Goal: Information Seeking & Learning: Learn about a topic

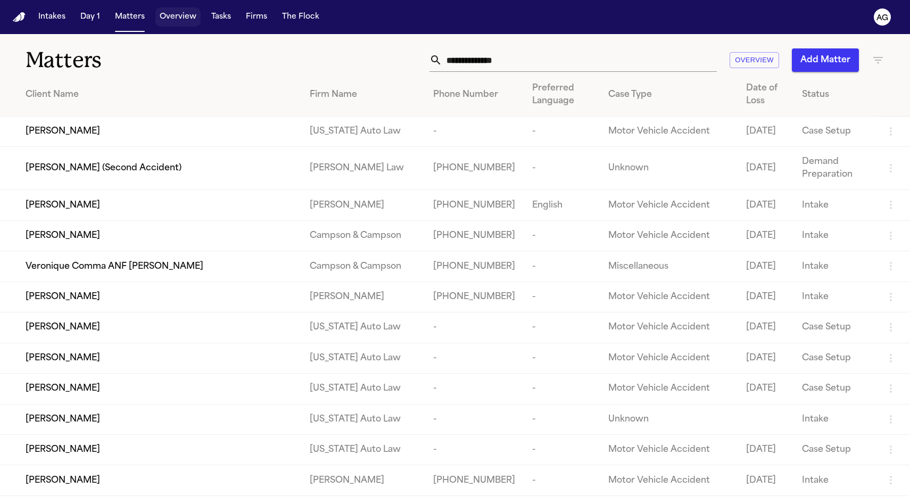
click at [170, 16] on button "Overview" at bounding box center [177, 16] width 45 height 19
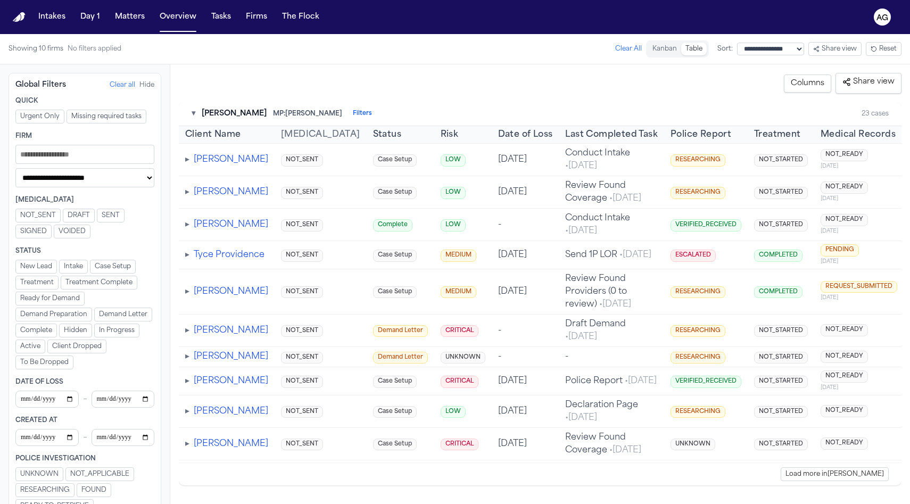
click at [332, 112] on div "▾ Albert Le MP: Michelle Landazabal Filters" at bounding box center [282, 114] width 180 height 11
click at [353, 112] on button "Filters" at bounding box center [362, 114] width 19 height 9
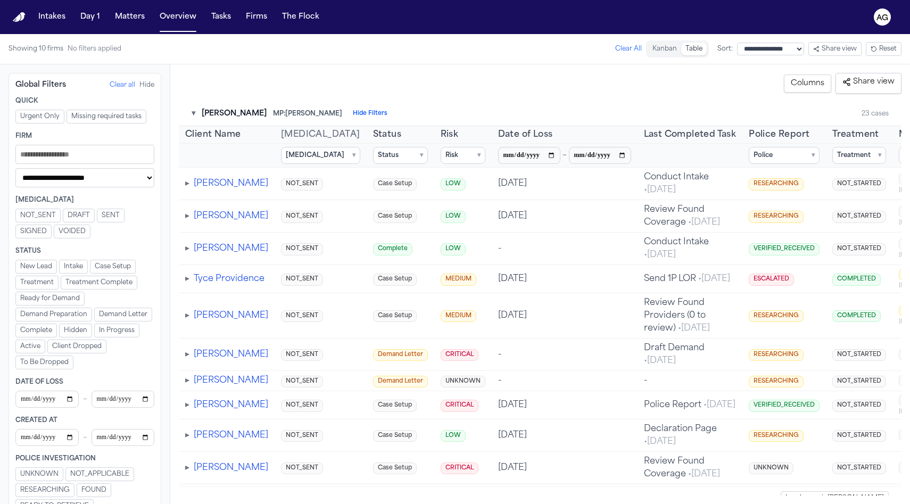
click at [111, 86] on button "Clear all" at bounding box center [123, 85] width 26 height 9
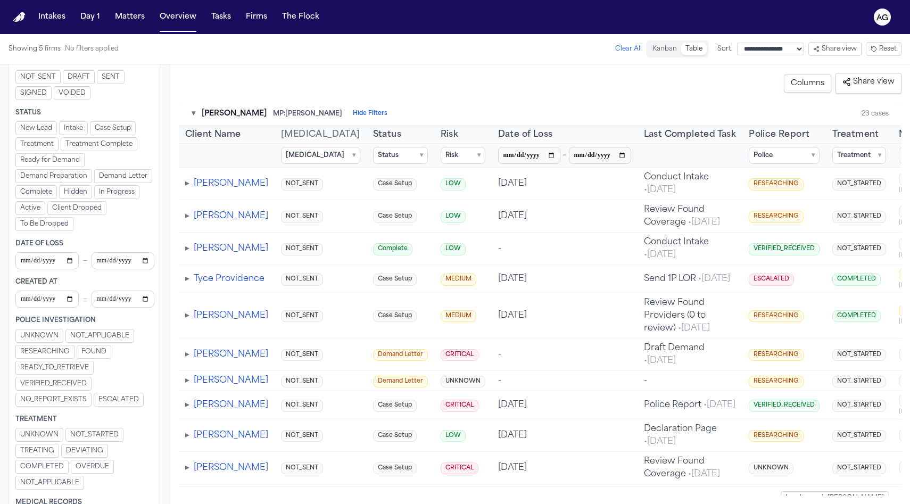
scroll to position [140, 0]
click at [27, 298] on input "Filters" at bounding box center [46, 297] width 63 height 17
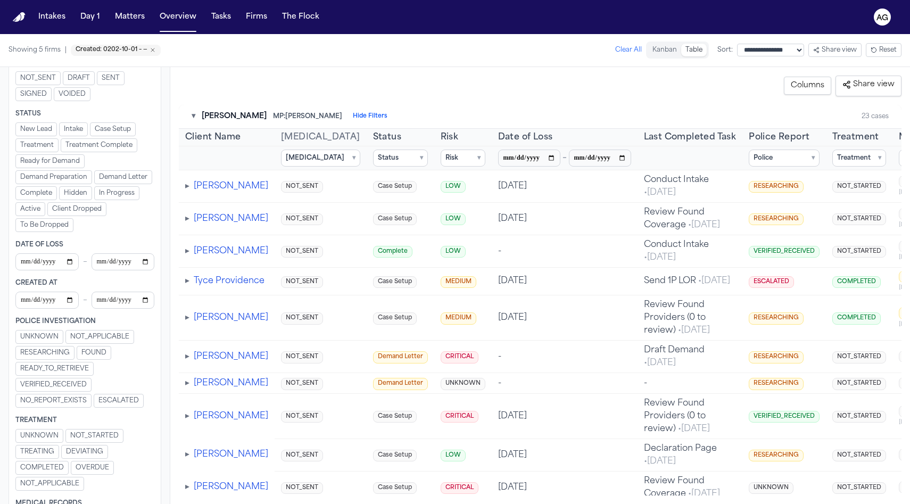
type input "**********"
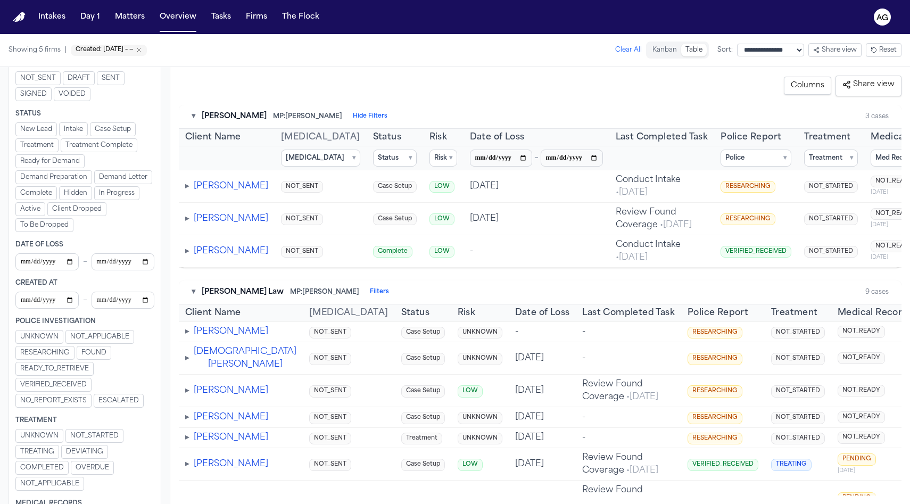
click at [192, 117] on button "▾" at bounding box center [194, 116] width 4 height 11
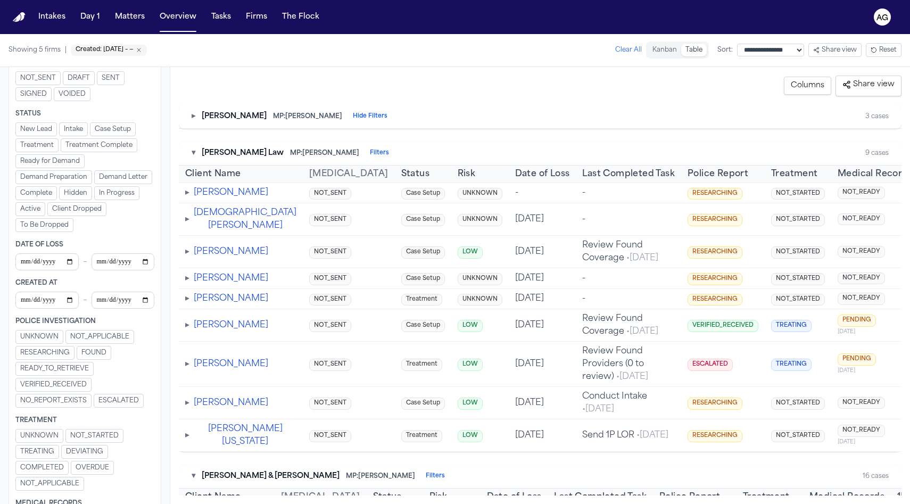
click at [192, 117] on button "▸" at bounding box center [194, 116] width 4 height 11
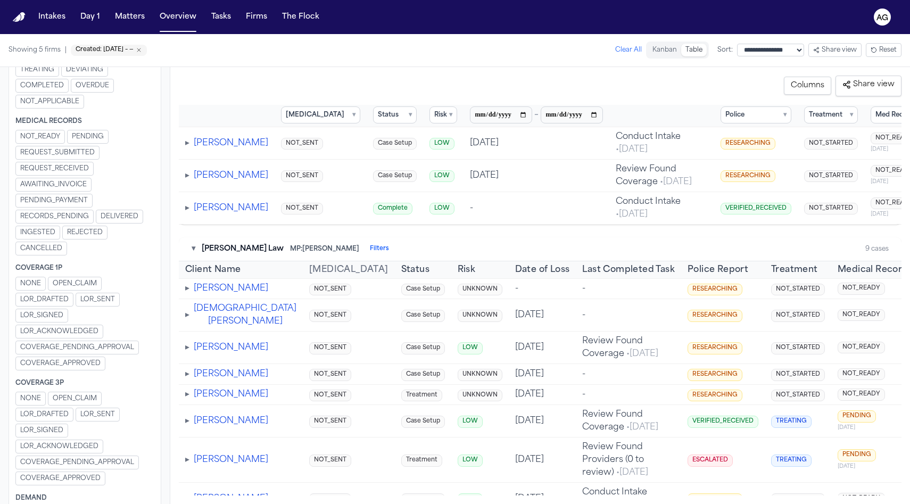
scroll to position [0, 178]
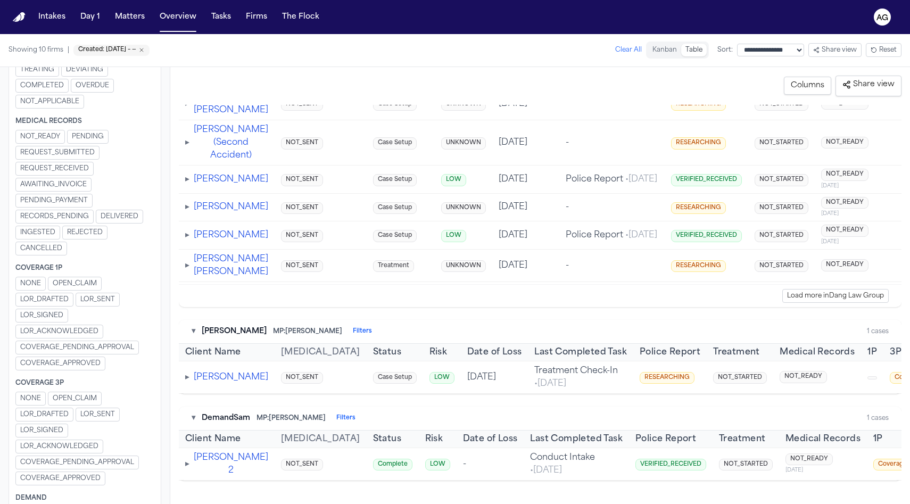
scroll to position [4754, 0]
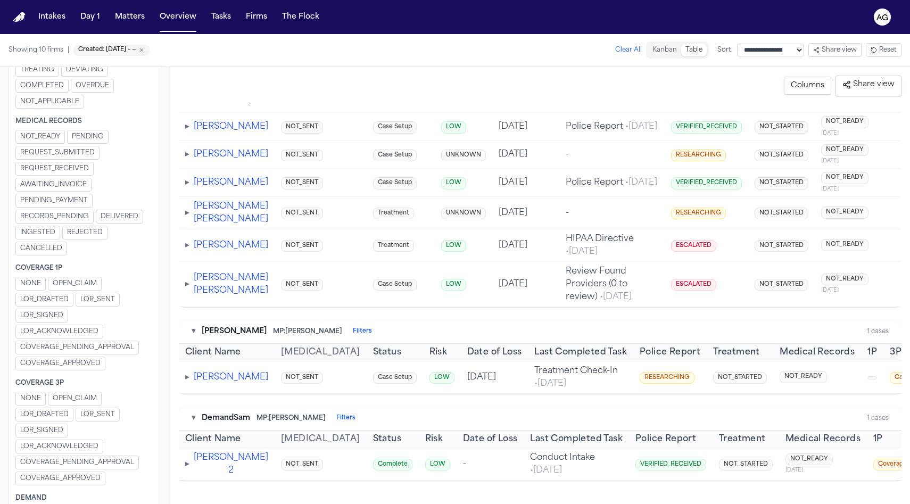
click at [864, 79] on span "Share view" at bounding box center [868, 84] width 52 height 11
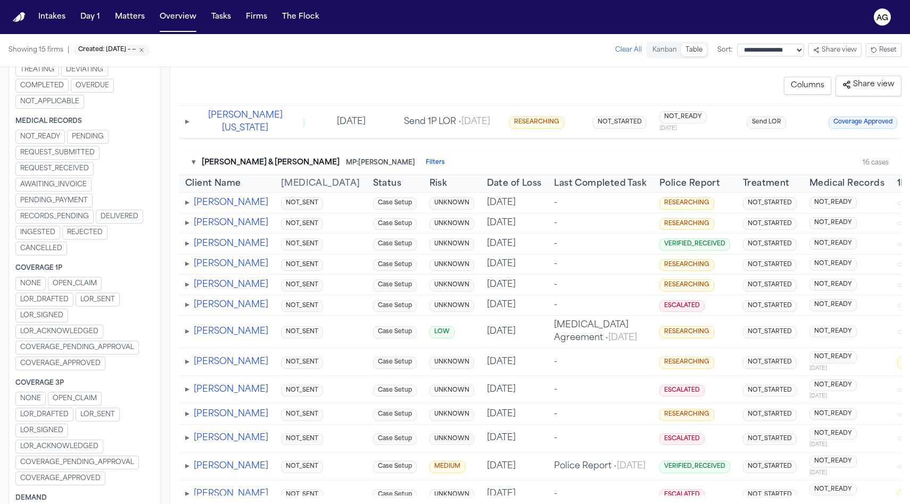
scroll to position [0, 0]
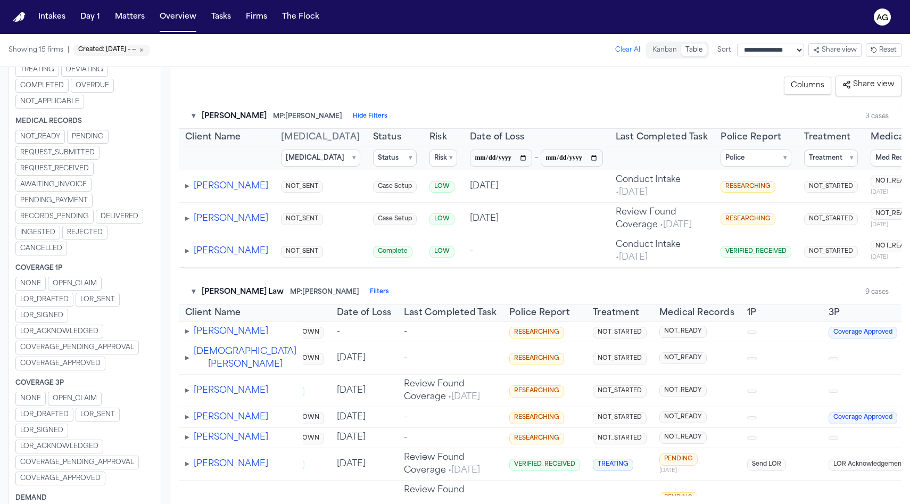
click at [787, 52] on select "**********" at bounding box center [770, 50] width 67 height 13
click at [615, 51] on button "Clear All" at bounding box center [628, 50] width 27 height 9
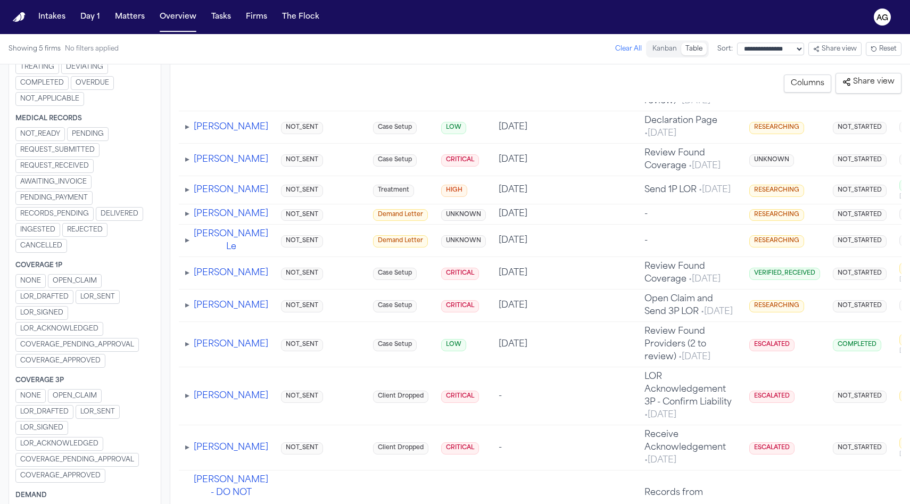
scroll to position [326, 0]
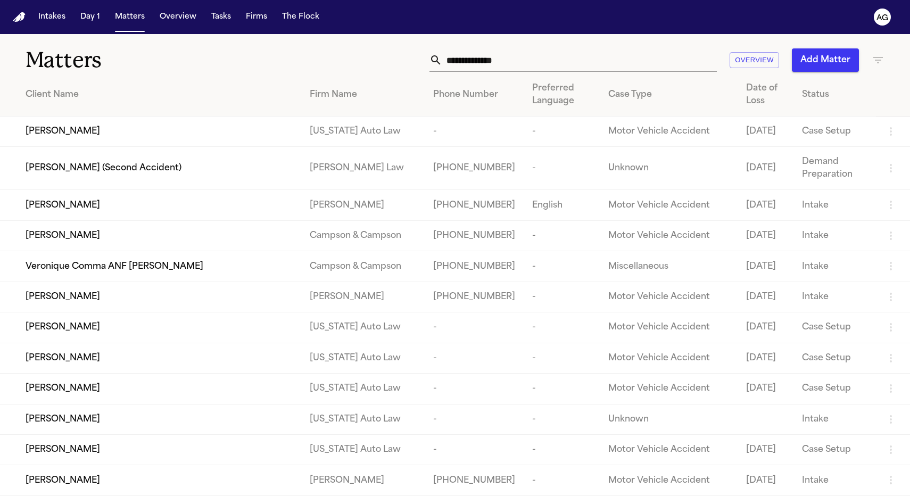
click at [473, 61] on input "text" at bounding box center [579, 59] width 275 height 23
paste input "**********"
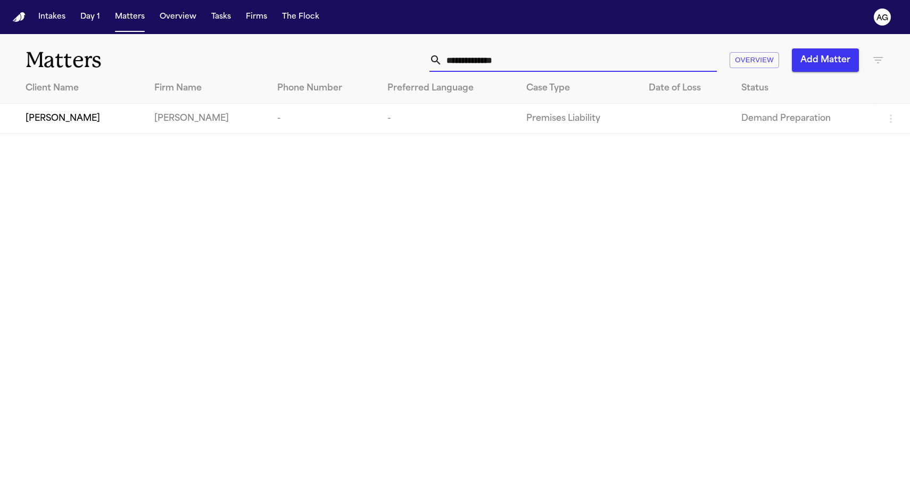
type input "**********"
click at [85, 121] on span "[PERSON_NAME]" at bounding box center [63, 118] width 75 height 13
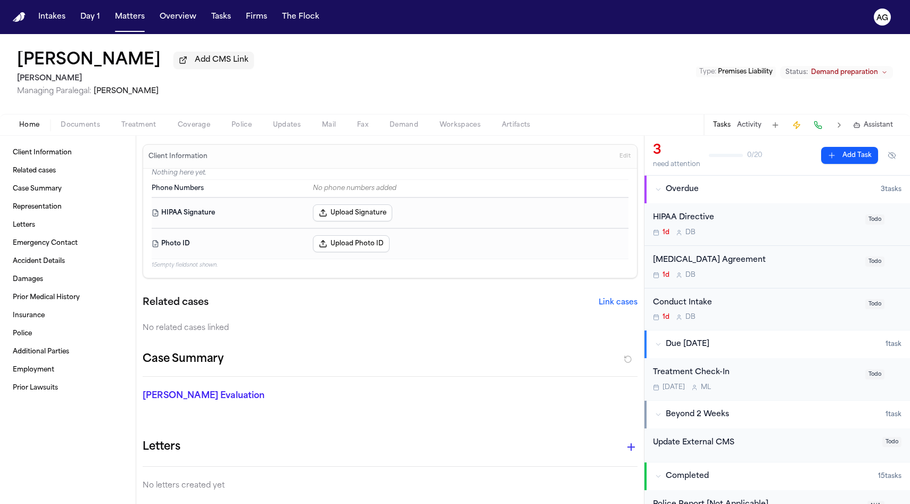
click at [77, 134] on div "Home Documents Treatment Coverage Police Updates Mail Fax Demand Workspaces Art…" at bounding box center [455, 124] width 910 height 21
click at [76, 129] on span "Documents" at bounding box center [80, 125] width 39 height 9
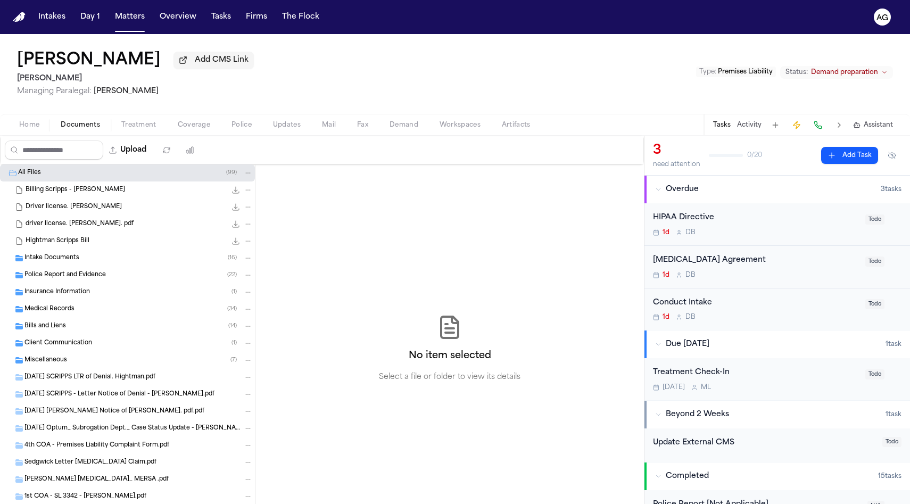
click at [500, 131] on button "Artifacts" at bounding box center [516, 125] width 50 height 13
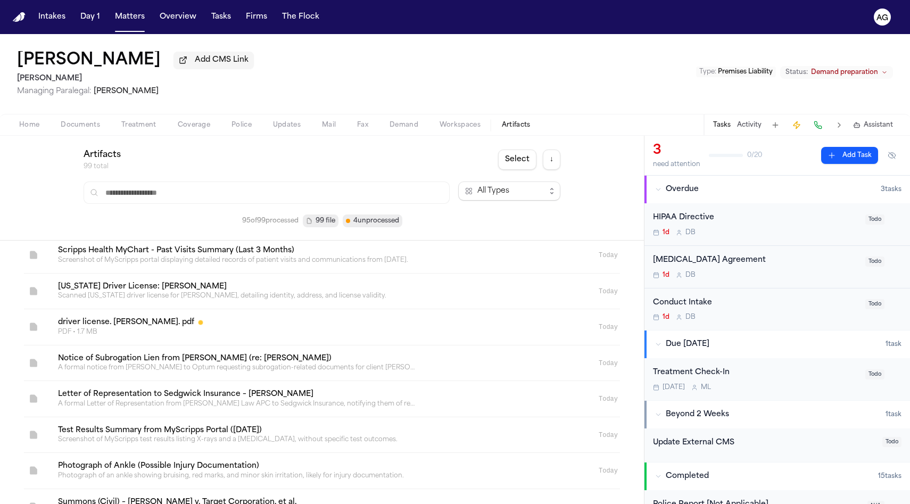
scroll to position [1910, 0]
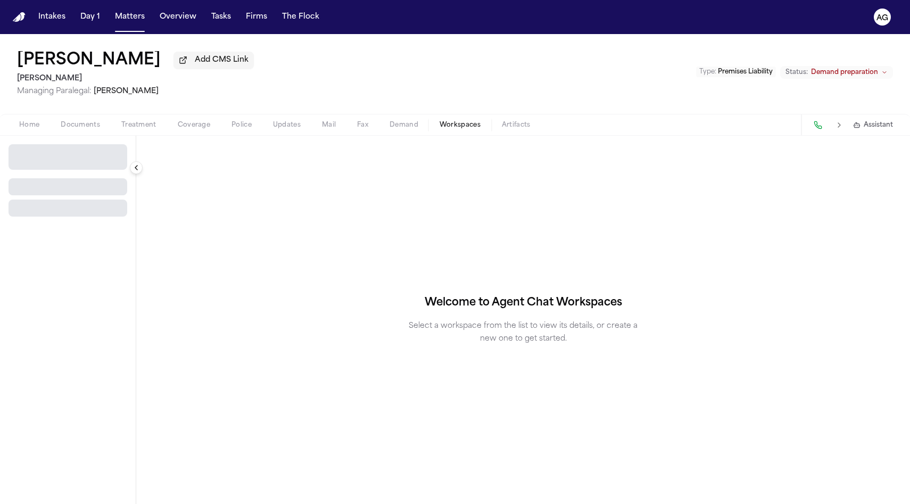
click at [472, 129] on span "Workspaces" at bounding box center [460, 125] width 41 height 9
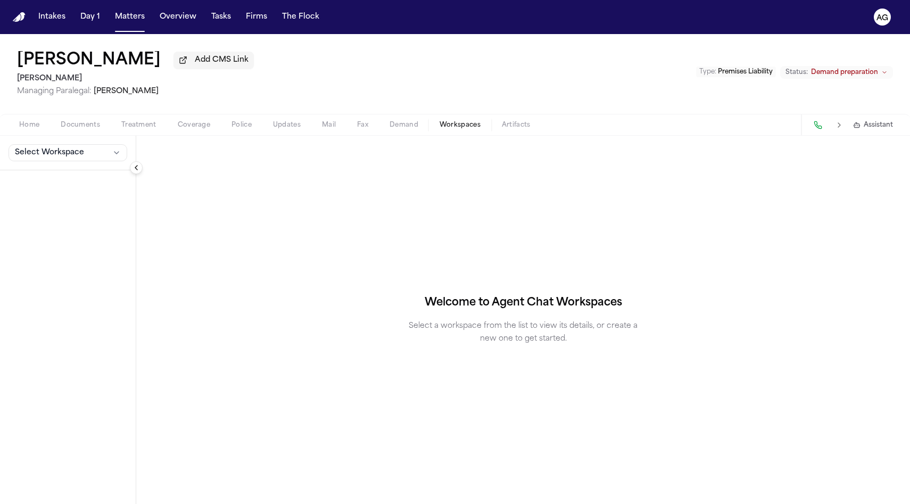
click at [410, 121] on button "Demand" at bounding box center [404, 125] width 50 height 13
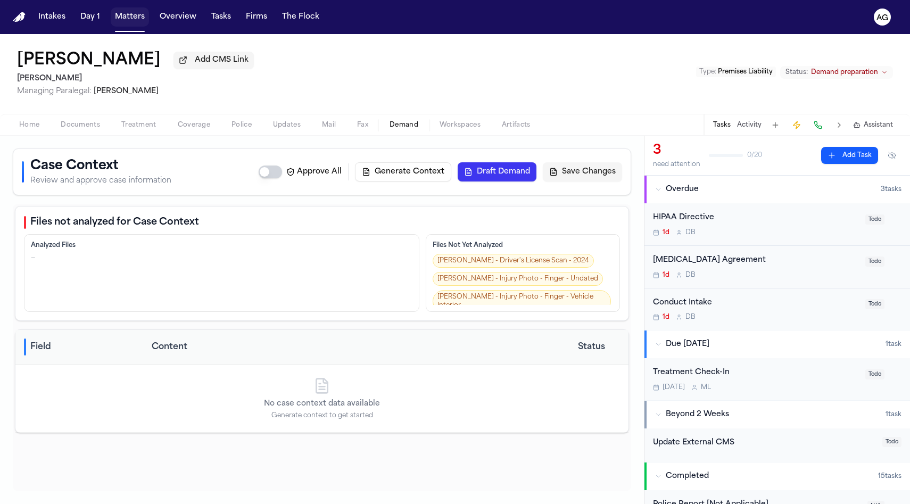
click at [118, 15] on button "Matters" at bounding box center [130, 16] width 38 height 19
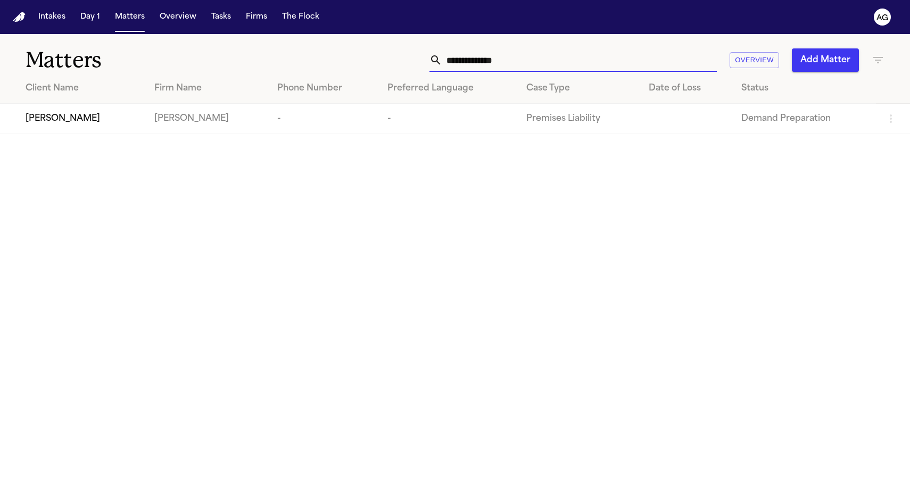
click at [508, 63] on input "**********" at bounding box center [579, 59] width 275 height 23
paste input "*"
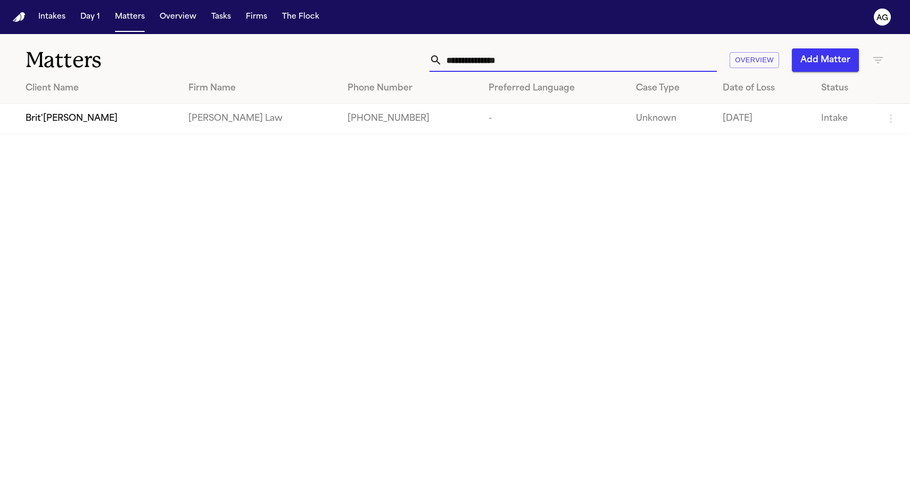
type input "**********"
click at [547, 115] on td "-" at bounding box center [553, 119] width 147 height 30
click at [245, 112] on td "[PERSON_NAME] Law" at bounding box center [259, 119] width 159 height 30
click at [55, 116] on span "Brit'[PERSON_NAME]" at bounding box center [72, 118] width 92 height 13
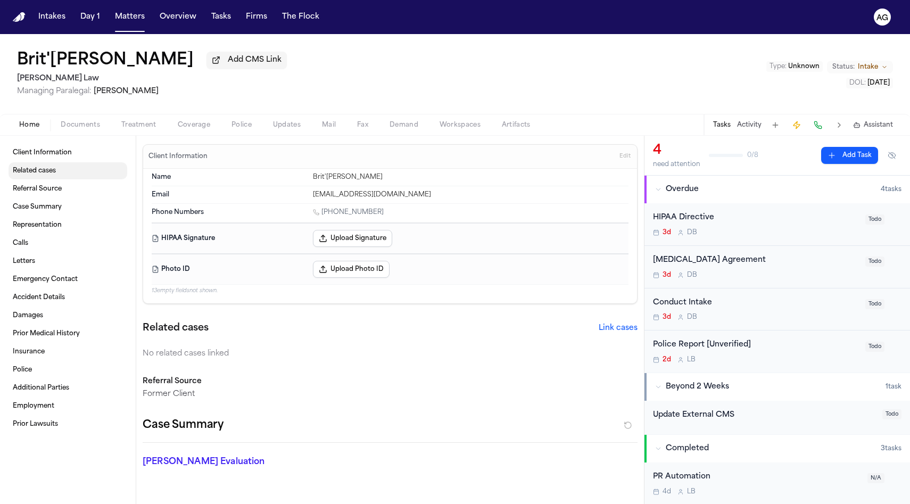
click at [59, 176] on link "Related cases" at bounding box center [68, 170] width 119 height 17
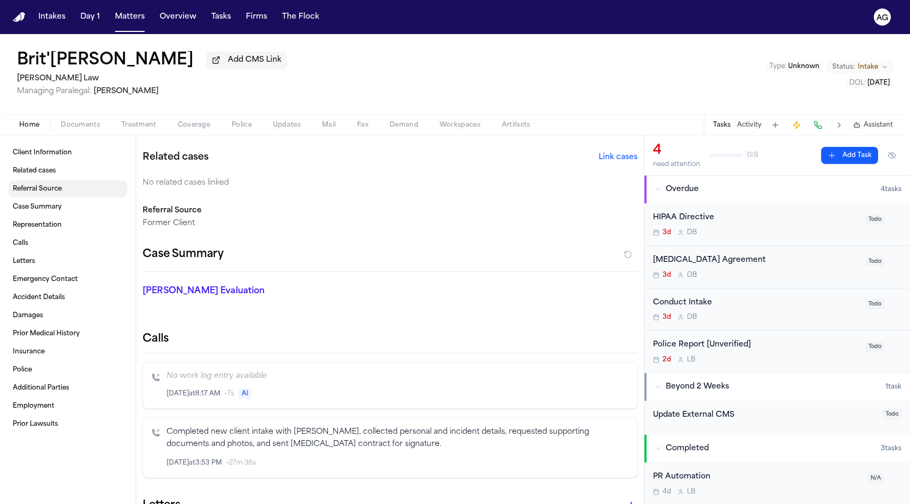
click at [57, 191] on span "Referral Source" at bounding box center [37, 189] width 49 height 9
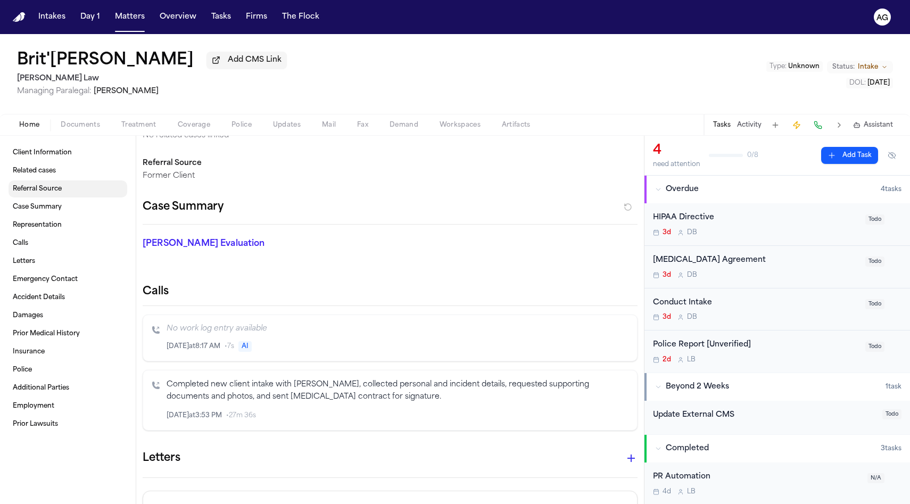
scroll to position [226, 0]
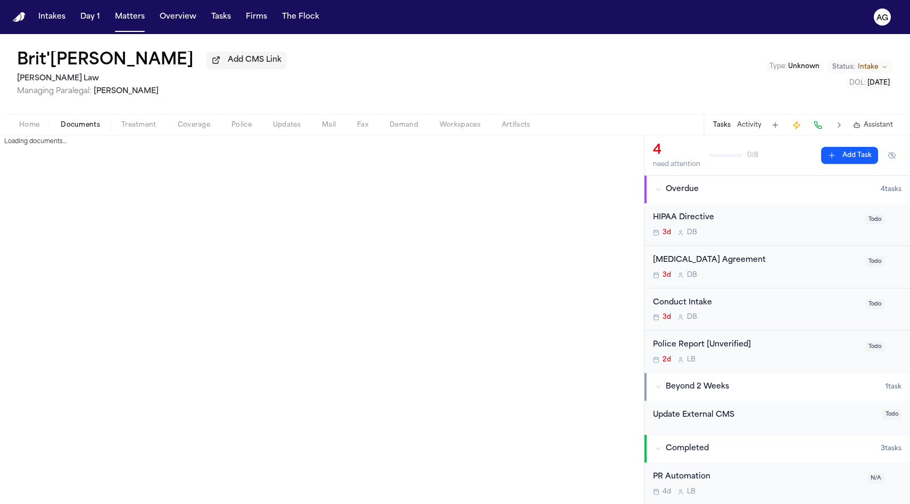
click at [74, 125] on span "Documents" at bounding box center [80, 125] width 39 height 9
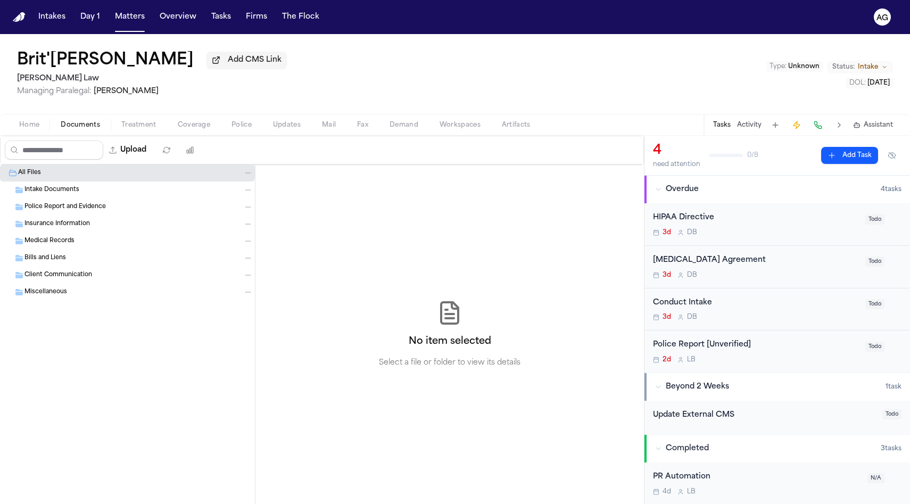
click at [120, 125] on button "Treatment" at bounding box center [139, 125] width 56 height 13
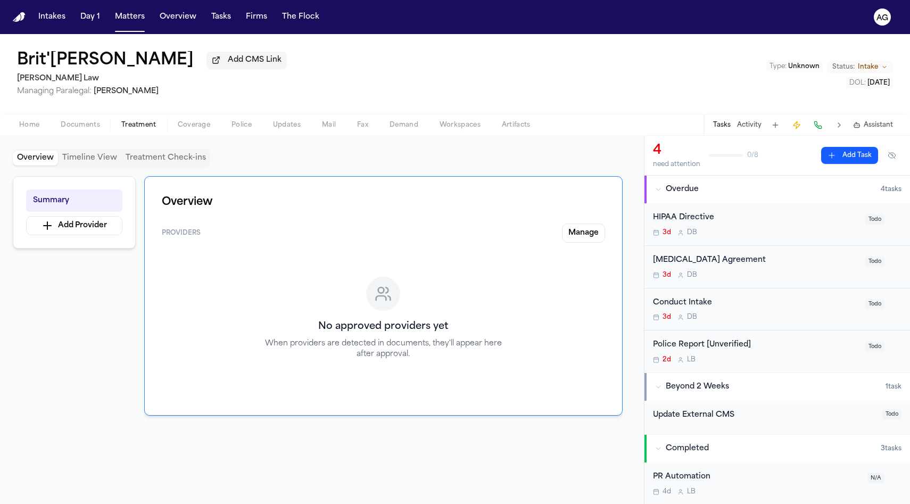
click at [28, 126] on span "Home" at bounding box center [29, 125] width 20 height 9
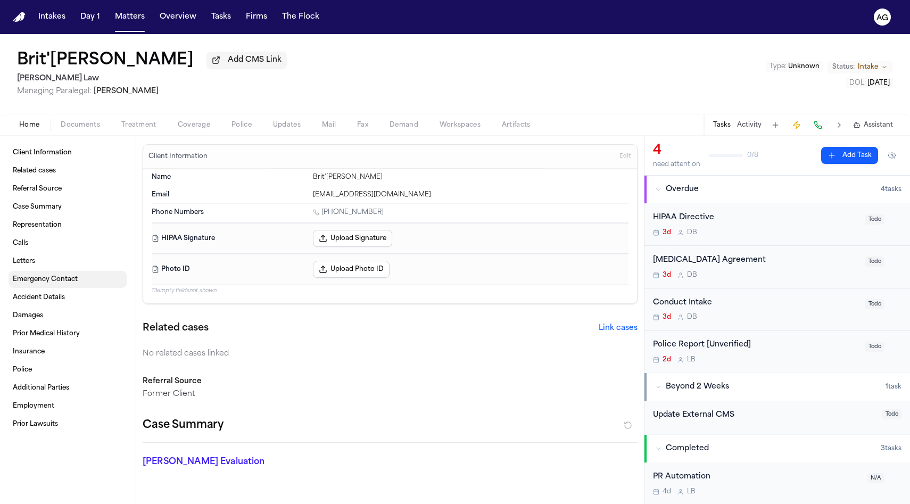
click at [42, 272] on div "Client Information Related cases Referral Source Case Summary Representation Ca…" at bounding box center [68, 288] width 119 height 288
click at [36, 262] on link "Letters" at bounding box center [68, 261] width 119 height 17
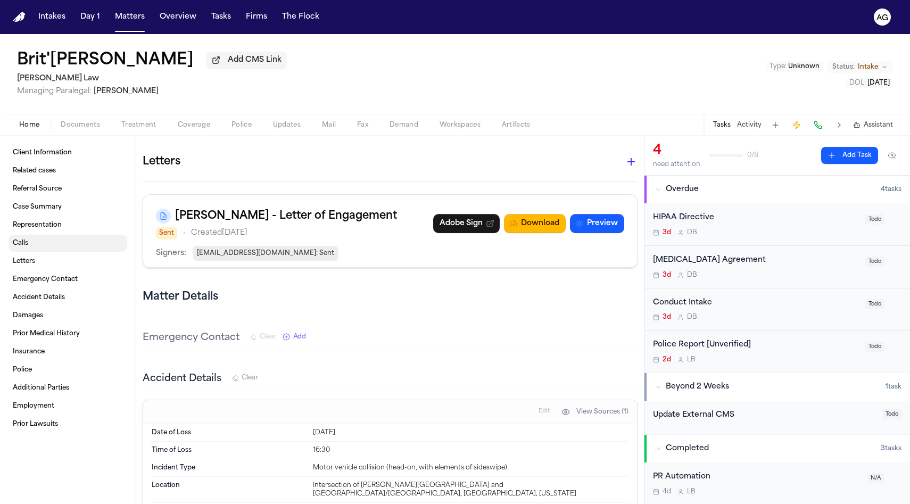
scroll to position [516, 0]
click at [32, 250] on link "Calls" at bounding box center [68, 243] width 119 height 17
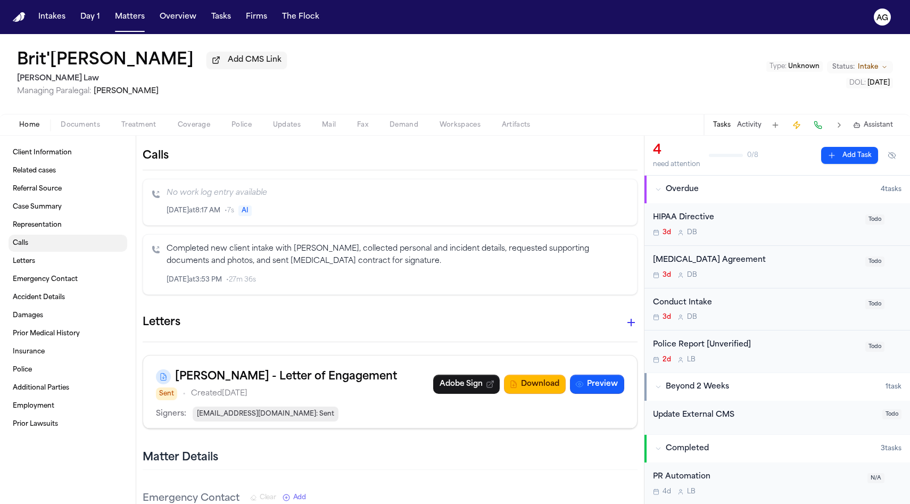
scroll to position [352, 0]
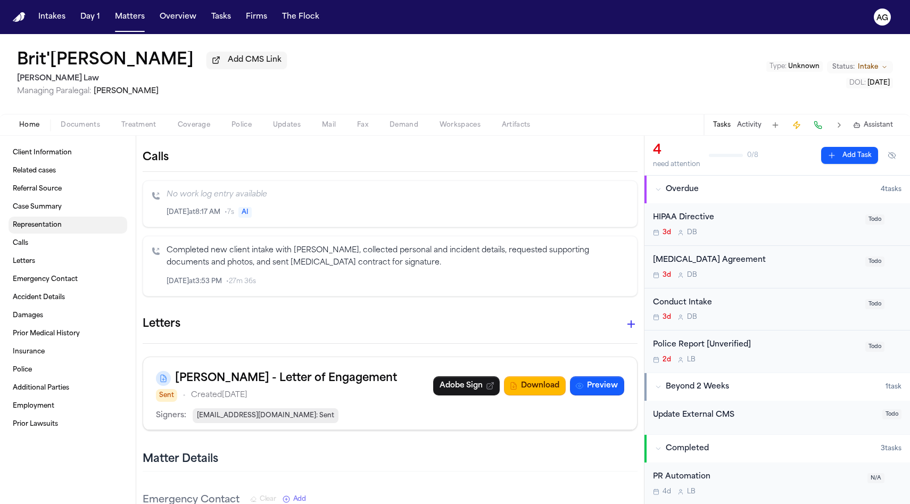
click at [32, 229] on span "Representation" at bounding box center [37, 225] width 49 height 9
click at [35, 214] on link "Case Summary" at bounding box center [68, 207] width 119 height 17
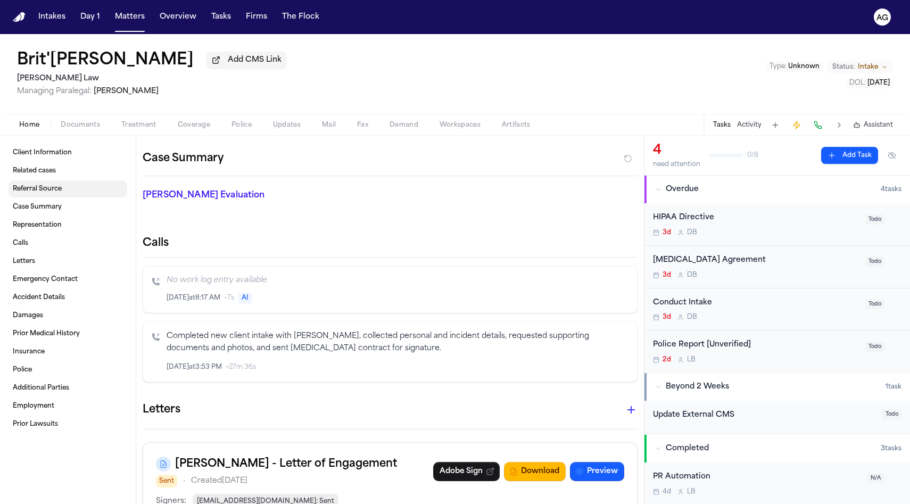
click at [35, 197] on link "Referral Source" at bounding box center [68, 188] width 119 height 17
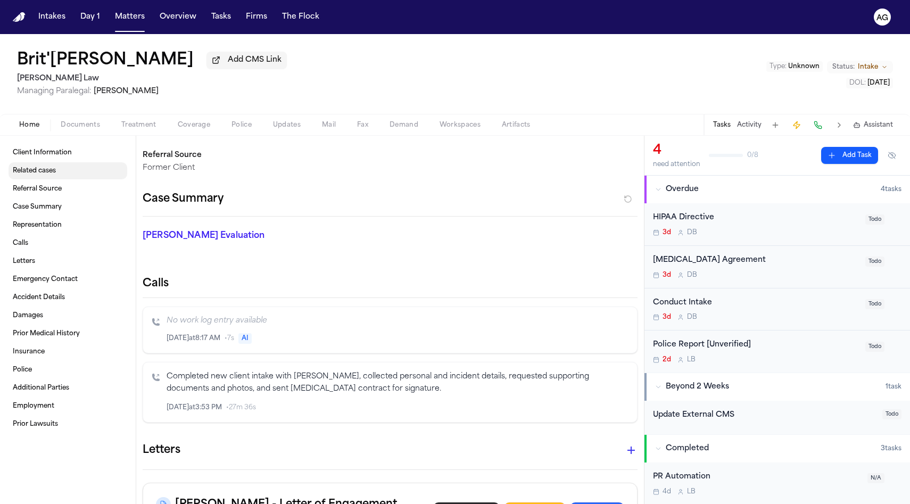
click at [34, 179] on link "Related cases" at bounding box center [68, 170] width 119 height 17
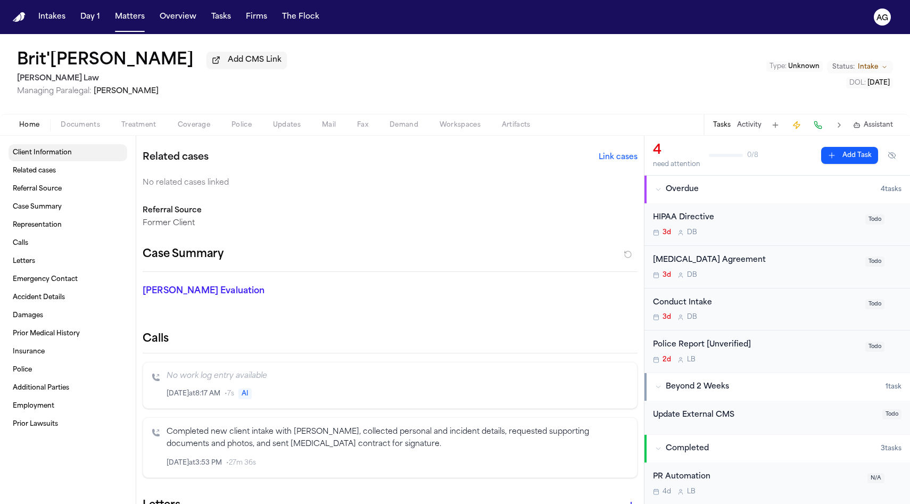
click at [35, 157] on span "Client Information" at bounding box center [42, 152] width 59 height 9
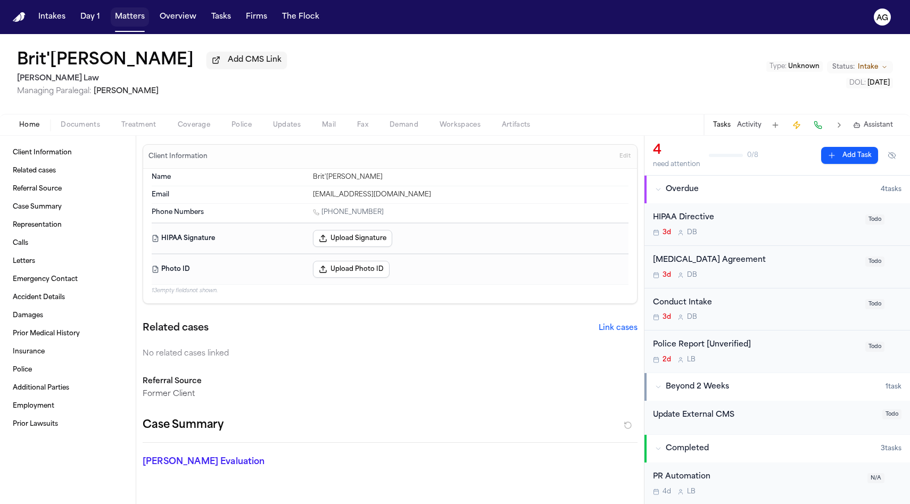
click at [117, 22] on button "Matters" at bounding box center [130, 16] width 38 height 19
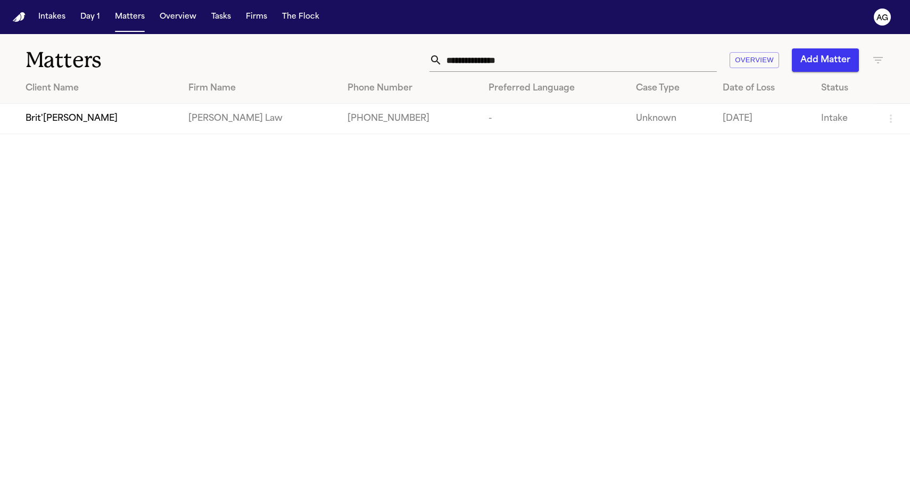
click at [502, 55] on input "**********" at bounding box center [579, 59] width 275 height 23
paste input "text"
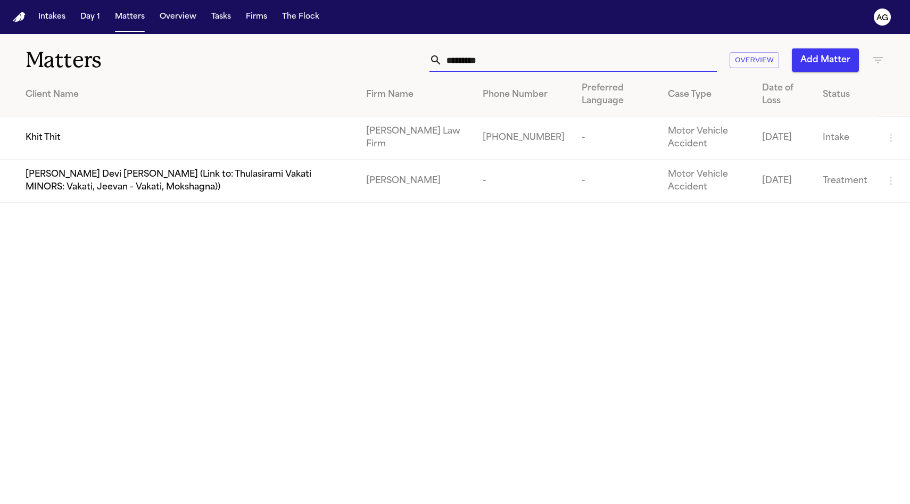
type input "*********"
click at [244, 138] on div "Khit Thit" at bounding box center [188, 137] width 324 height 13
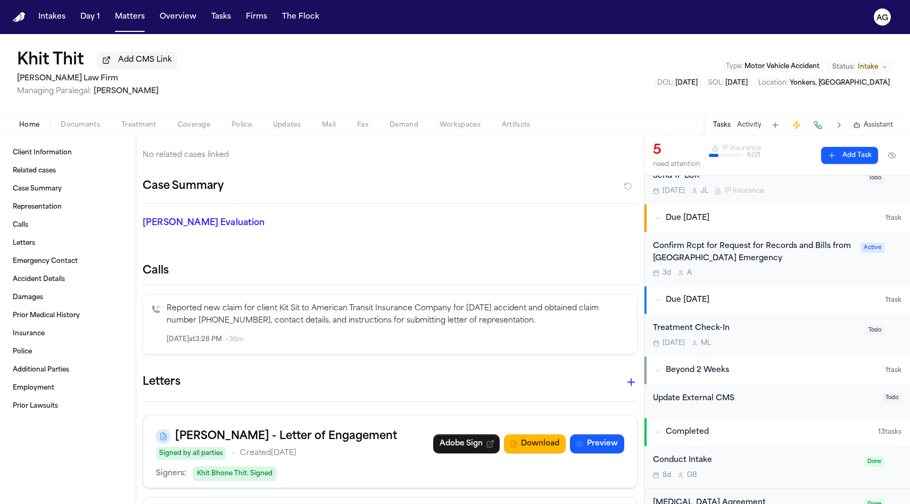
scroll to position [200, 0]
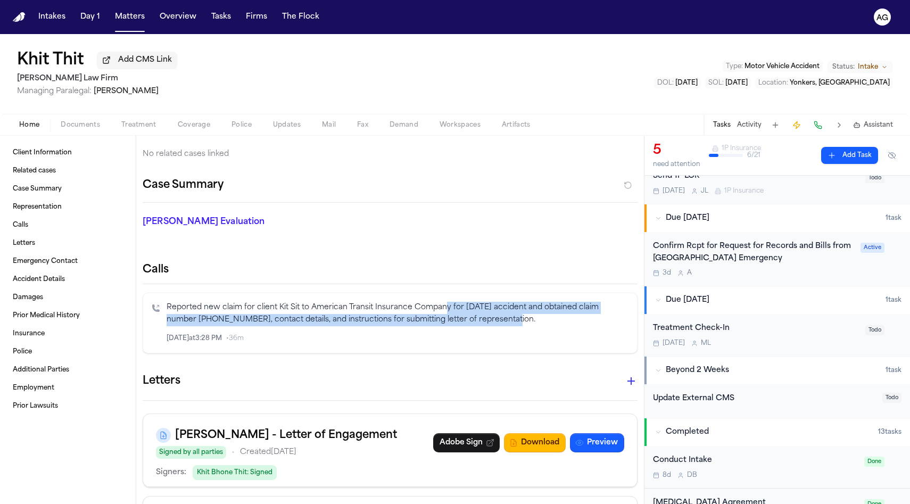
drag, startPoint x: 443, startPoint y: 307, endPoint x: 510, endPoint y: 326, distance: 70.1
click at [510, 325] on p "Reported new claim for client Kit Sit to American Transit Insurance Company for…" at bounding box center [398, 314] width 462 height 24
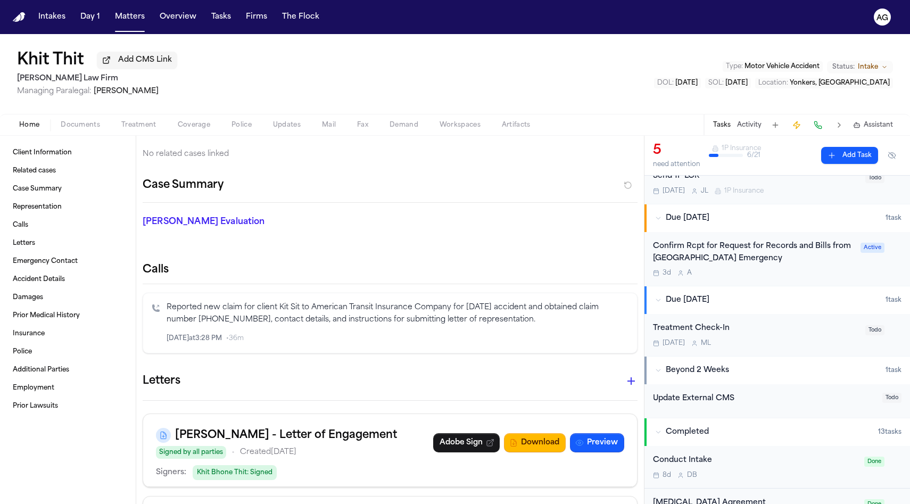
click at [123, 27] on nav "Intakes Day 1 Matters Overview Tasks Firms The Flock AG" at bounding box center [455, 17] width 910 height 34
click at [125, 23] on button "Matters" at bounding box center [130, 16] width 38 height 19
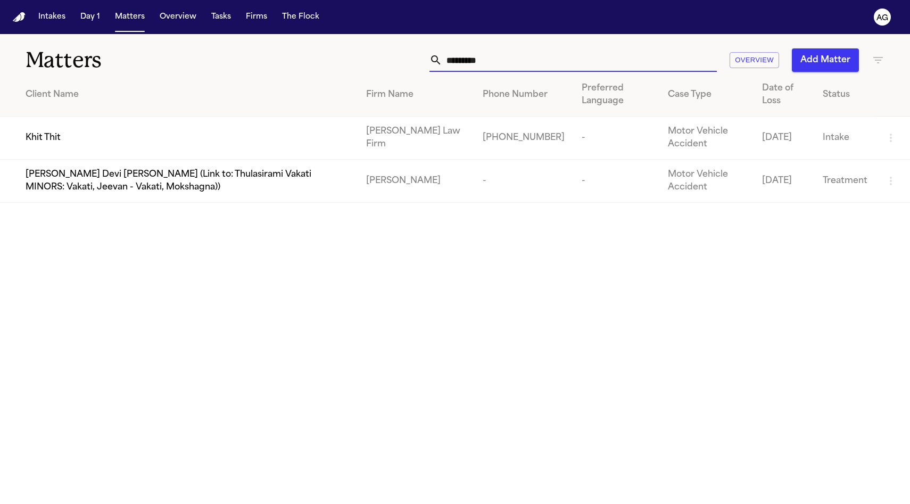
click at [482, 59] on input "*********" at bounding box center [579, 59] width 275 height 23
paste input "***"
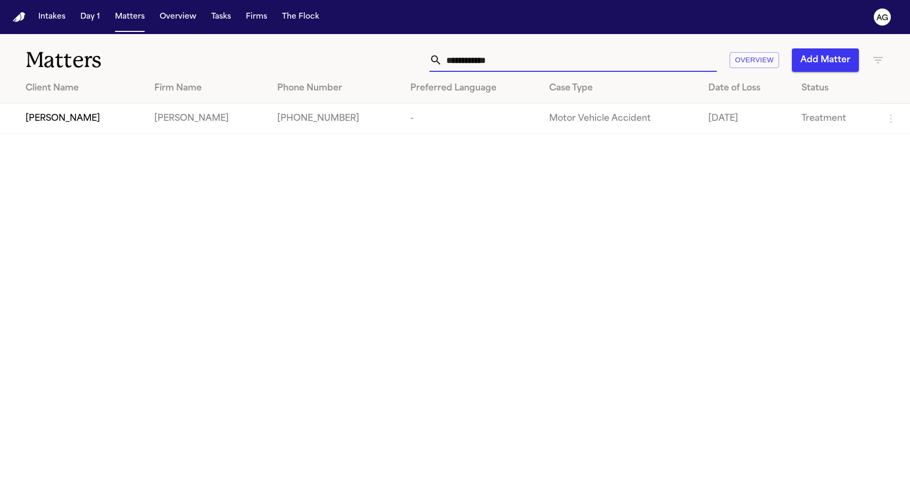
type input "**********"
click at [501, 116] on td "-" at bounding box center [471, 119] width 139 height 30
click at [458, 111] on td "-" at bounding box center [471, 119] width 139 height 30
click at [59, 108] on td "[PERSON_NAME]" at bounding box center [73, 119] width 146 height 30
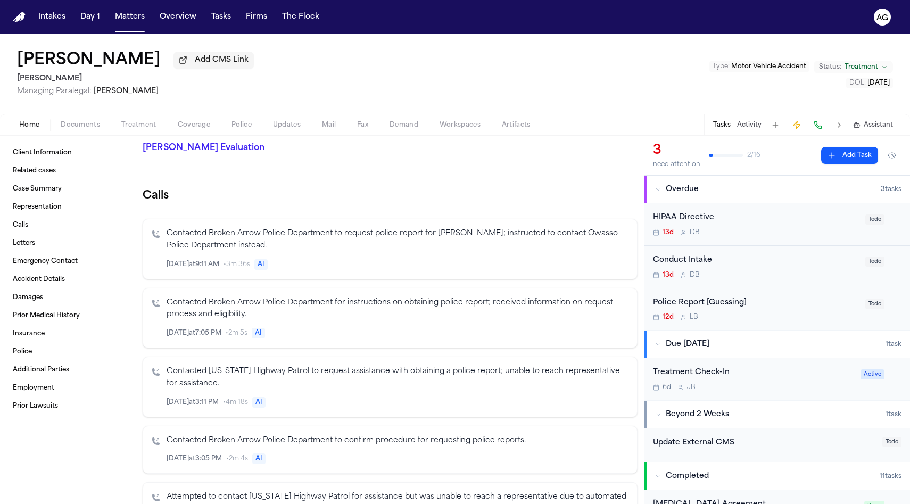
scroll to position [344, 0]
click at [81, 127] on span "Documents" at bounding box center [80, 125] width 39 height 9
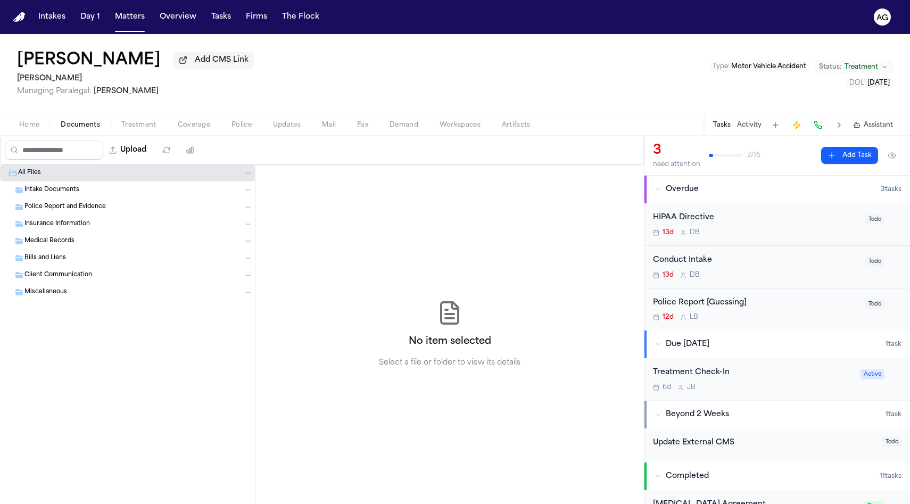
click at [30, 129] on span "Home" at bounding box center [29, 125] width 20 height 9
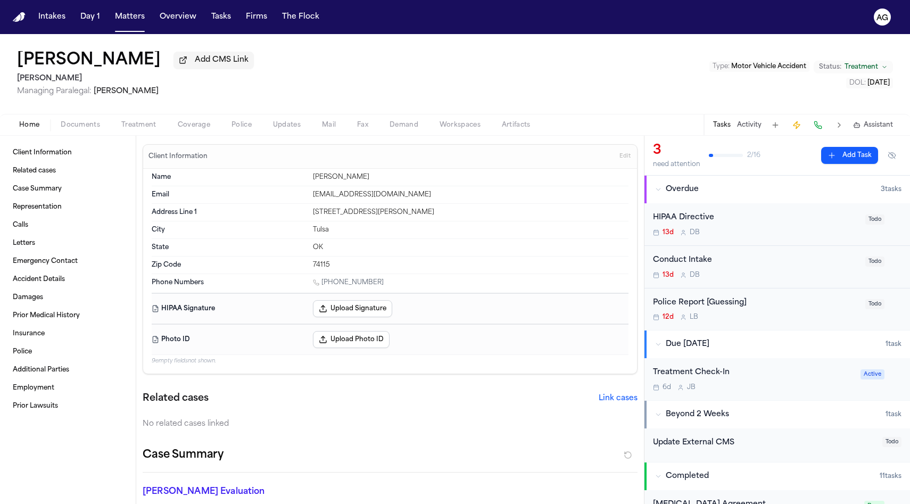
click at [53, 88] on span "Managing Paralegal:" at bounding box center [54, 91] width 75 height 8
click at [32, 80] on h2 "[PERSON_NAME]" at bounding box center [135, 78] width 237 height 13
click at [131, 13] on button "Matters" at bounding box center [130, 16] width 38 height 19
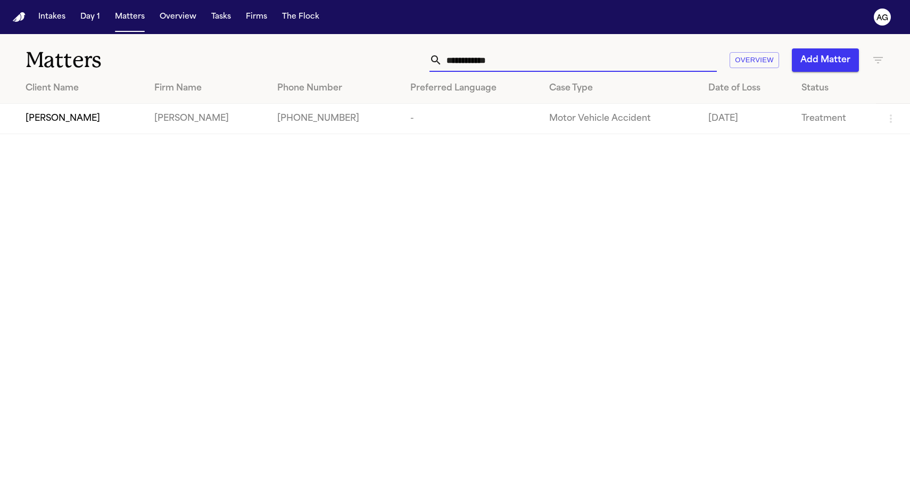
click at [476, 60] on input "**********" at bounding box center [579, 59] width 275 height 23
paste input "****"
type input "**********"
click at [96, 111] on td "[PERSON_NAME]" at bounding box center [75, 119] width 150 height 30
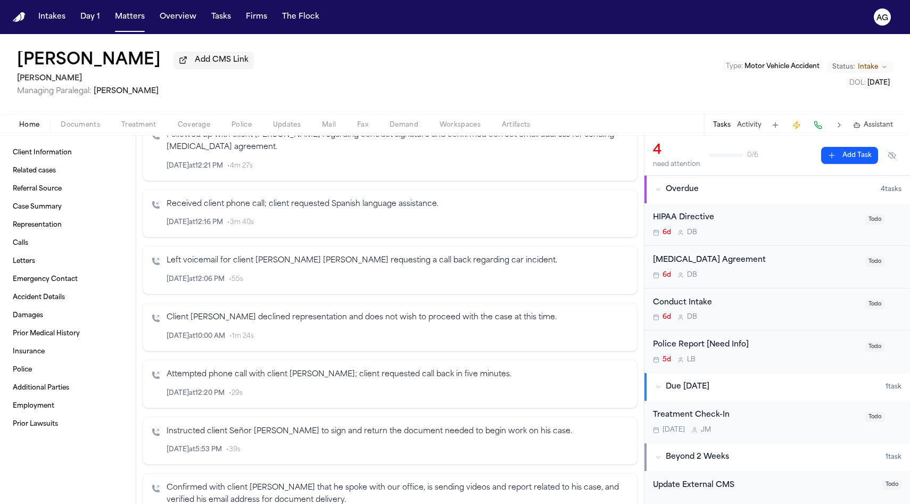
scroll to position [414, 0]
click at [129, 21] on button "Matters" at bounding box center [130, 16] width 38 height 19
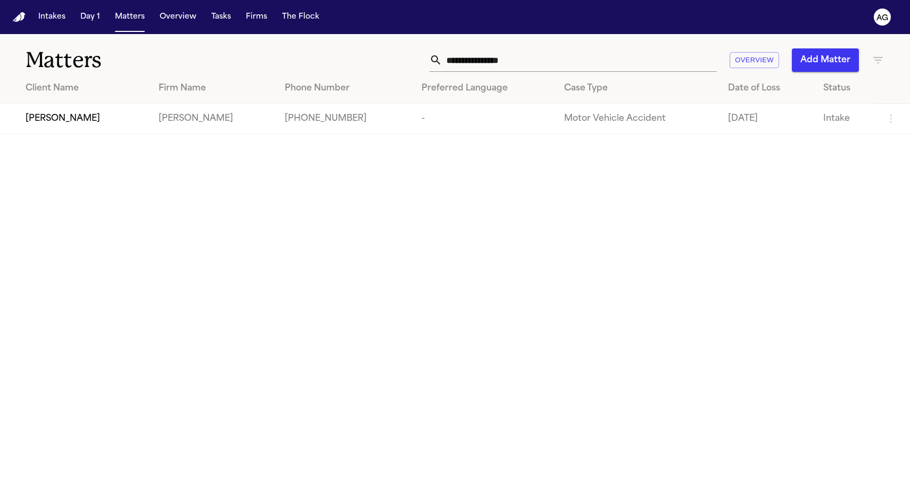
click at [530, 61] on input "**********" at bounding box center [579, 59] width 275 height 23
paste input "*****"
type input "**********"
click at [53, 123] on span "[PERSON_NAME]" at bounding box center [63, 118] width 75 height 13
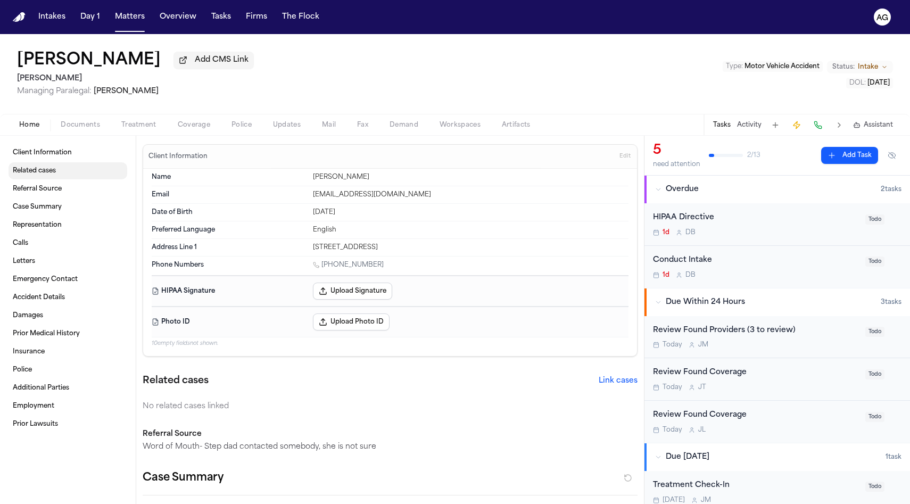
click at [66, 168] on link "Related cases" at bounding box center [68, 170] width 119 height 17
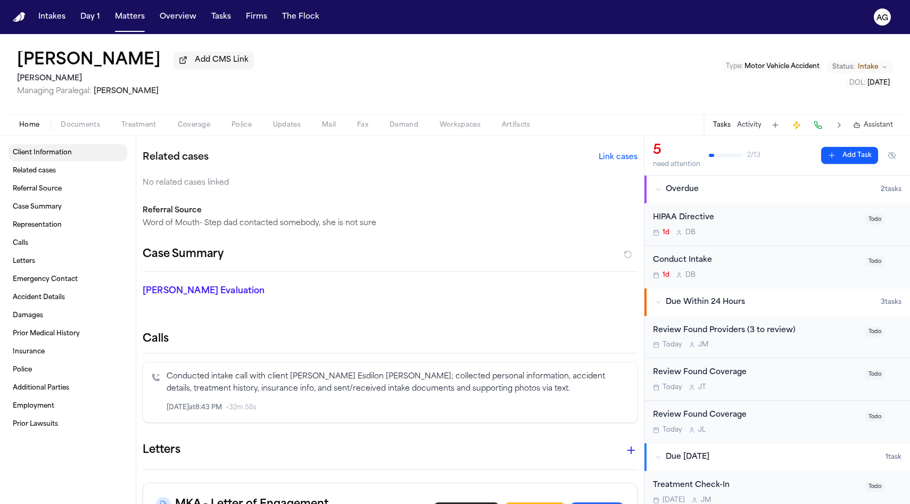
click at [57, 154] on span "Client Information" at bounding box center [42, 152] width 59 height 9
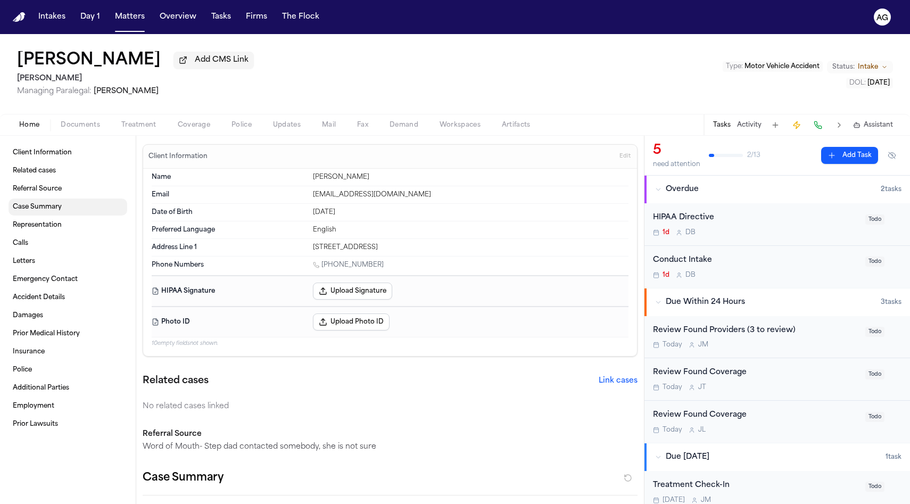
click at [52, 211] on span "Case Summary" at bounding box center [37, 207] width 49 height 9
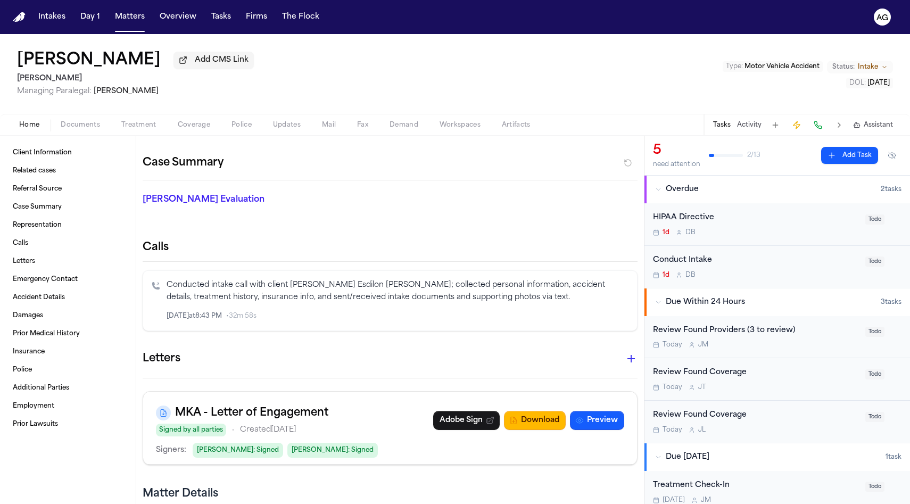
scroll to position [319, 0]
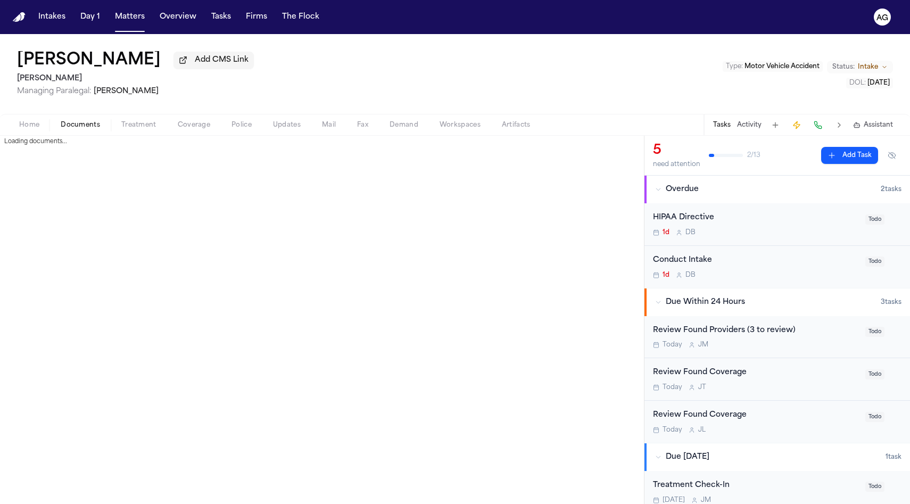
click at [81, 129] on span "Documents" at bounding box center [80, 125] width 39 height 9
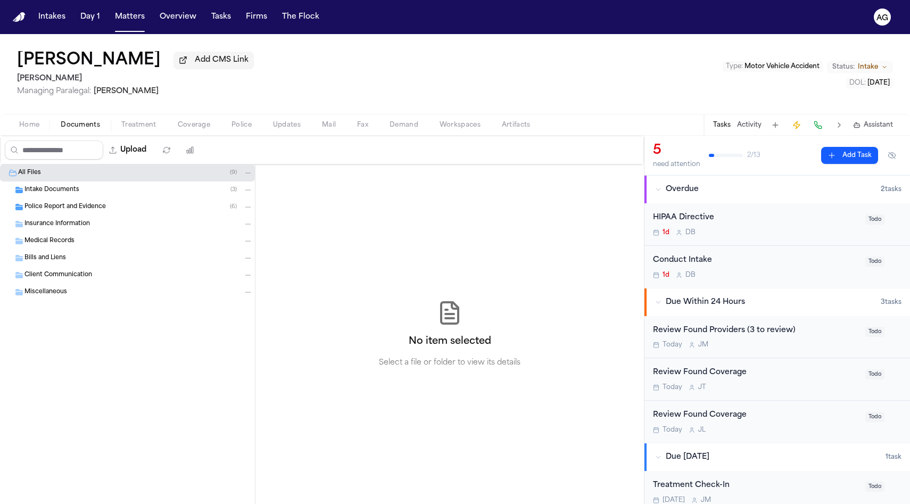
click at [49, 210] on span "Police Report and Evidence" at bounding box center [64, 207] width 81 height 9
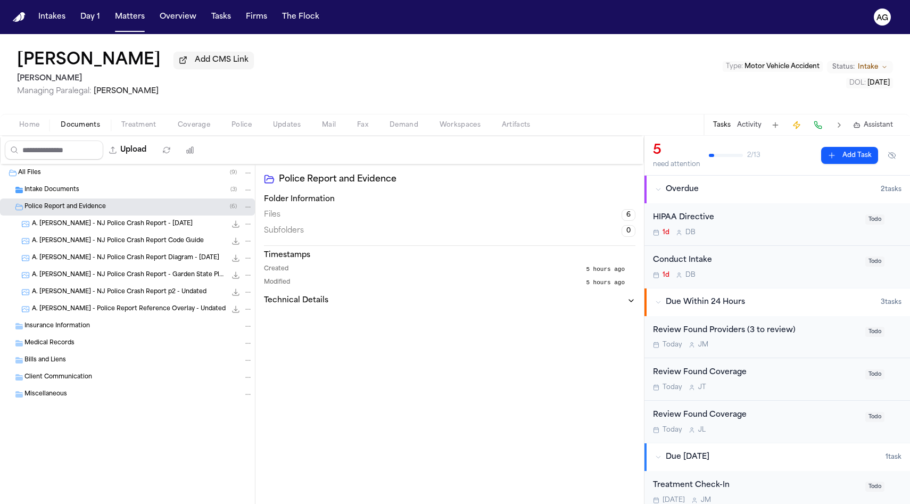
click at [125, 27] on nav "Intakes Day 1 Matters Overview Tasks Firms The Flock AG" at bounding box center [455, 17] width 910 height 34
click at [125, 24] on button "Matters" at bounding box center [130, 16] width 38 height 19
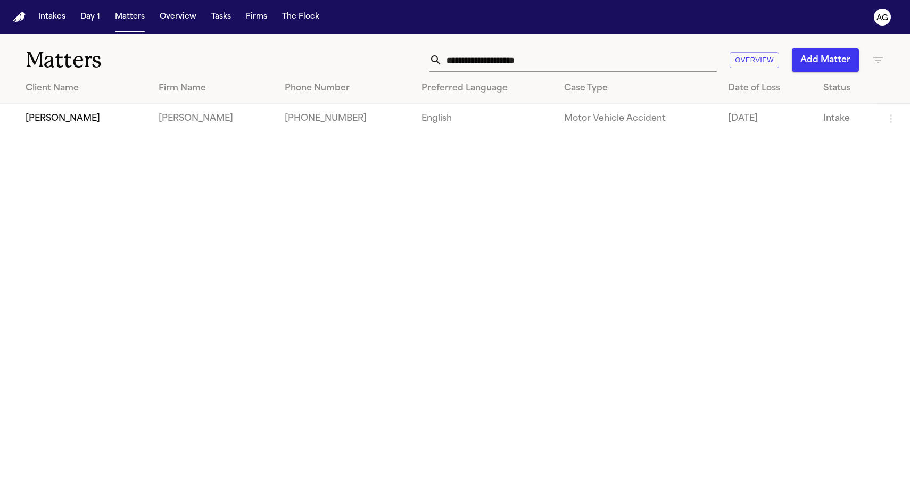
click at [474, 62] on input "**********" at bounding box center [579, 59] width 275 height 23
paste input "text"
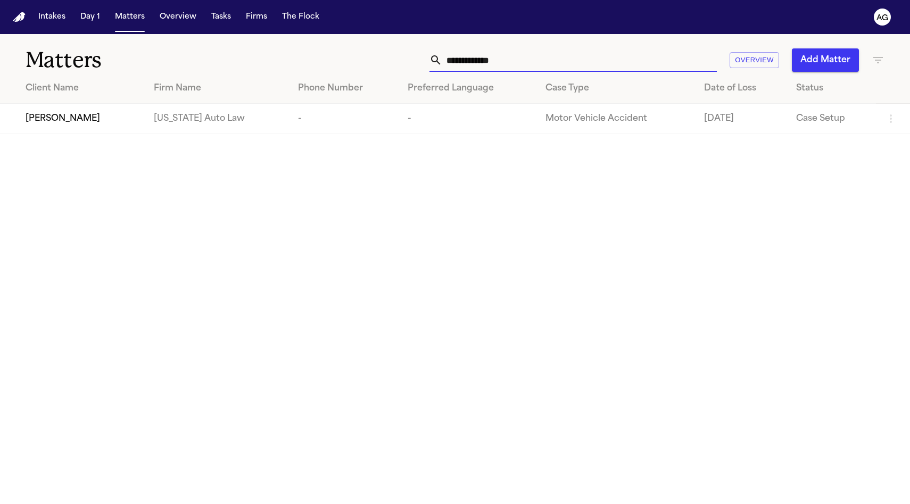
type input "**********"
click at [81, 119] on span "[PERSON_NAME]" at bounding box center [63, 118] width 75 height 13
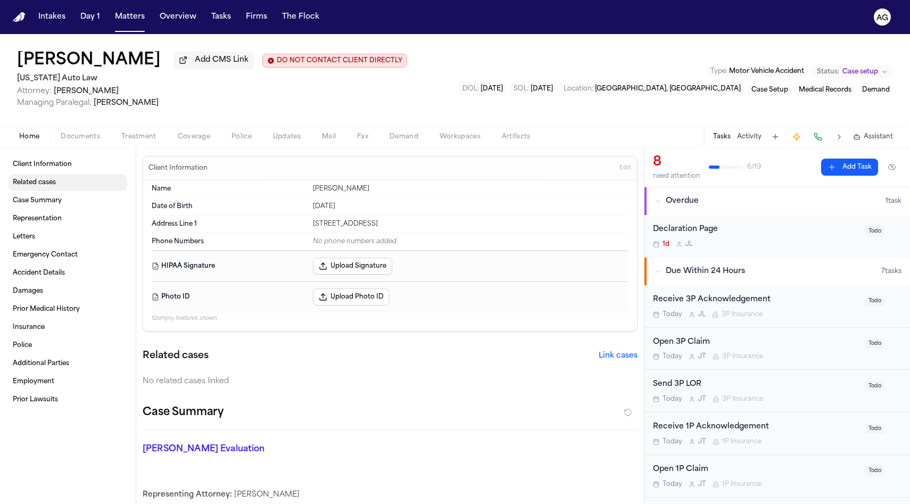
click at [44, 180] on span "Related cases" at bounding box center [34, 182] width 43 height 9
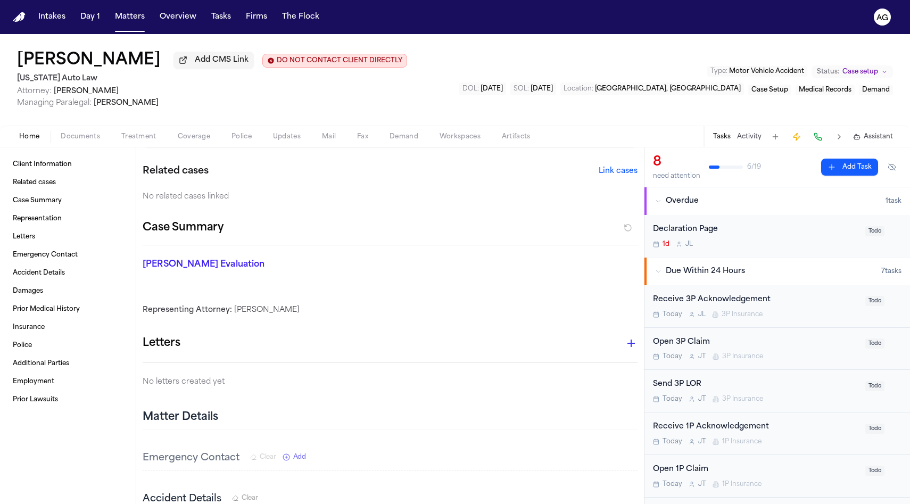
scroll to position [188, 0]
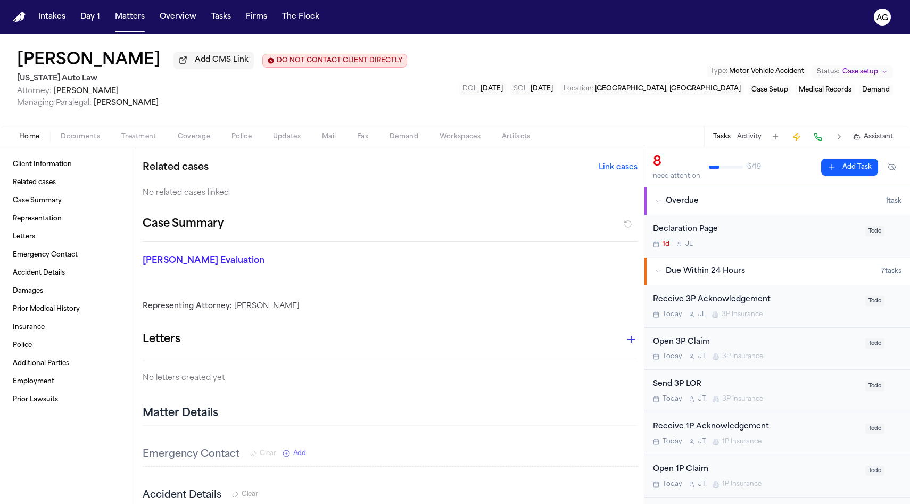
click at [87, 137] on span "Documents" at bounding box center [80, 137] width 39 height 9
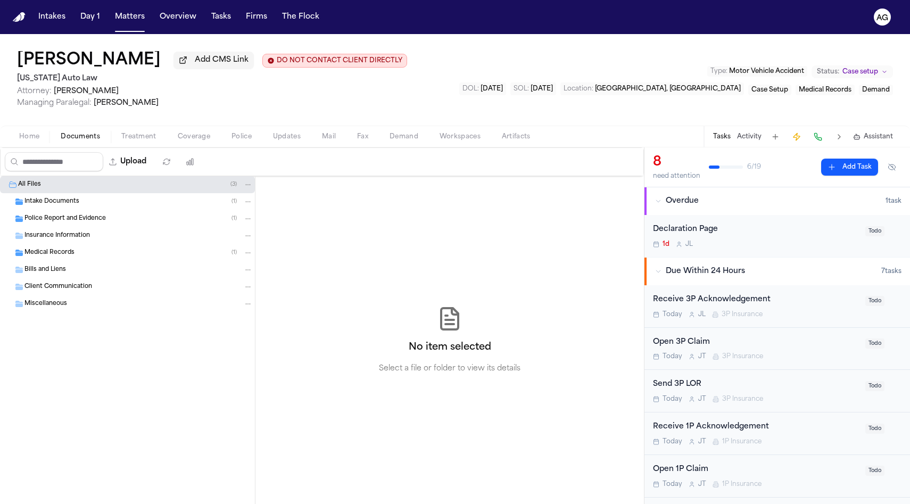
click at [56, 204] on span "Intake Documents" at bounding box center [51, 201] width 55 height 9
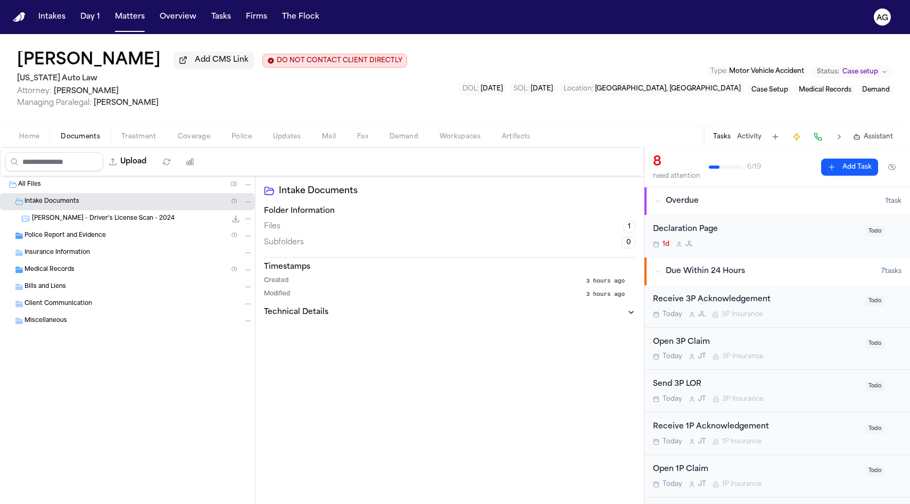
click at [58, 244] on div "Police Report and Evidence ( 1 )" at bounding box center [127, 235] width 255 height 17
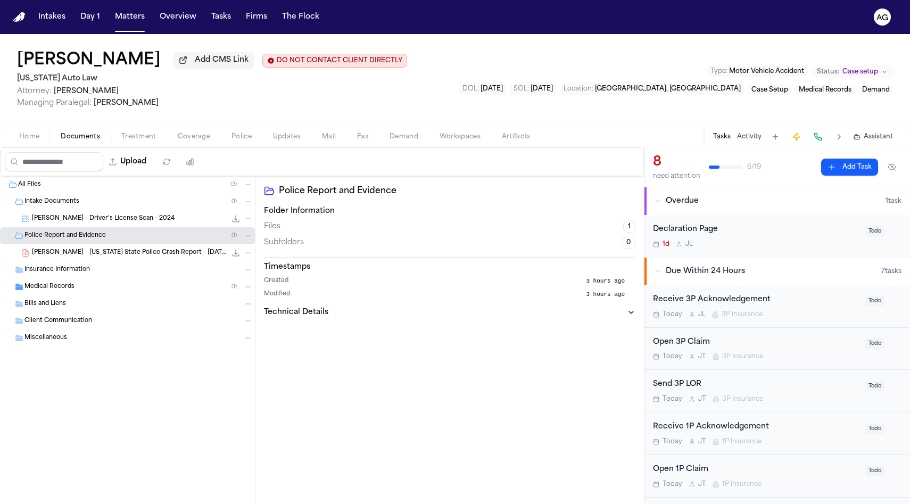
click at [130, 16] on button "Matters" at bounding box center [130, 16] width 38 height 19
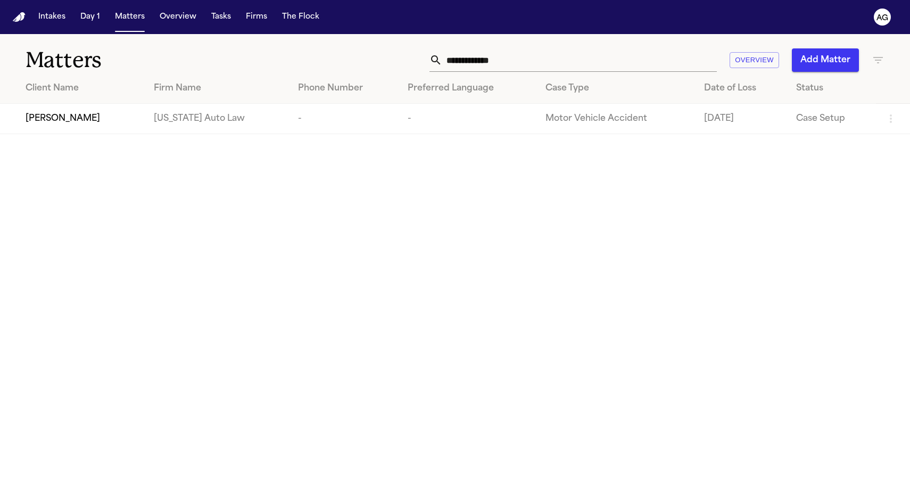
click at [495, 64] on input "**********" at bounding box center [579, 59] width 275 height 23
paste input "text"
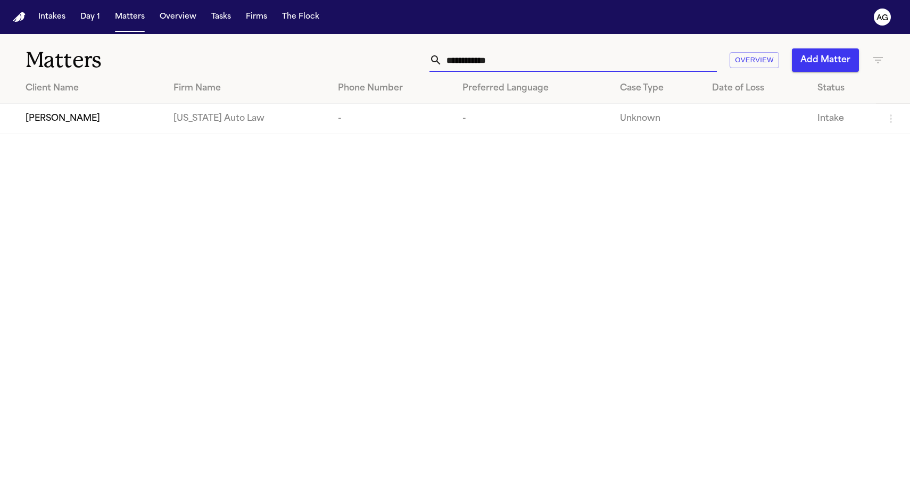
type input "**********"
click at [54, 119] on span "[PERSON_NAME]" at bounding box center [63, 118] width 75 height 13
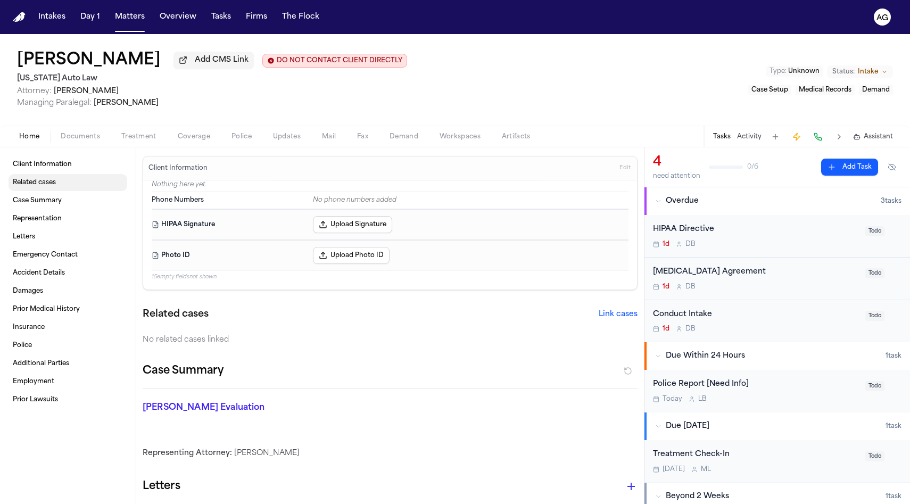
click at [55, 182] on span "Related cases" at bounding box center [34, 182] width 43 height 9
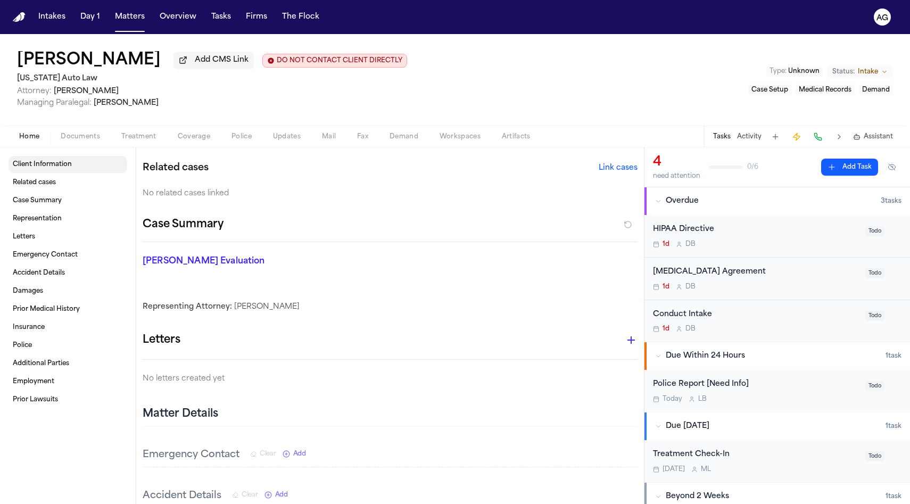
scroll to position [147, 0]
click at [80, 141] on span "Documents" at bounding box center [80, 137] width 39 height 9
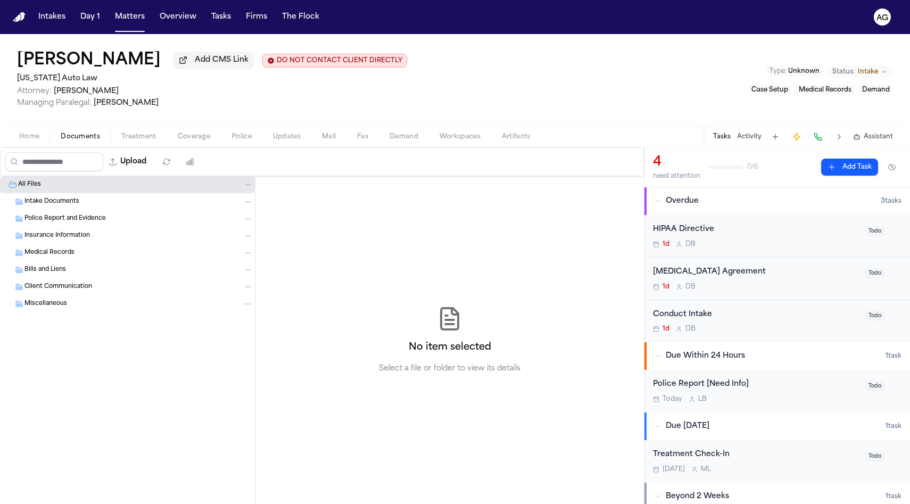
click at [49, 213] on div "Police Report and Evidence" at bounding box center [127, 218] width 255 height 17
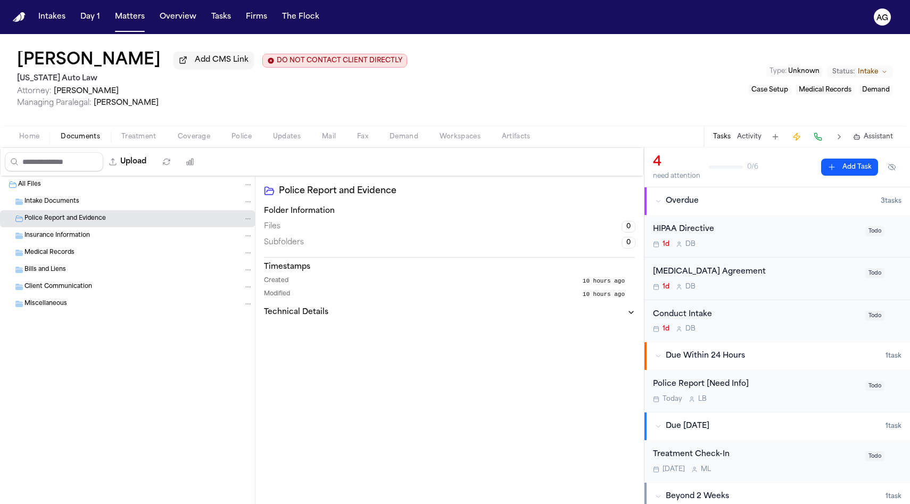
click at [49, 203] on span "Intake Documents" at bounding box center [51, 201] width 55 height 9
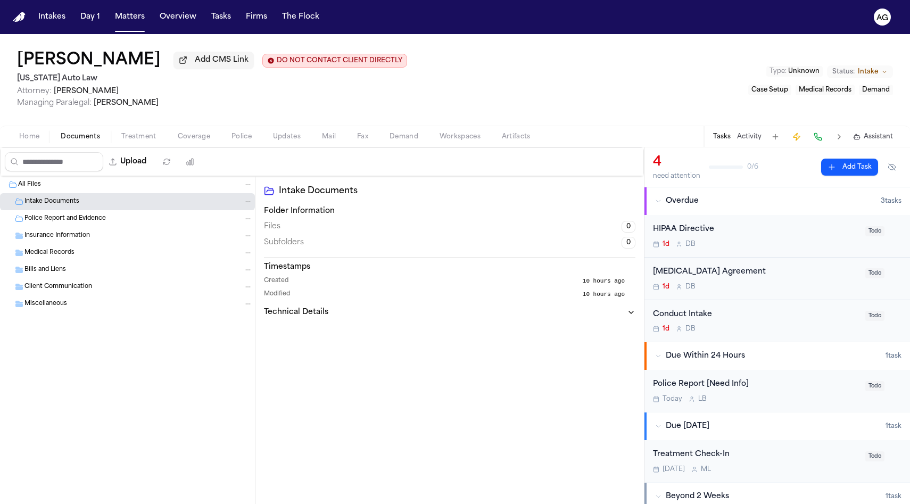
click at [49, 237] on span "Insurance Information" at bounding box center [56, 236] width 65 height 9
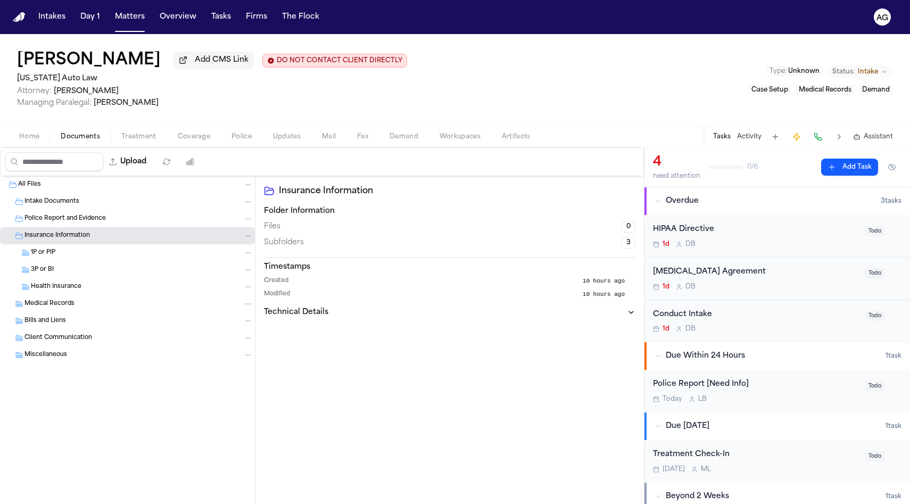
click at [51, 260] on div "1P or PIP" at bounding box center [127, 252] width 255 height 17
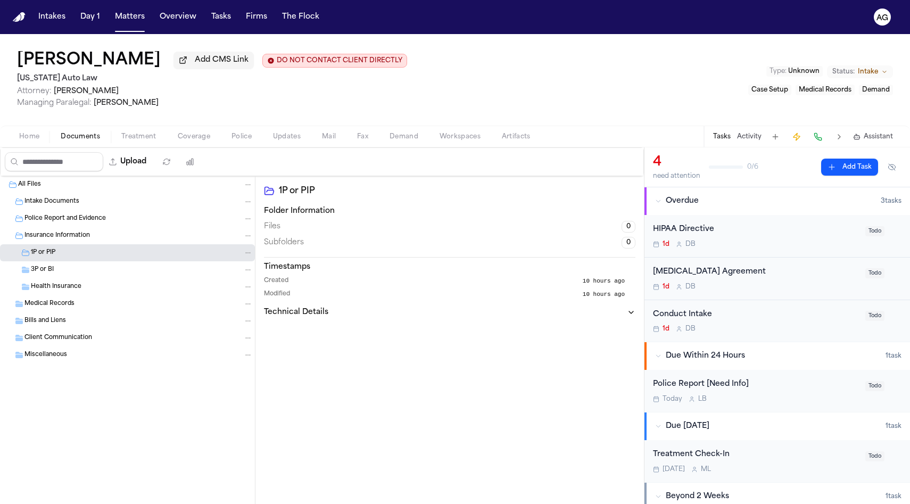
click at [36, 147] on div "Home Documents Treatment Coverage Police Updates Mail Fax Demand Workspaces Art…" at bounding box center [455, 136] width 910 height 21
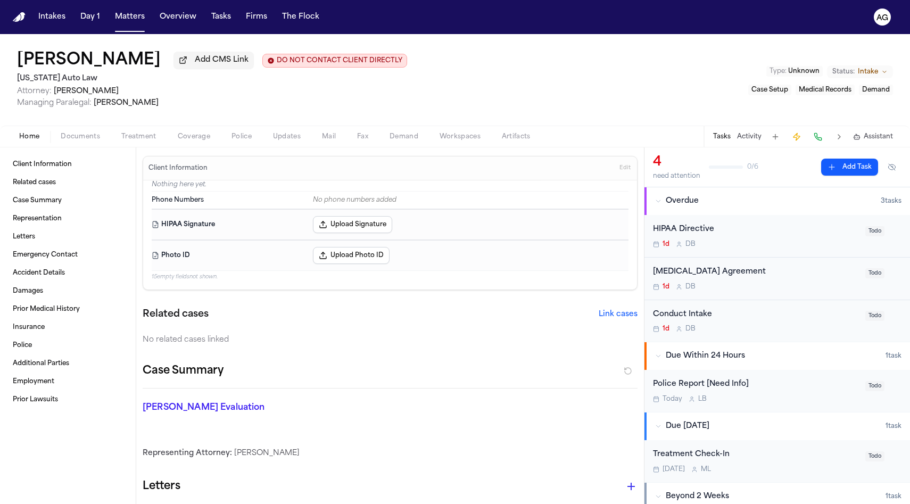
click at [29, 136] on span "Home" at bounding box center [29, 137] width 20 height 9
click at [154, 141] on span "Treatment" at bounding box center [138, 137] width 35 height 9
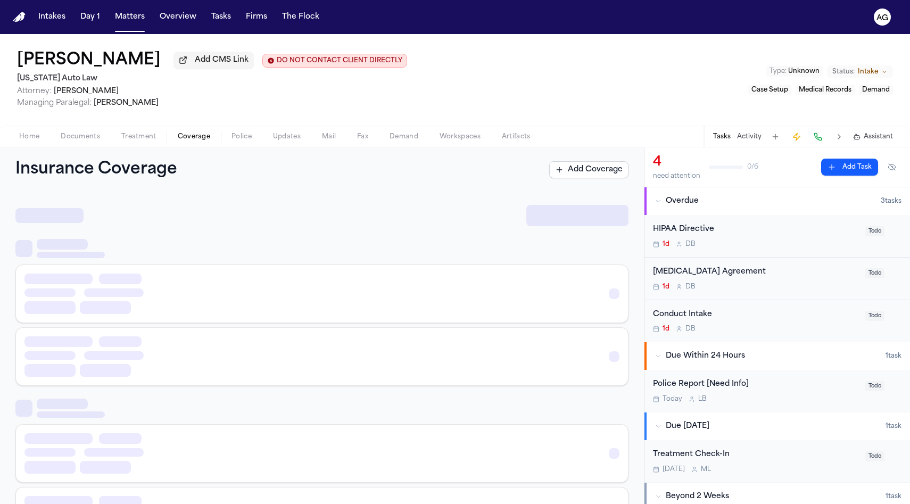
click at [194, 139] on span "Coverage" at bounding box center [194, 137] width 32 height 9
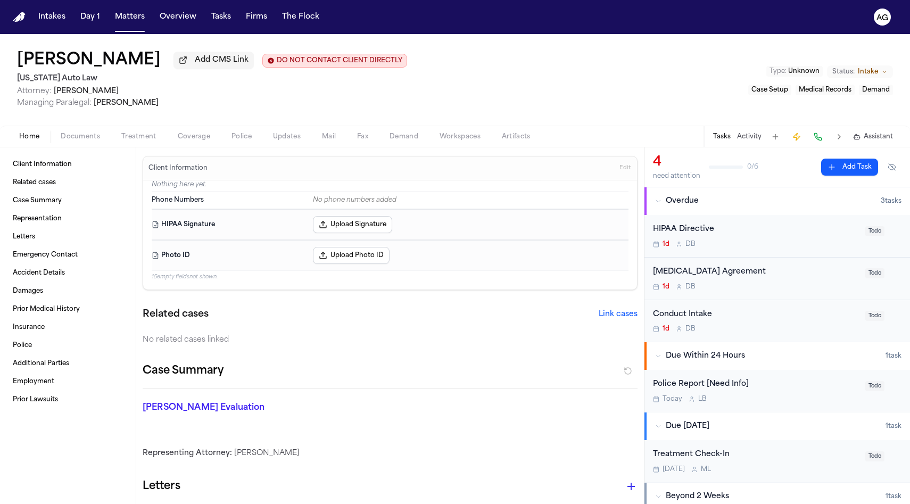
click at [43, 138] on button "Home" at bounding box center [30, 136] width 42 height 13
click at [139, 20] on button "Matters" at bounding box center [130, 16] width 38 height 19
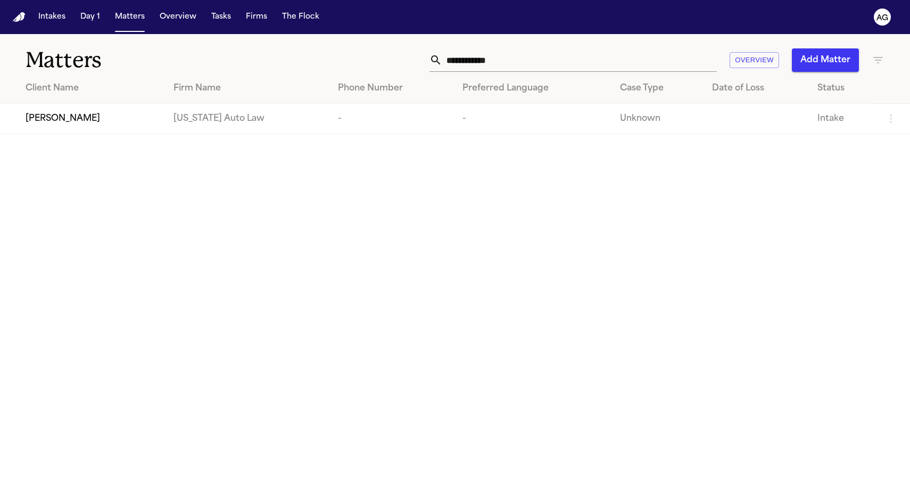
click at [477, 56] on input "**********" at bounding box center [579, 59] width 275 height 23
paste input "**"
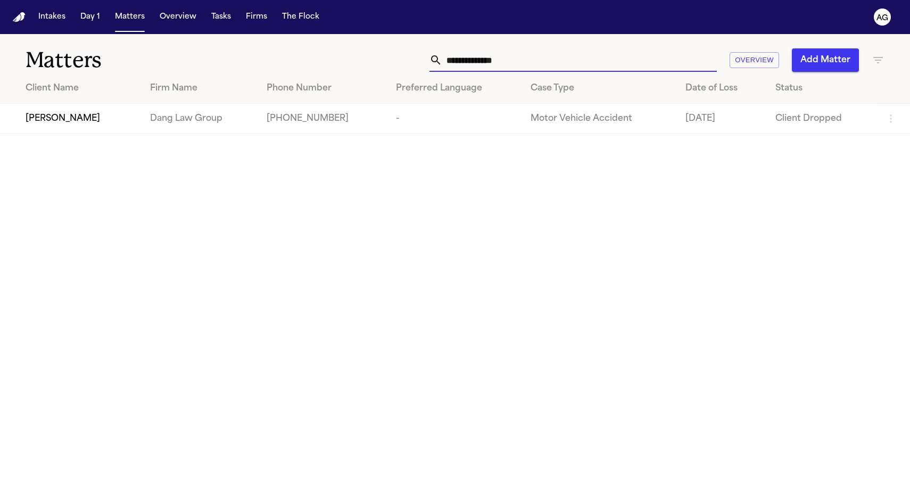
type input "**********"
click at [62, 125] on span "[PERSON_NAME]" at bounding box center [63, 118] width 75 height 13
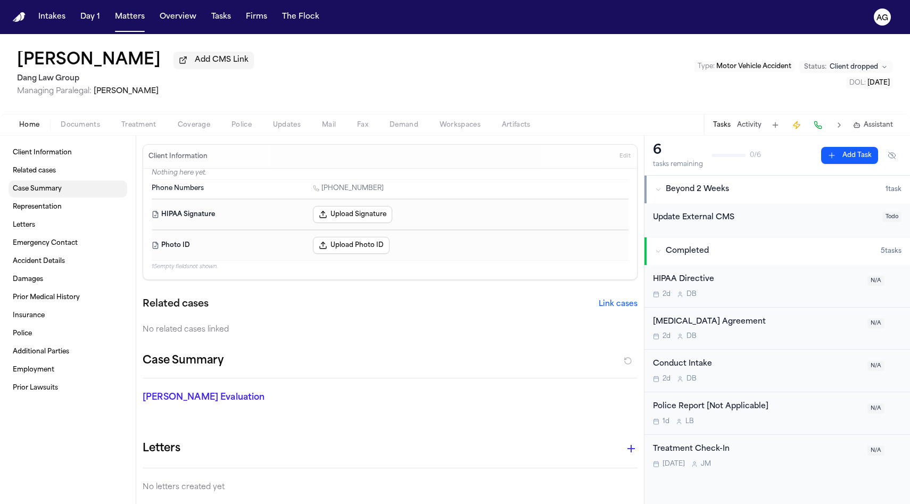
click at [37, 190] on span "Case Summary" at bounding box center [37, 189] width 49 height 9
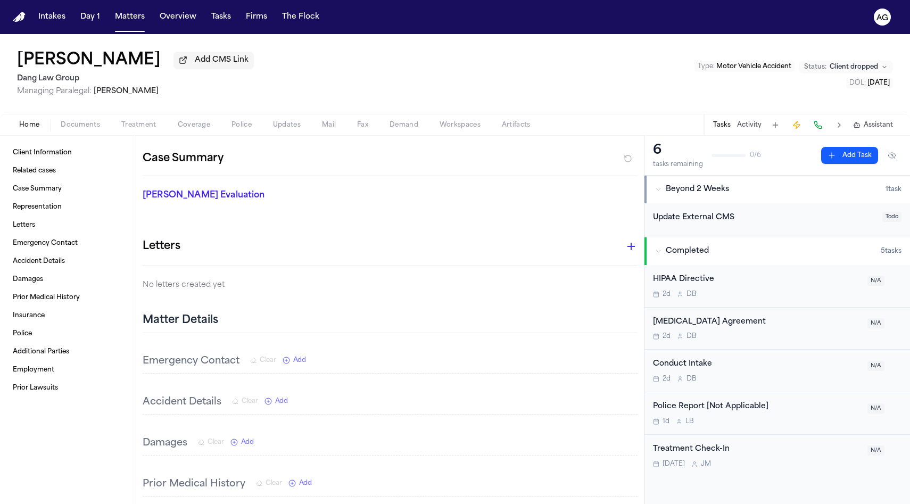
click at [32, 161] on link "Client Information" at bounding box center [68, 152] width 119 height 17
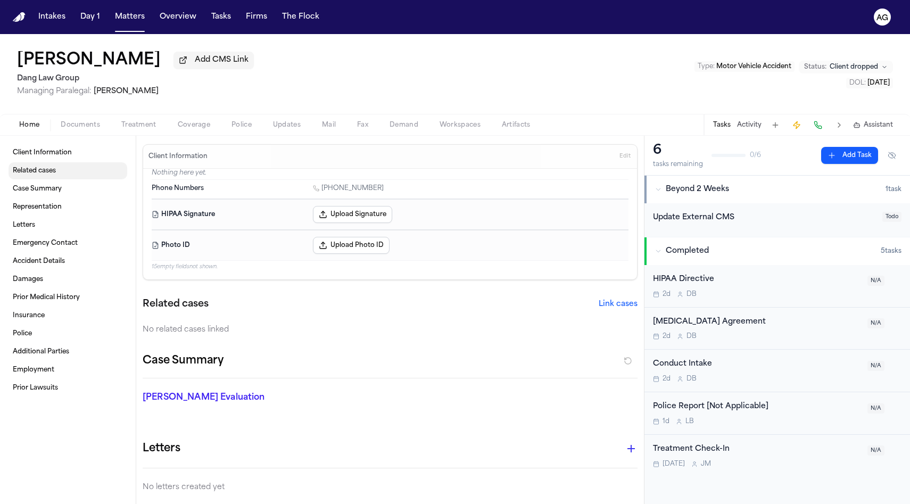
click at [38, 169] on span "Related cases" at bounding box center [34, 171] width 43 height 9
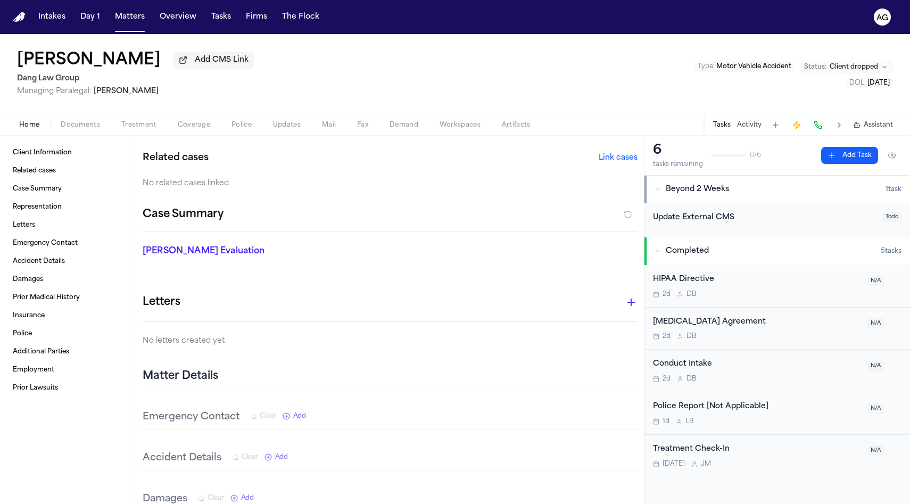
scroll to position [147, 0]
click at [80, 131] on span "button" at bounding box center [80, 130] width 52 height 1
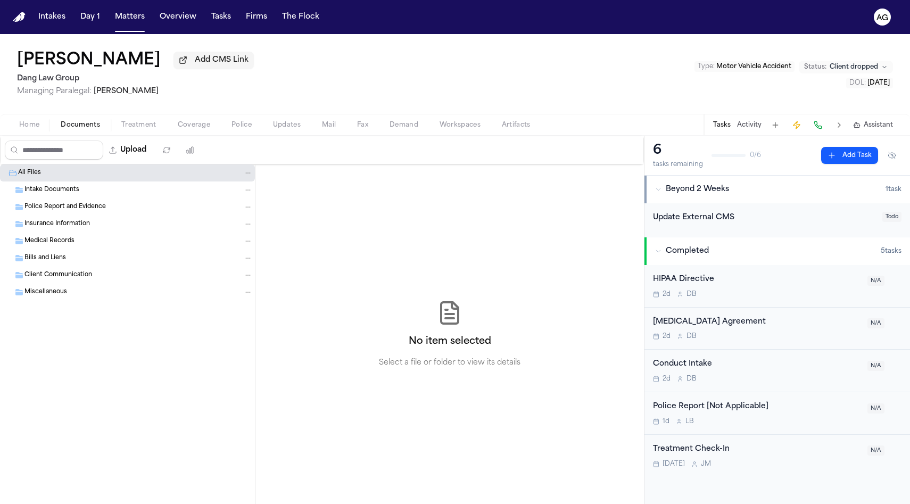
click at [79, 181] on div "All Files" at bounding box center [127, 172] width 255 height 17
click at [79, 204] on div "Police Report and Evidence" at bounding box center [127, 207] width 255 height 17
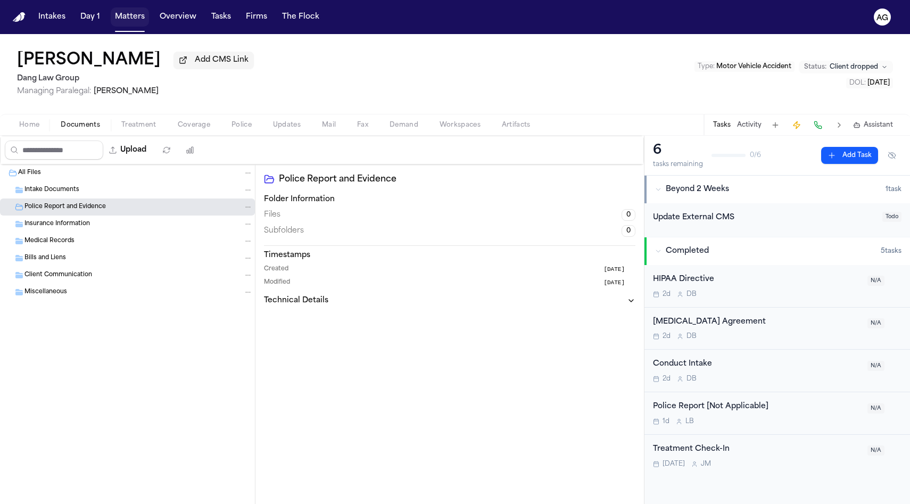
click at [139, 23] on button "Matters" at bounding box center [130, 16] width 38 height 19
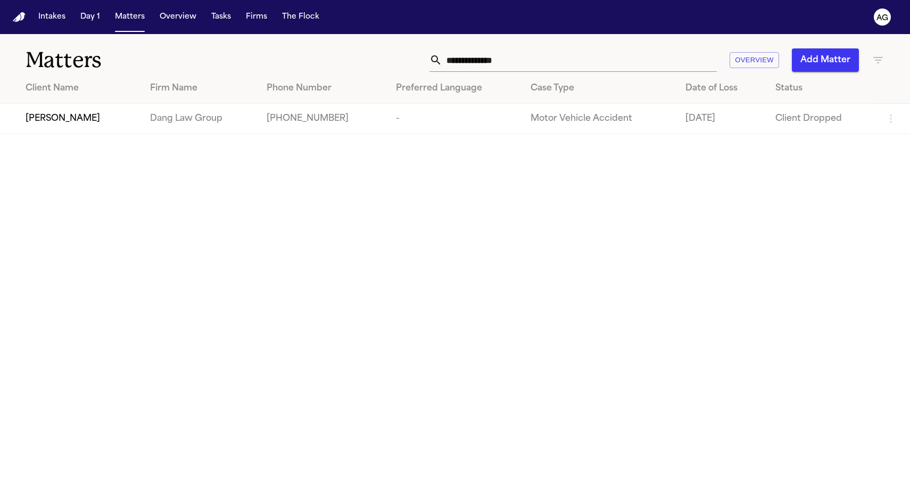
click at [475, 61] on input "**********" at bounding box center [579, 59] width 275 height 23
paste input "******"
type input "**********"
click at [60, 120] on span "[PERSON_NAME]" at bounding box center [63, 118] width 75 height 13
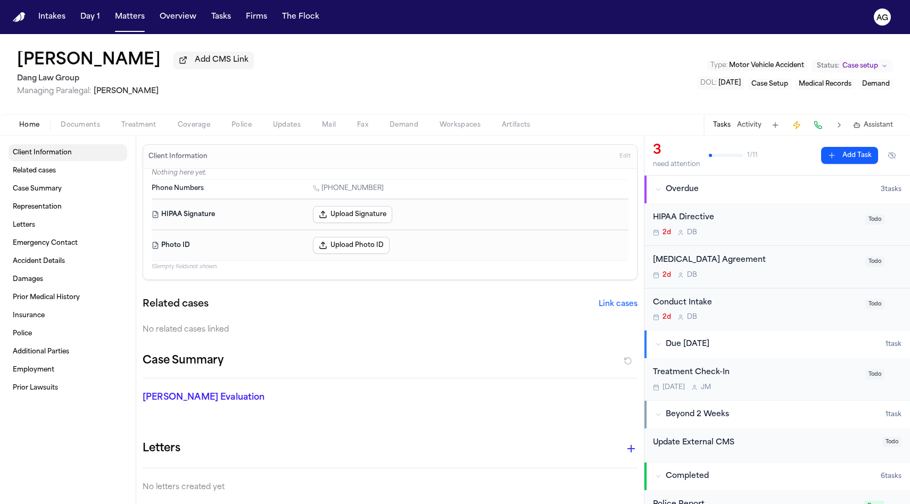
click at [68, 161] on link "Client Information" at bounding box center [68, 152] width 119 height 17
click at [79, 129] on span "Documents" at bounding box center [80, 125] width 39 height 9
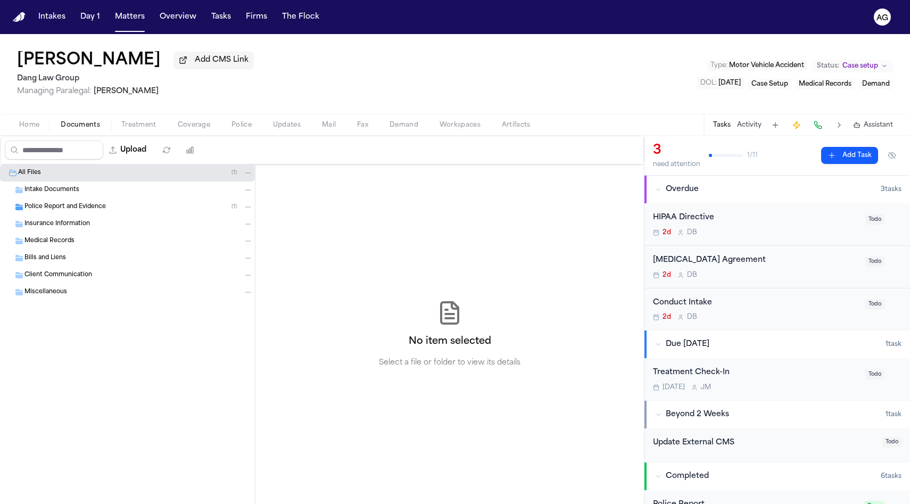
click at [72, 205] on span "Police Report and Evidence" at bounding box center [64, 207] width 81 height 9
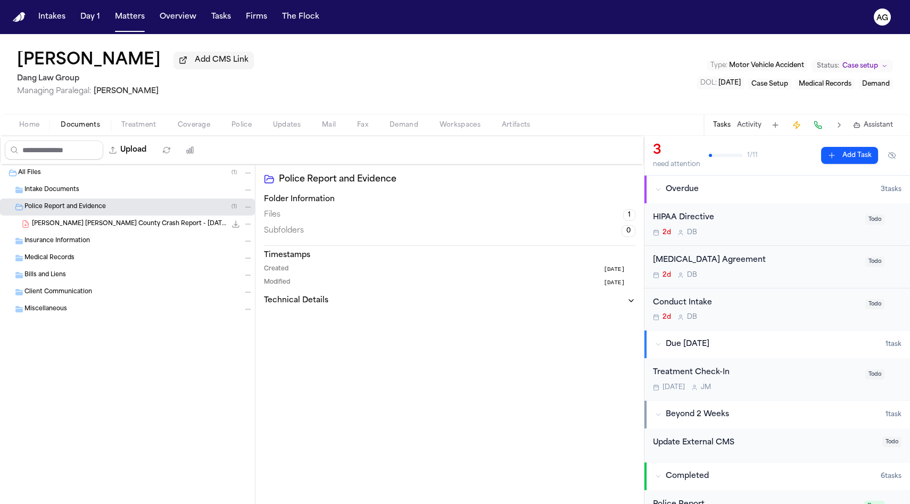
click at [82, 197] on div "Intake Documents" at bounding box center [127, 189] width 255 height 17
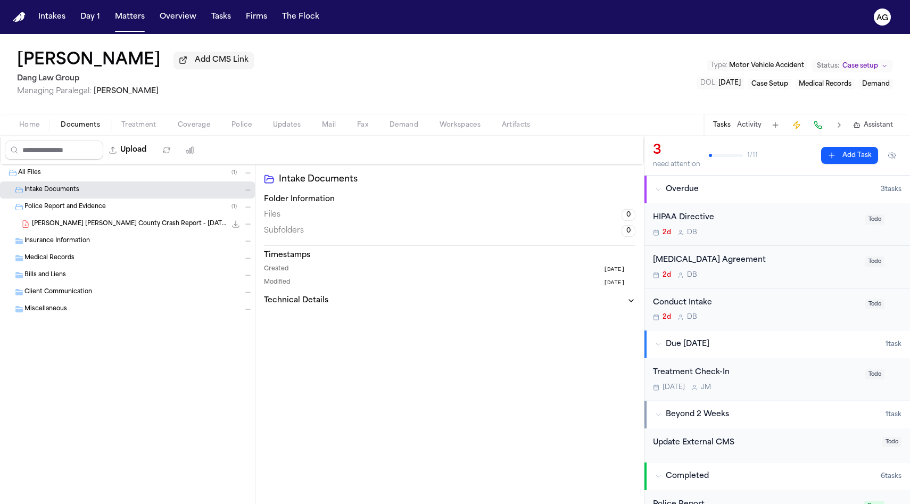
click at [74, 239] on span "Insurance Information" at bounding box center [56, 241] width 65 height 9
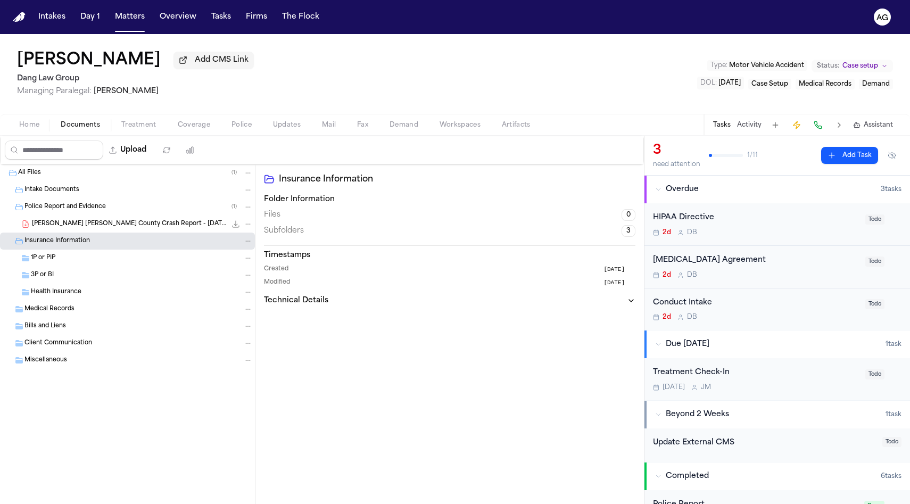
click at [70, 284] on div "3P or BI" at bounding box center [127, 275] width 255 height 17
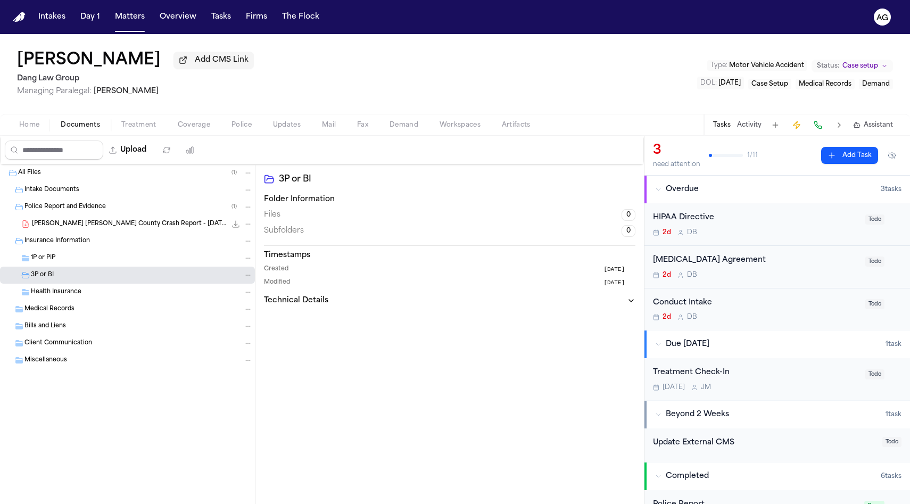
click at [66, 261] on div "1P or PIP" at bounding box center [142, 258] width 222 height 10
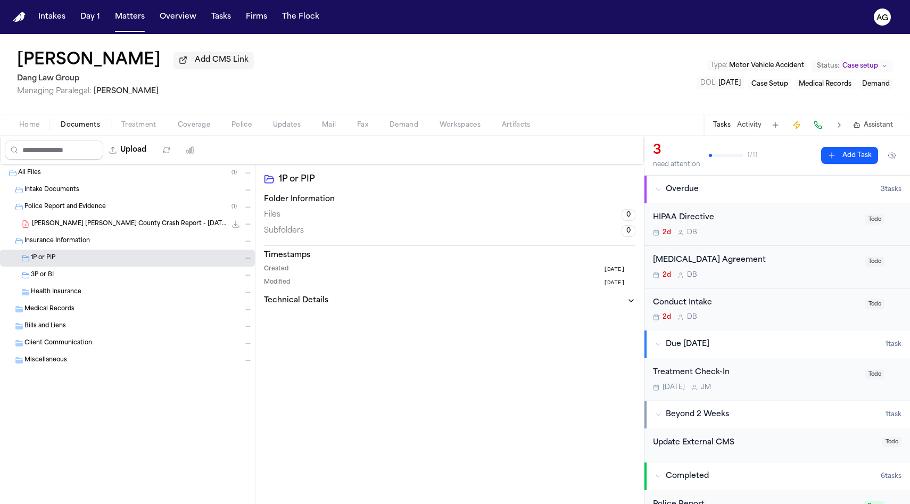
click at [68, 310] on span "Medical Records" at bounding box center [49, 309] width 50 height 9
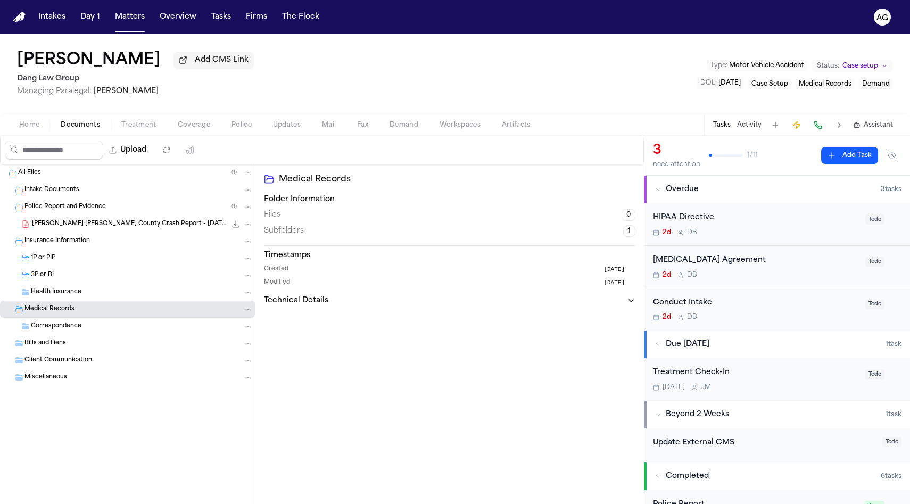
click at [68, 335] on div "Correspondence" at bounding box center [127, 326] width 255 height 17
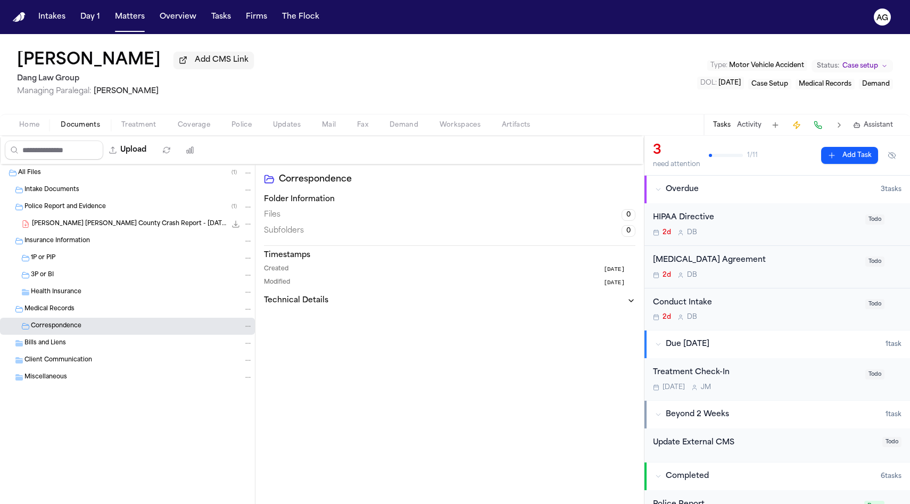
click at [68, 348] on div "Bills and Liens" at bounding box center [138, 343] width 228 height 10
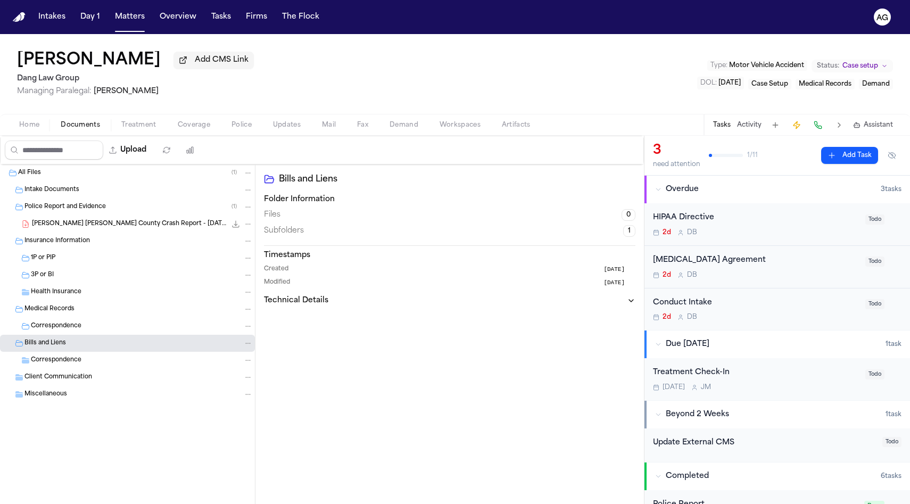
click at [66, 229] on span "[PERSON_NAME] [PERSON_NAME] County Crash Report - [DATE]" at bounding box center [129, 224] width 194 height 9
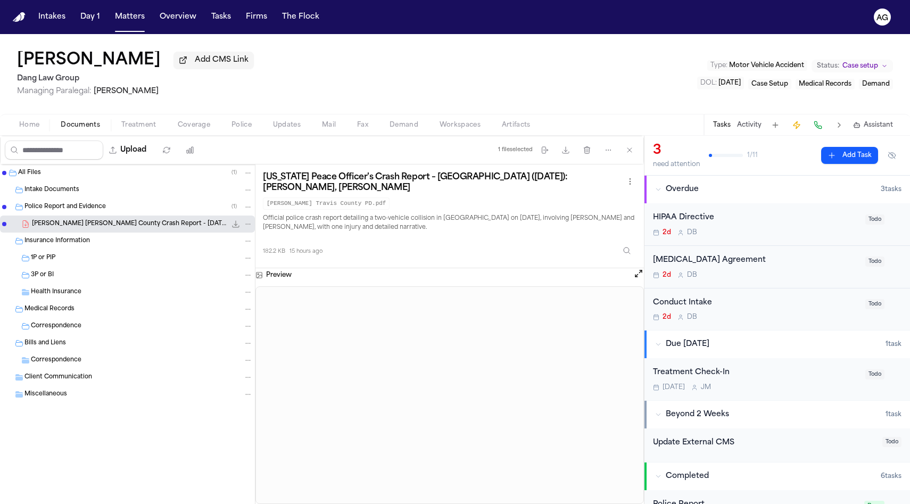
click at [66, 203] on div "Police Report and Evidence ( 1 )" at bounding box center [127, 207] width 255 height 17
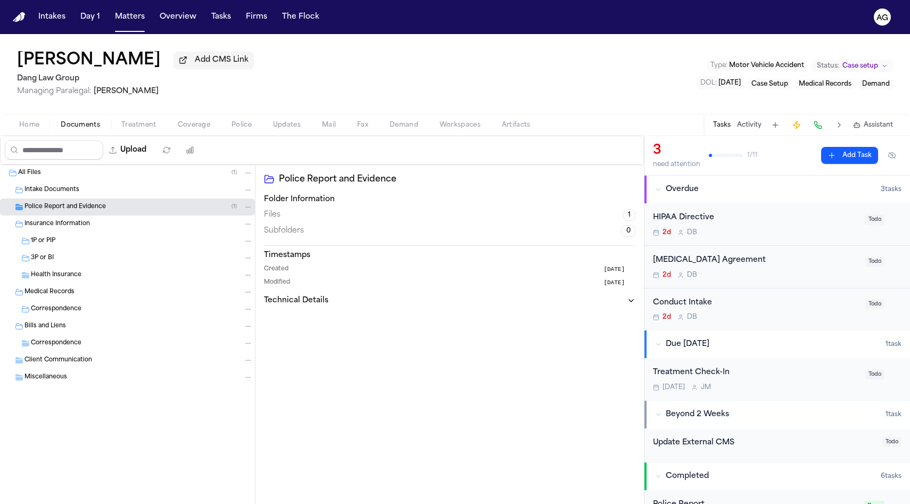
click at [135, 20] on button "Matters" at bounding box center [130, 16] width 38 height 19
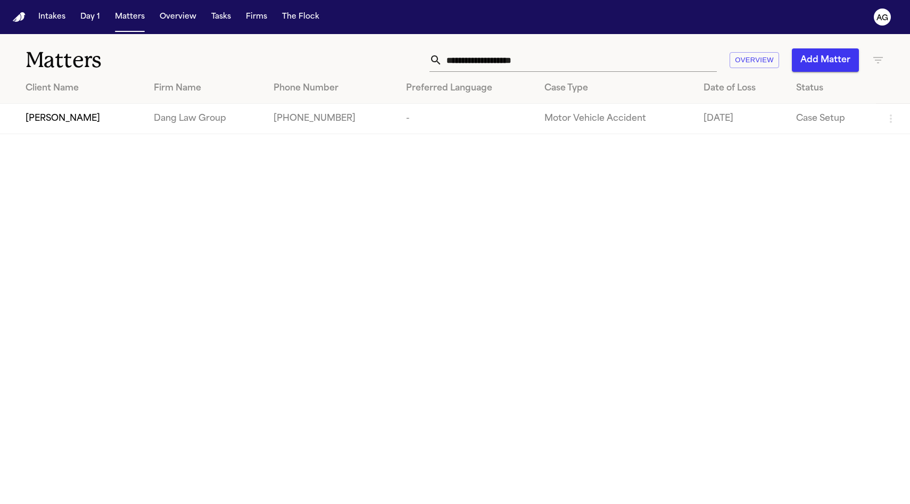
click at [638, 72] on div "**********" at bounding box center [455, 53] width 910 height 39
click at [613, 54] on input "**********" at bounding box center [579, 59] width 275 height 23
paste input "text"
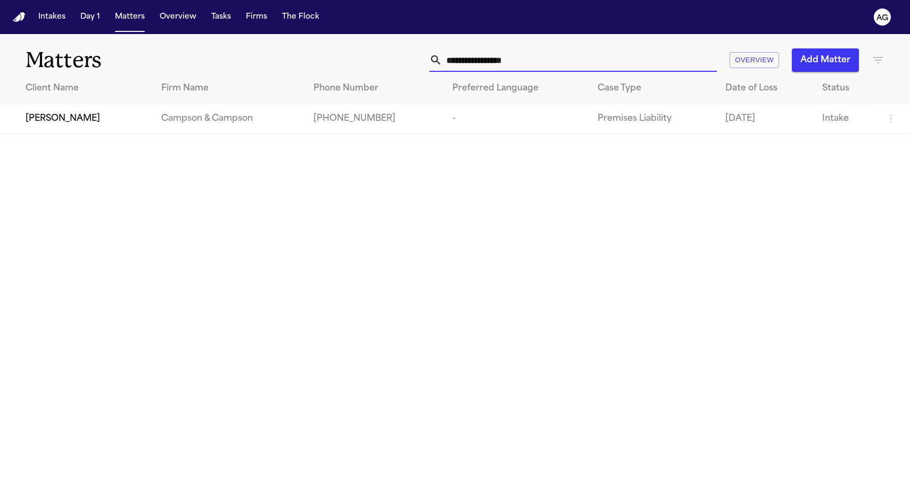
type input "**********"
click at [80, 125] on span "[PERSON_NAME]" at bounding box center [63, 118] width 75 height 13
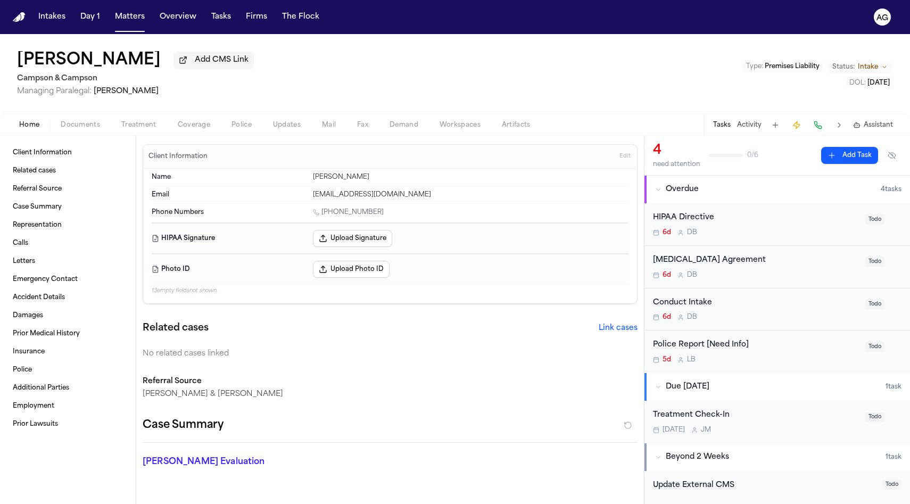
click at [78, 129] on span "Documents" at bounding box center [80, 125] width 39 height 9
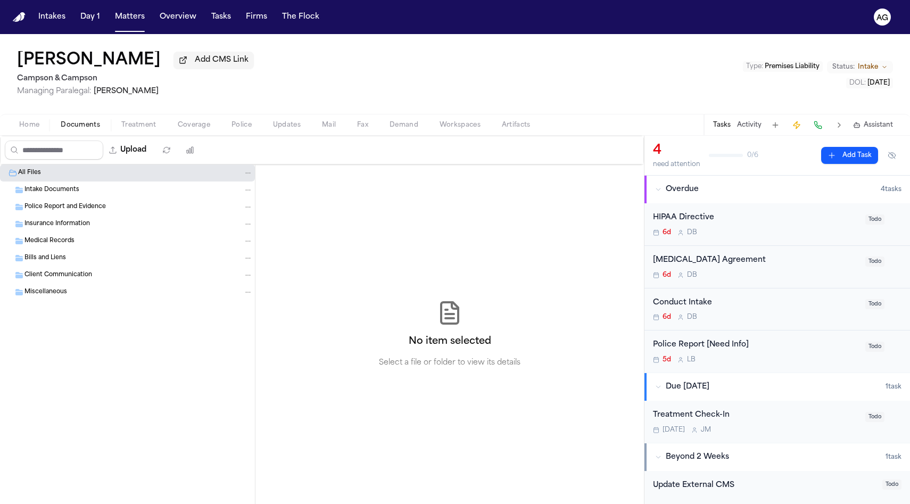
click at [53, 195] on span "Intake Documents" at bounding box center [51, 190] width 55 height 9
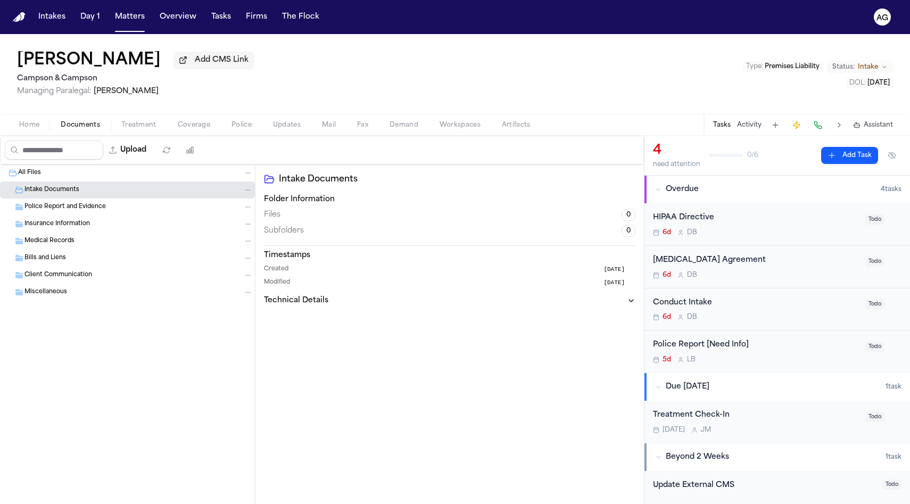
click at [53, 205] on span "Police Report and Evidence" at bounding box center [64, 207] width 81 height 9
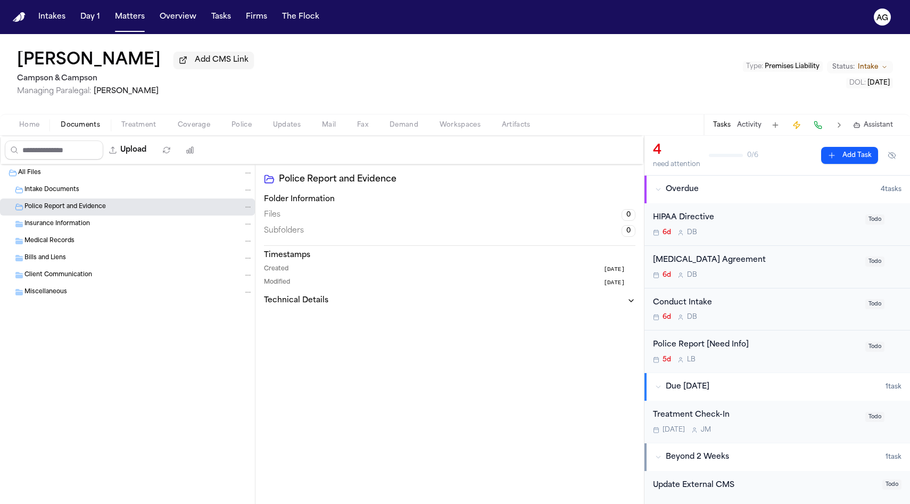
click at [56, 219] on div "Insurance Information" at bounding box center [127, 224] width 255 height 17
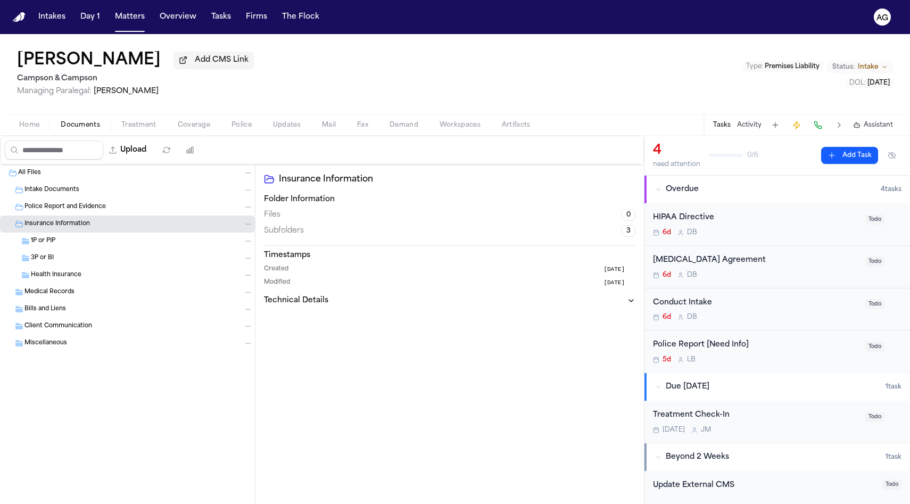
click at [63, 203] on div "Police Report and Evidence" at bounding box center [127, 207] width 255 height 17
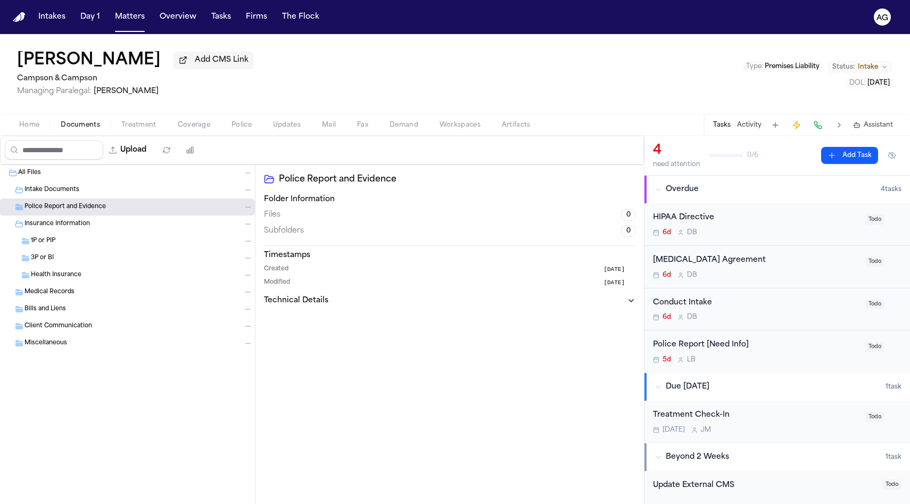
click at [67, 188] on span "Intake Documents" at bounding box center [51, 190] width 55 height 9
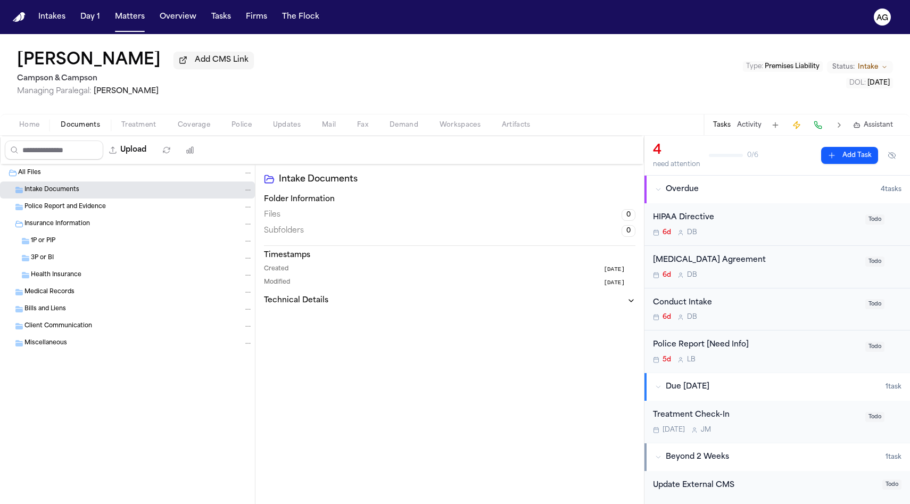
click at [70, 221] on div "Insurance Information" at bounding box center [138, 224] width 228 height 10
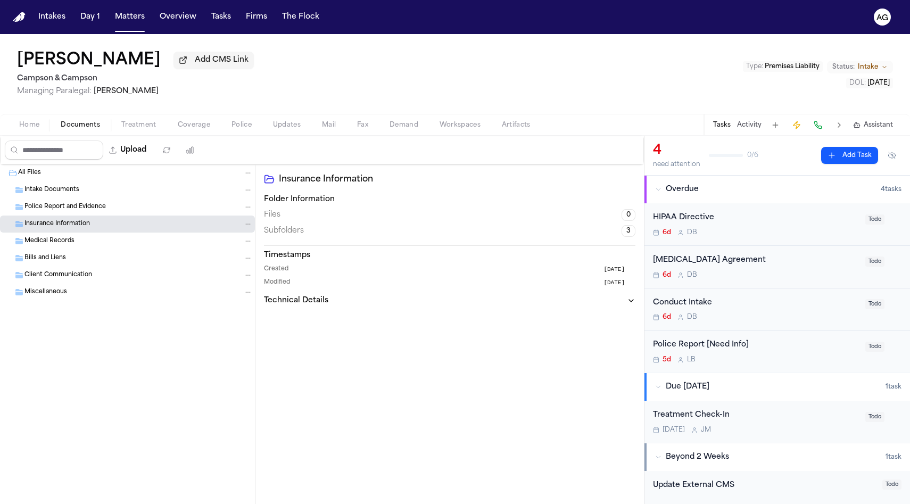
click at [64, 210] on span "Police Report and Evidence" at bounding box center [64, 207] width 81 height 9
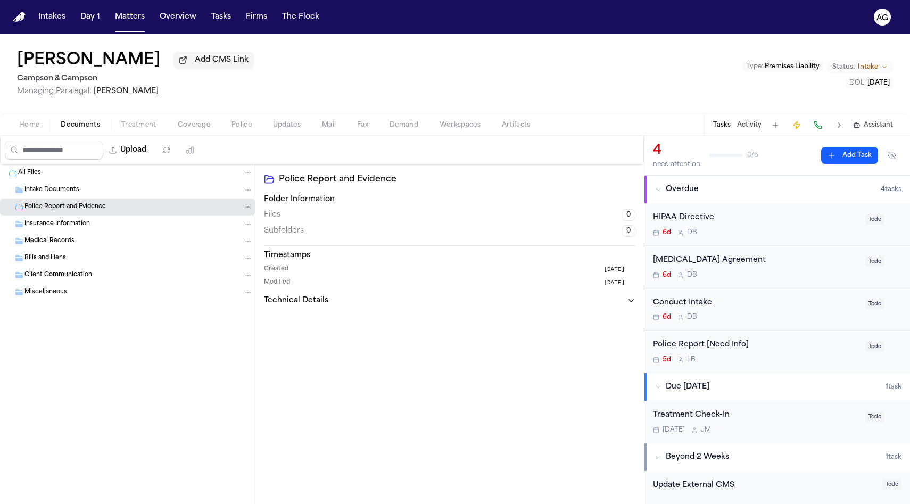
click at [69, 237] on div "Medical Records" at bounding box center [127, 241] width 255 height 17
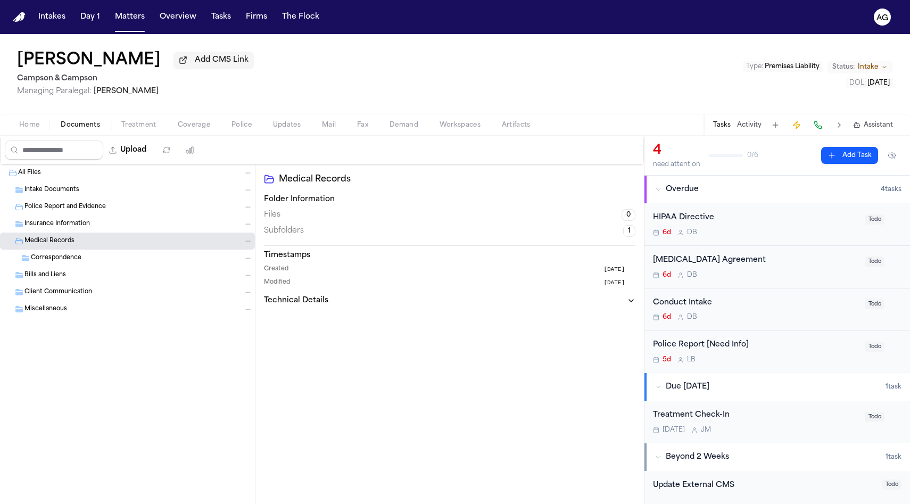
click at [64, 276] on span "Bills and Liens" at bounding box center [45, 275] width 42 height 9
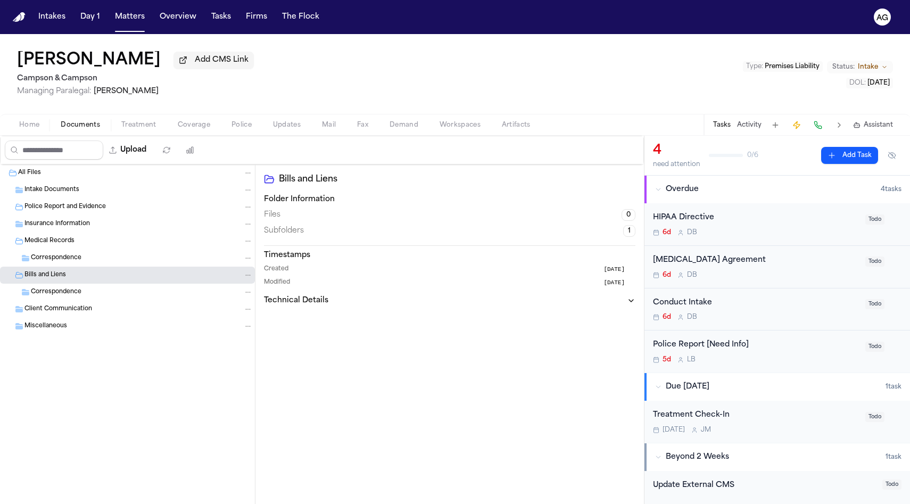
click at [64, 262] on span "Correspondence" at bounding box center [56, 258] width 51 height 9
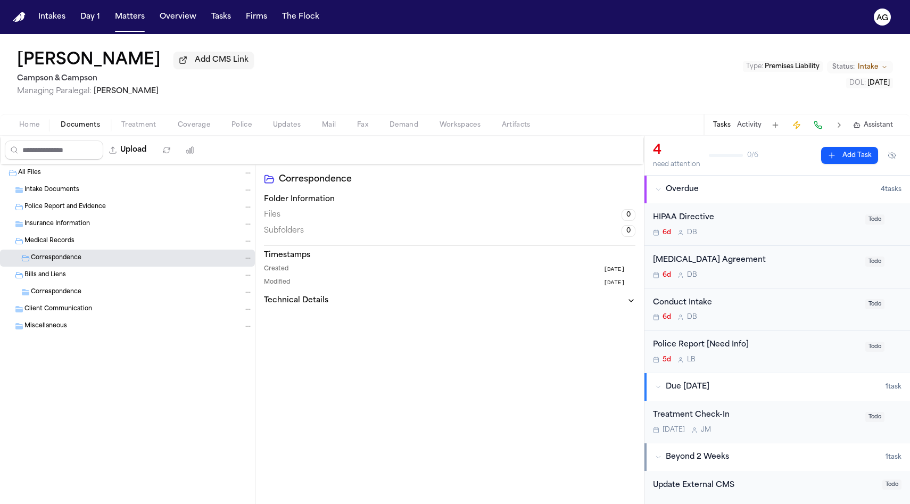
click at [64, 246] on span "Medical Records" at bounding box center [49, 241] width 50 height 9
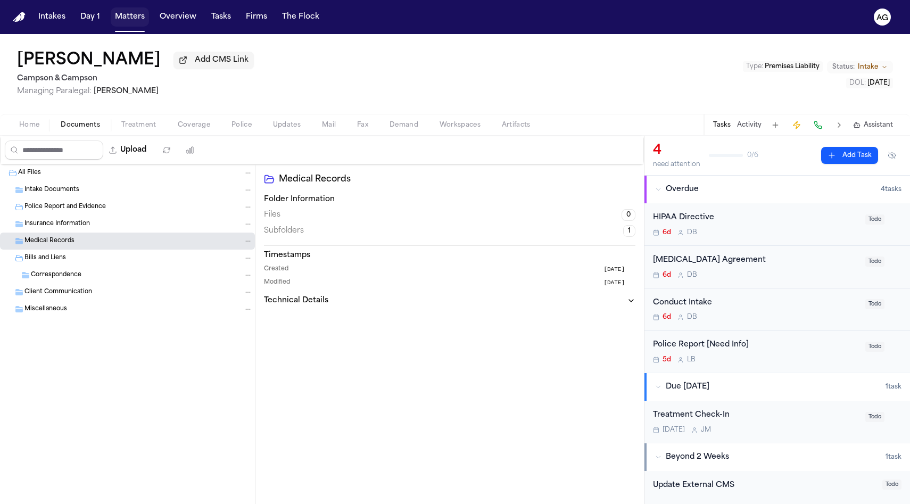
click at [130, 16] on button "Matters" at bounding box center [130, 16] width 38 height 19
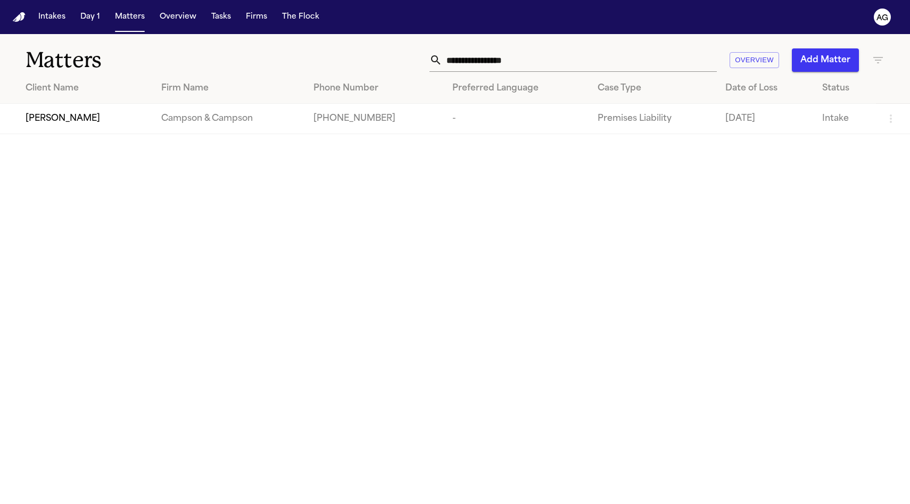
click at [483, 60] on input "**********" at bounding box center [579, 59] width 275 height 23
paste input "text"
type input "**********"
click at [55, 112] on span "[PERSON_NAME]" at bounding box center [63, 118] width 75 height 13
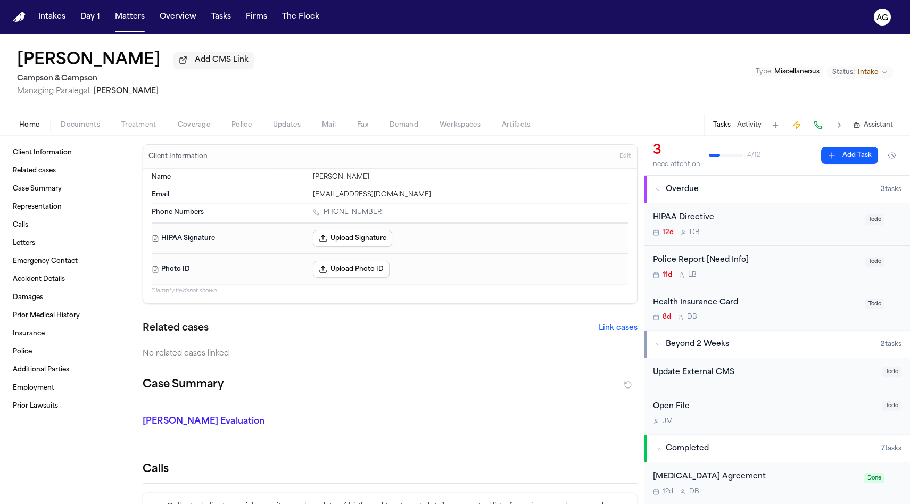
click at [79, 131] on button "Documents" at bounding box center [80, 125] width 61 height 13
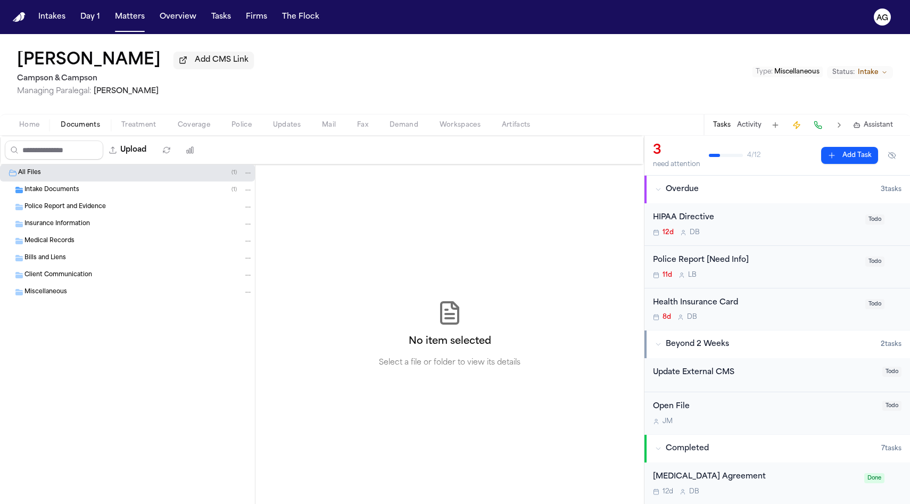
click at [60, 192] on span "Intake Documents" at bounding box center [51, 190] width 55 height 9
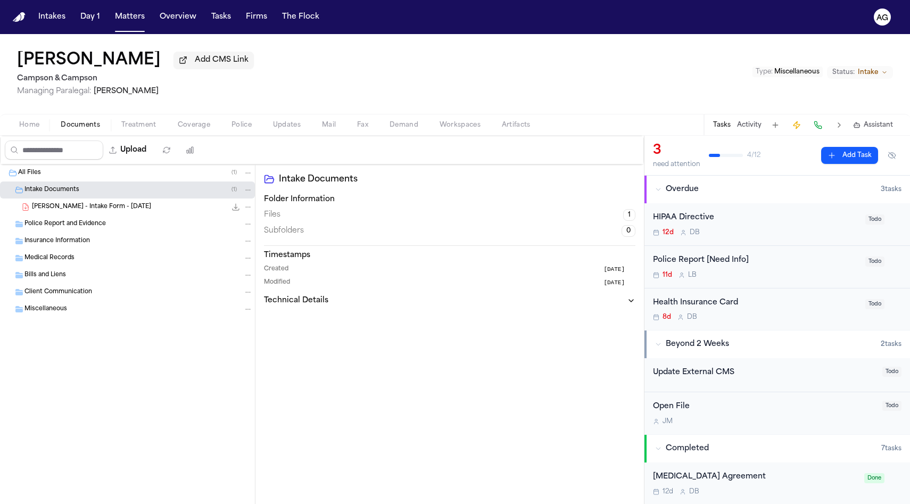
click at [64, 206] on span "[PERSON_NAME] - Intake Form - [DATE]" at bounding box center [91, 207] width 119 height 9
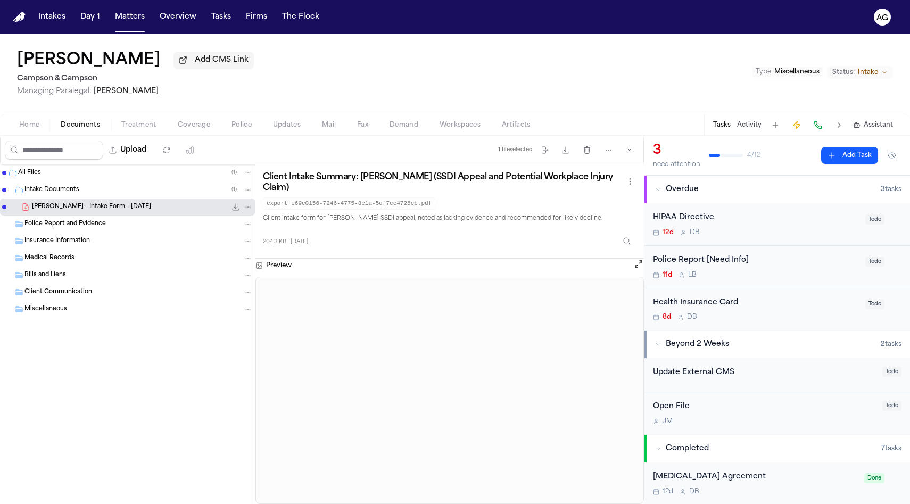
click at [64, 224] on span "Police Report and Evidence" at bounding box center [64, 224] width 81 height 9
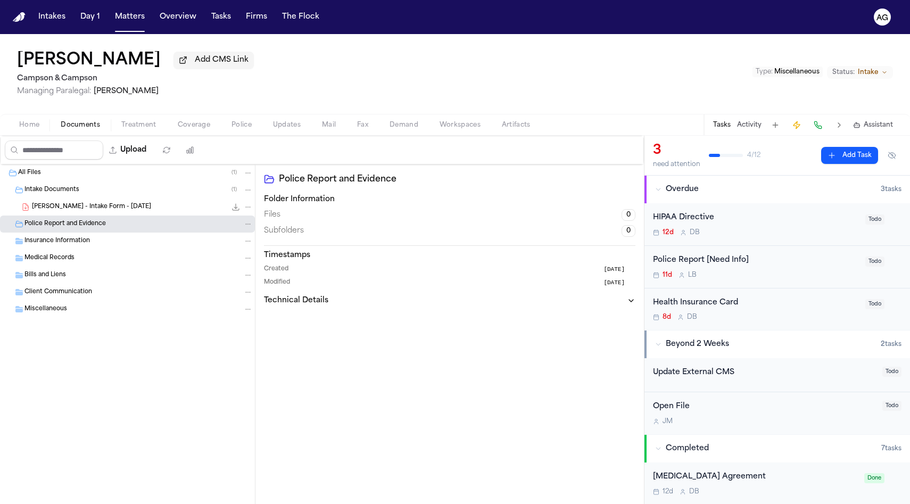
click at [64, 238] on div "Insurance Information" at bounding box center [138, 241] width 228 height 10
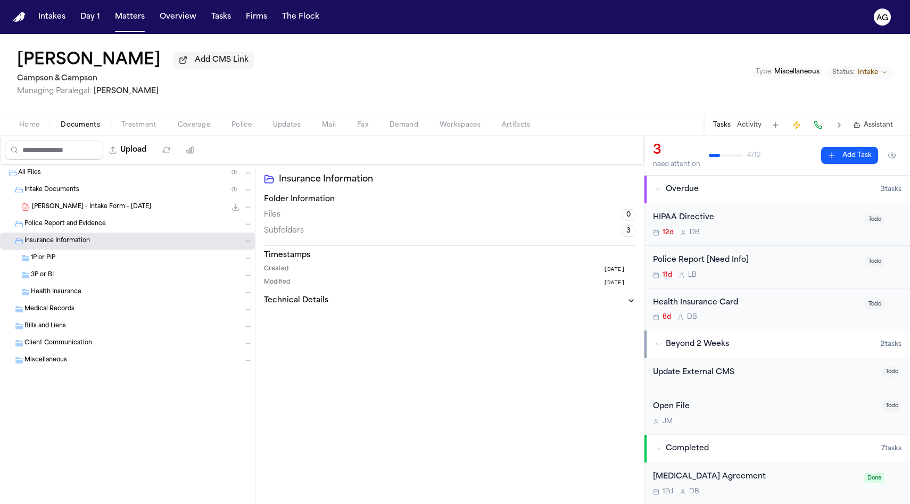
click at [73, 218] on div "Police Report and Evidence" at bounding box center [127, 224] width 255 height 17
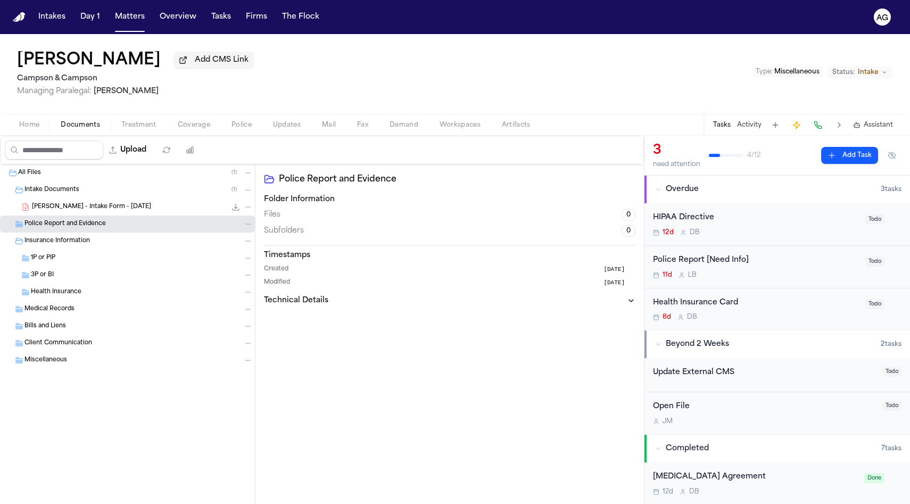
click at [73, 212] on span "[PERSON_NAME] - Intake Form - [DATE]" at bounding box center [91, 207] width 119 height 9
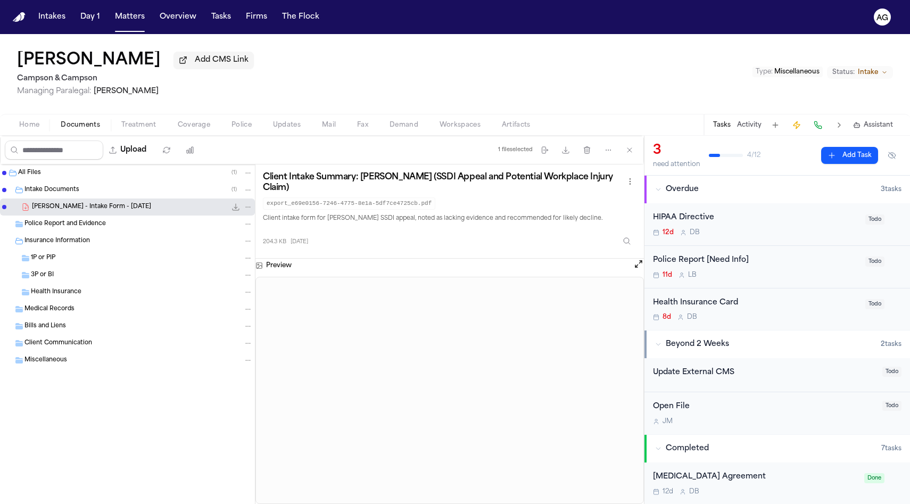
click at [117, 19] on button "Matters" at bounding box center [130, 16] width 38 height 19
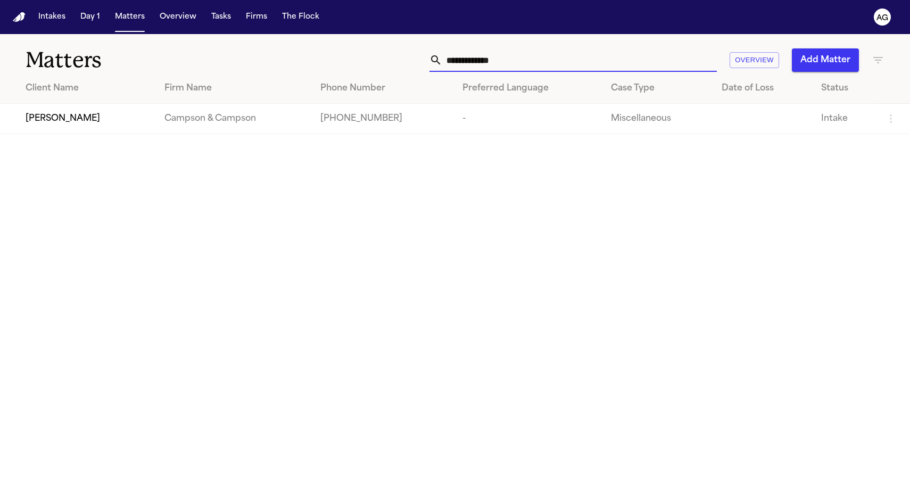
click at [460, 62] on input "**********" at bounding box center [579, 59] width 275 height 23
paste input "*"
type input "**********"
click at [58, 125] on span "[PERSON_NAME]" at bounding box center [63, 118] width 75 height 13
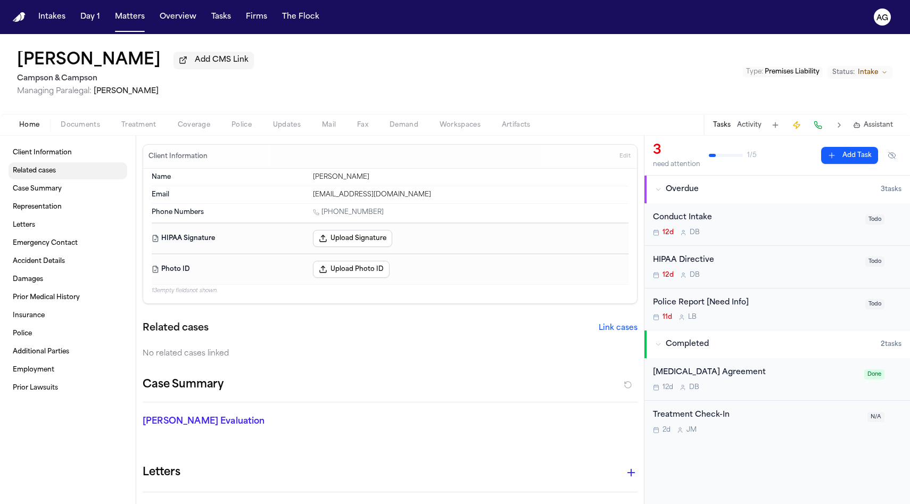
click at [69, 177] on link "Related cases" at bounding box center [68, 170] width 119 height 17
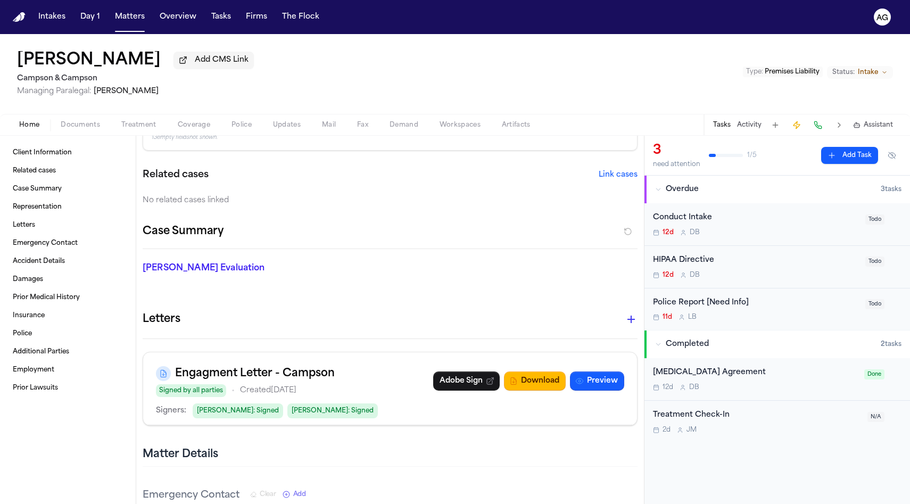
scroll to position [171, 0]
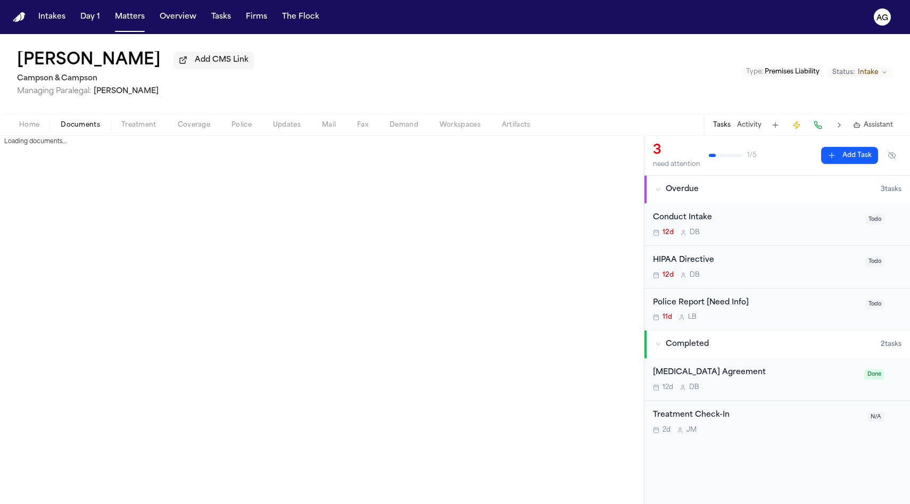
click at [78, 121] on span "Documents" at bounding box center [80, 125] width 39 height 9
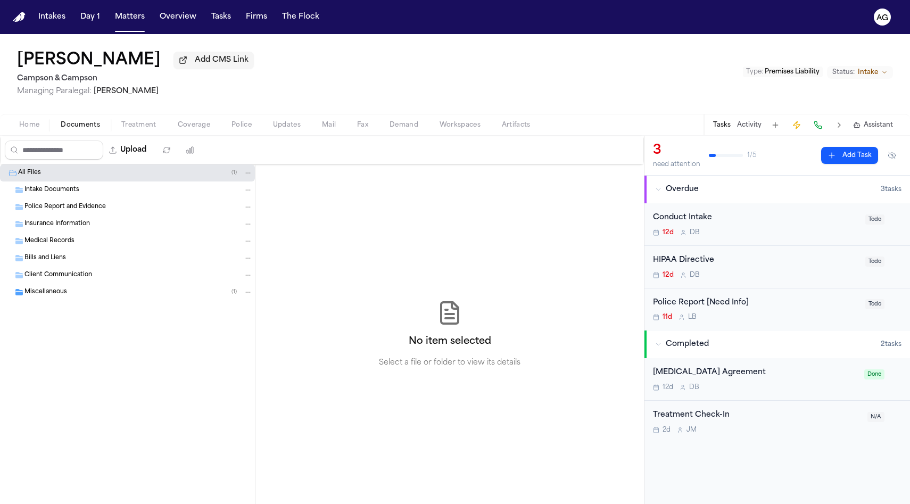
click at [73, 300] on div "Miscellaneous ( 1 )" at bounding box center [127, 292] width 255 height 17
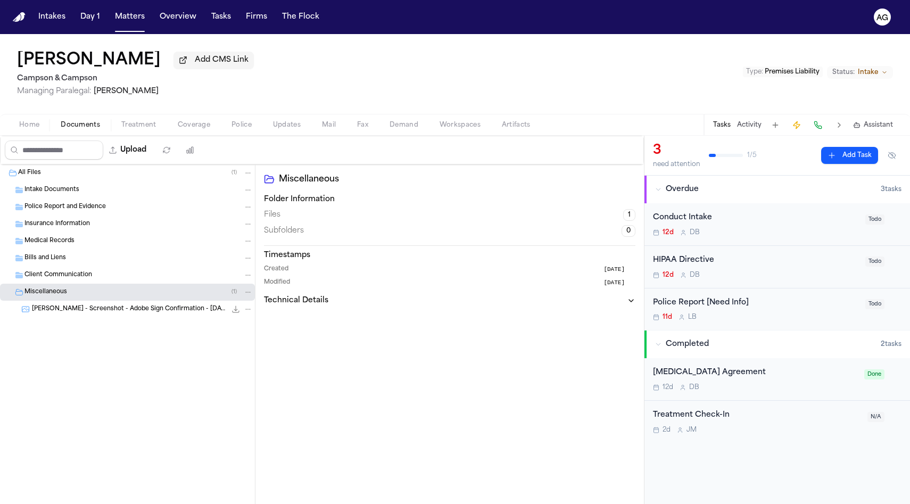
click at [73, 307] on span "[PERSON_NAME] - Screenshot - Adobe Sign Confirmation - [DATE]" at bounding box center [129, 309] width 194 height 9
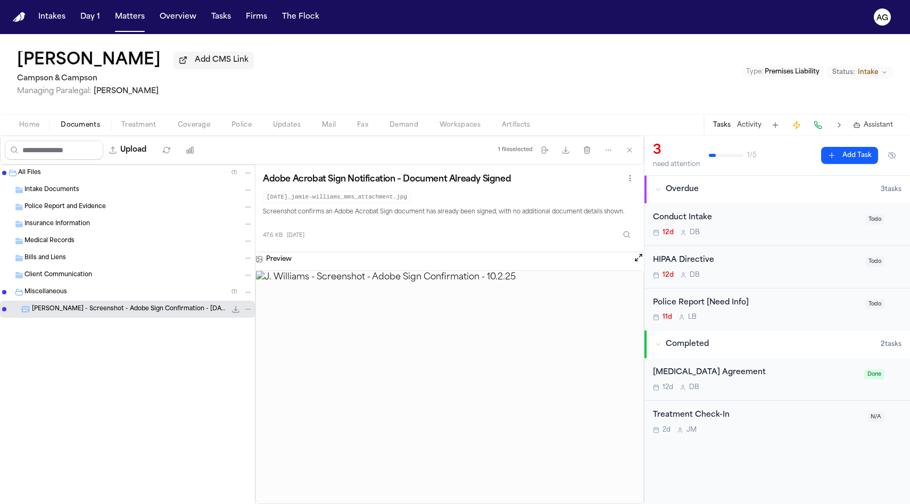
click at [47, 192] on span "Intake Documents" at bounding box center [51, 190] width 55 height 9
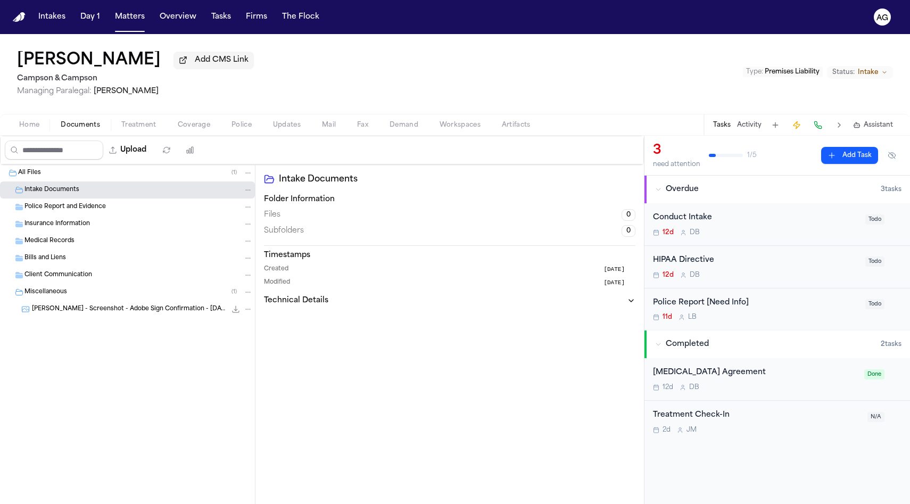
click at [57, 206] on span "Police Report and Evidence" at bounding box center [64, 207] width 81 height 9
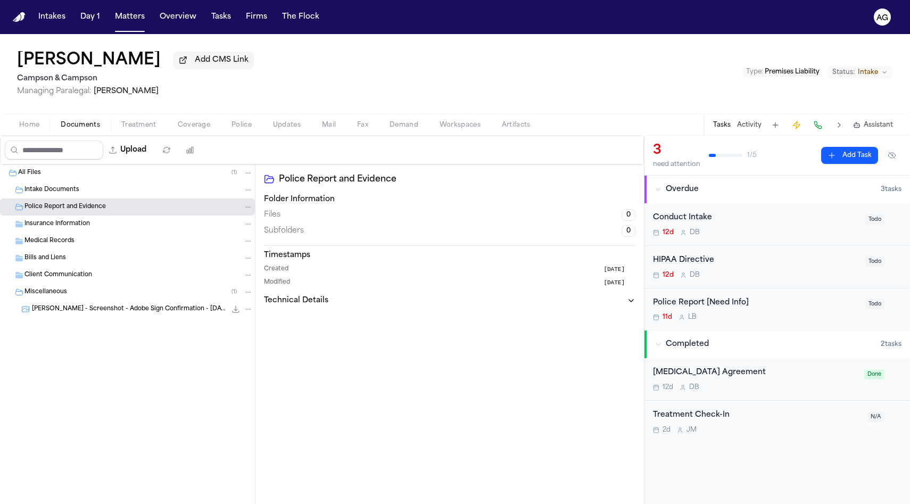
click at [122, 29] on nav "Intakes Day 1 Matters Overview Tasks Firms The Flock AG" at bounding box center [455, 17] width 910 height 34
click at [122, 23] on button "Matters" at bounding box center [130, 16] width 38 height 19
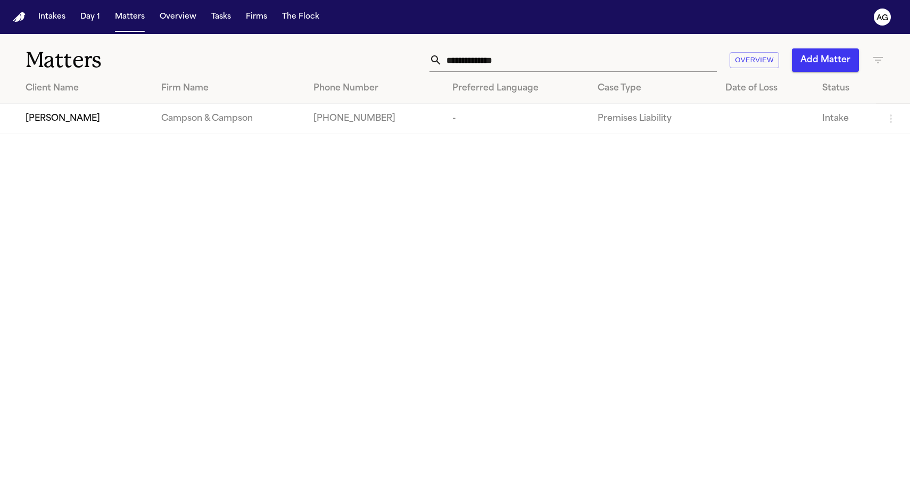
click at [616, 62] on input "**********" at bounding box center [579, 59] width 275 height 23
paste input "*"
type input "**********"
click at [47, 125] on span "[PERSON_NAME]" at bounding box center [63, 118] width 75 height 13
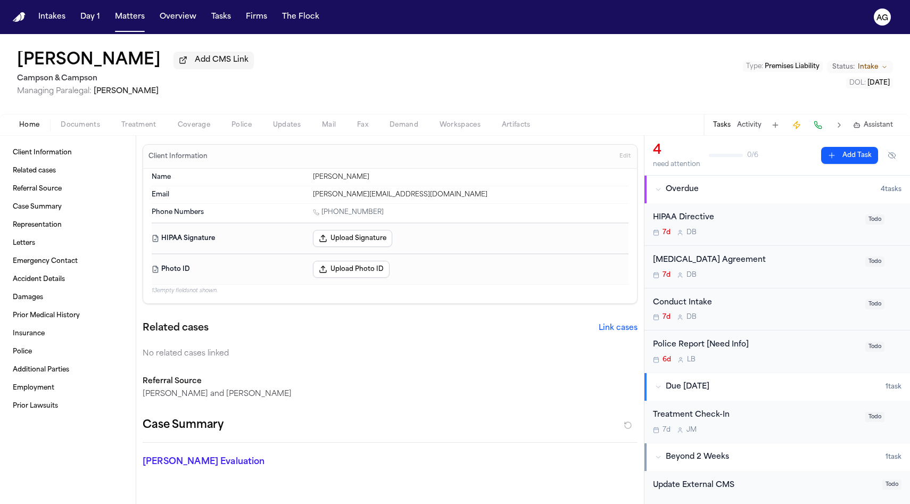
click at [77, 129] on span "Documents" at bounding box center [80, 125] width 39 height 9
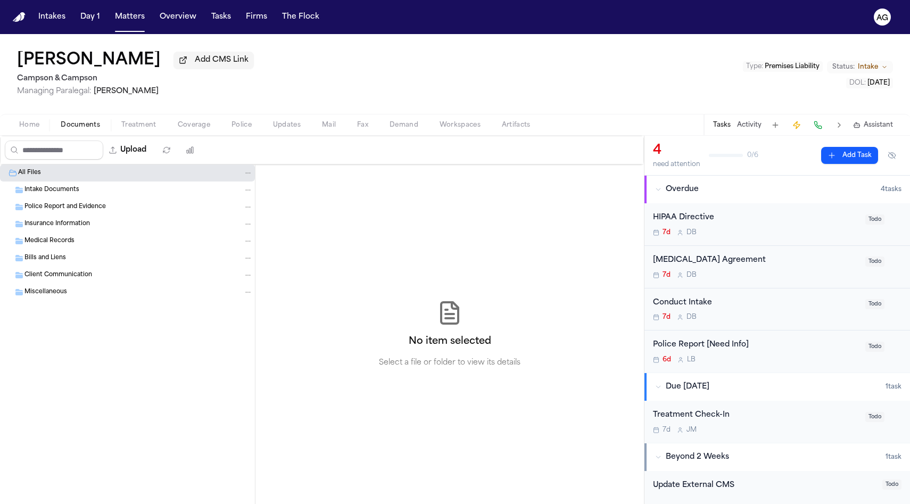
click at [45, 191] on span "Intake Documents" at bounding box center [51, 190] width 55 height 9
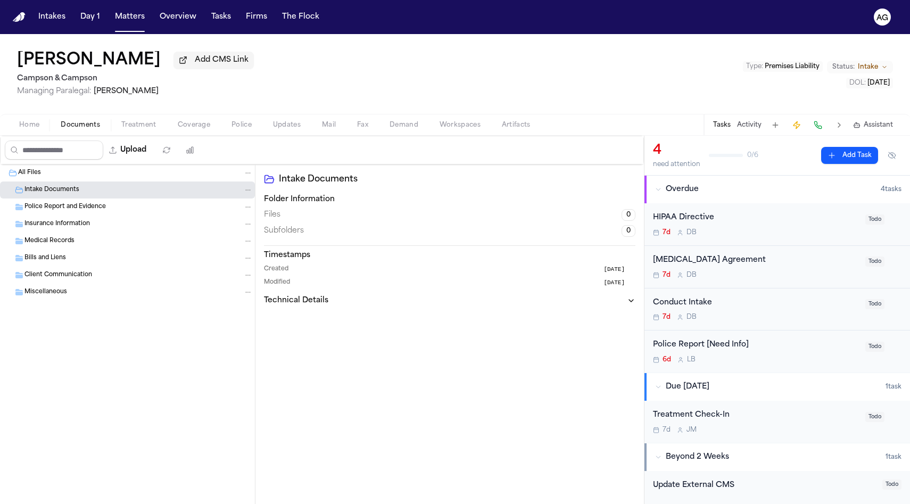
click at [49, 210] on span "Police Report and Evidence" at bounding box center [64, 207] width 81 height 9
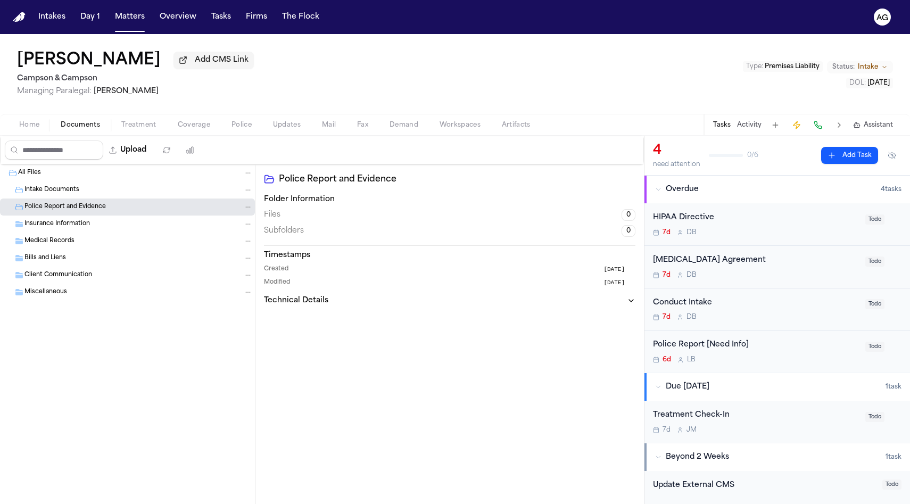
click at [53, 231] on div "Insurance Information" at bounding box center [127, 224] width 255 height 17
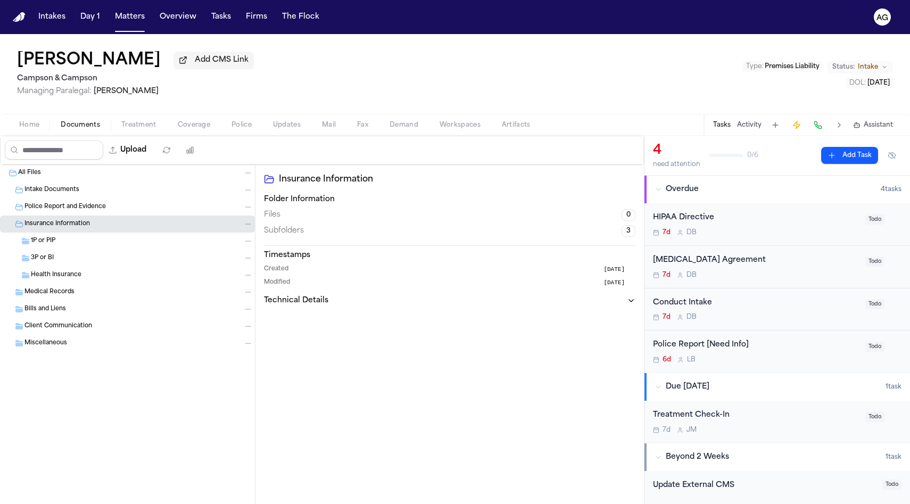
click at [56, 260] on div "3P or BI" at bounding box center [142, 258] width 222 height 10
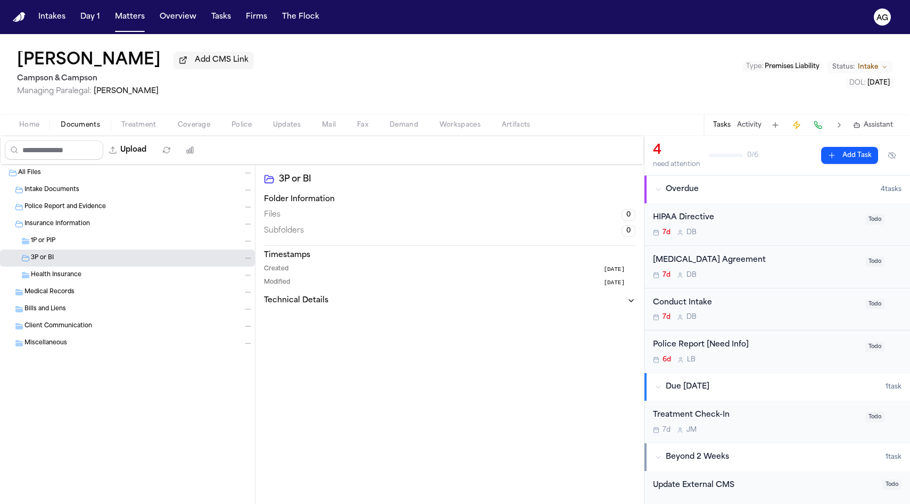
click at [56, 245] on div "1P or PIP" at bounding box center [142, 241] width 222 height 10
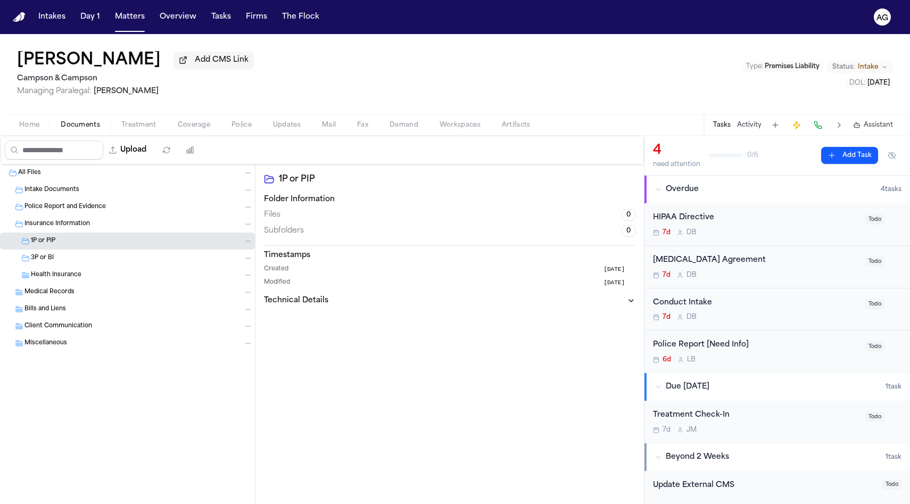
click at [57, 297] on span "Medical Records" at bounding box center [49, 292] width 50 height 9
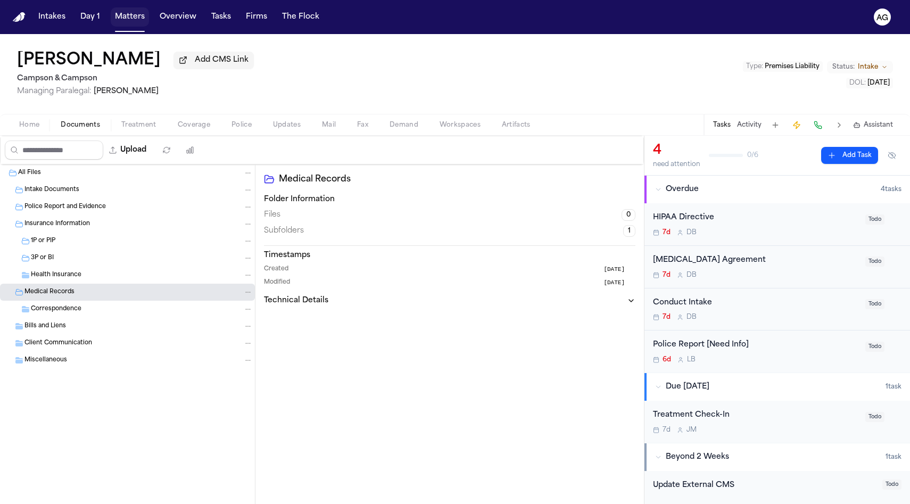
click at [133, 20] on button "Matters" at bounding box center [130, 16] width 38 height 19
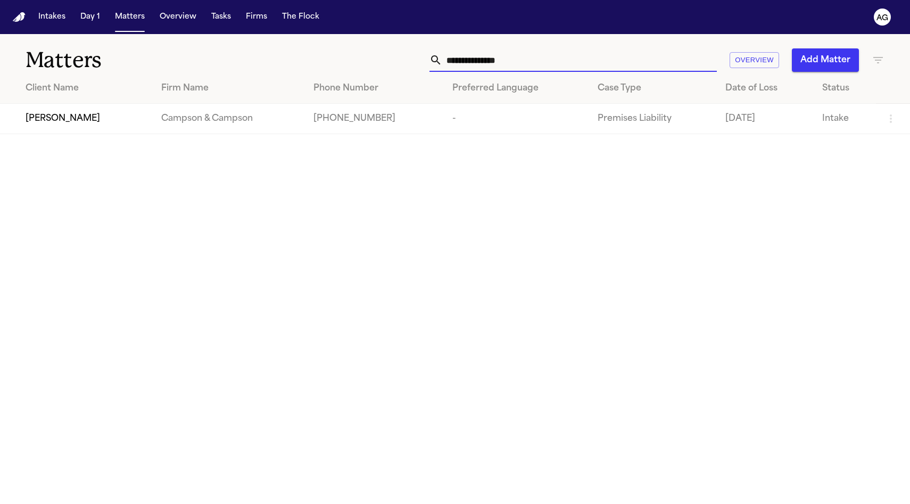
click at [498, 57] on input "**********" at bounding box center [579, 59] width 275 height 23
paste input "*"
type input "**********"
click at [47, 125] on span "[PERSON_NAME]" at bounding box center [63, 118] width 75 height 13
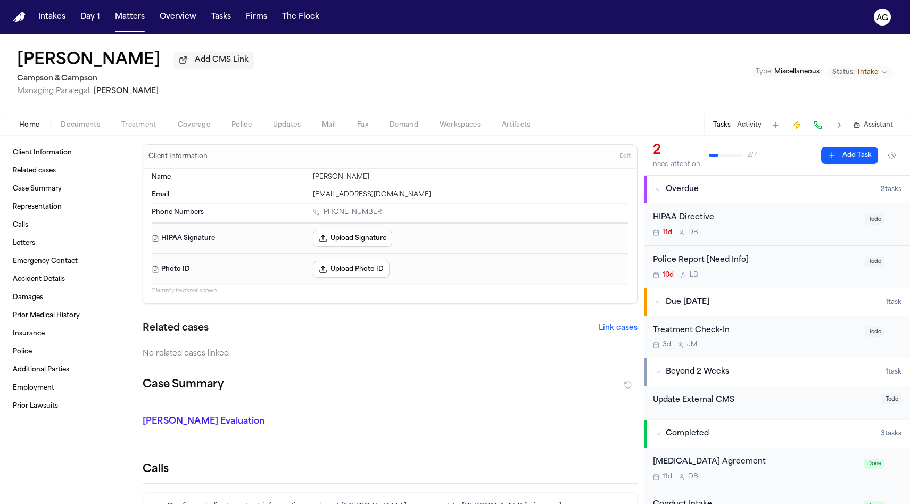
click at [88, 124] on span "Documents" at bounding box center [80, 125] width 39 height 9
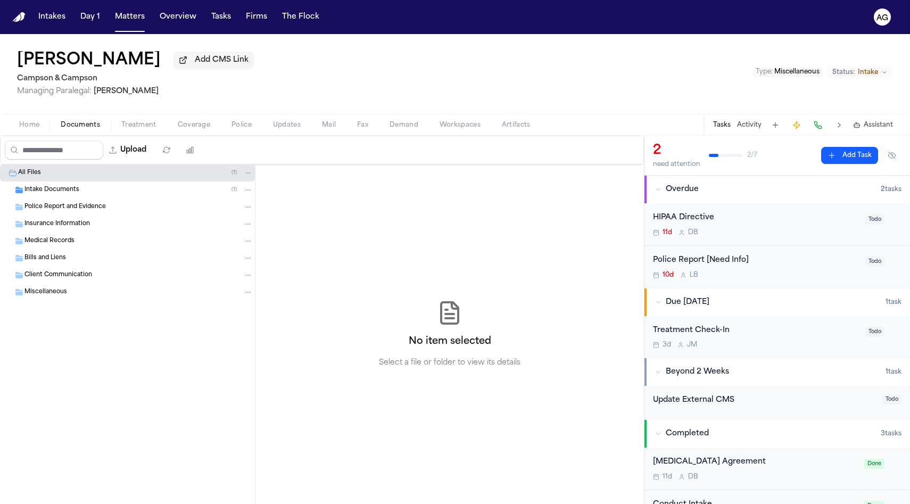
click at [95, 185] on div "Intake Documents ( 1 )" at bounding box center [127, 189] width 255 height 17
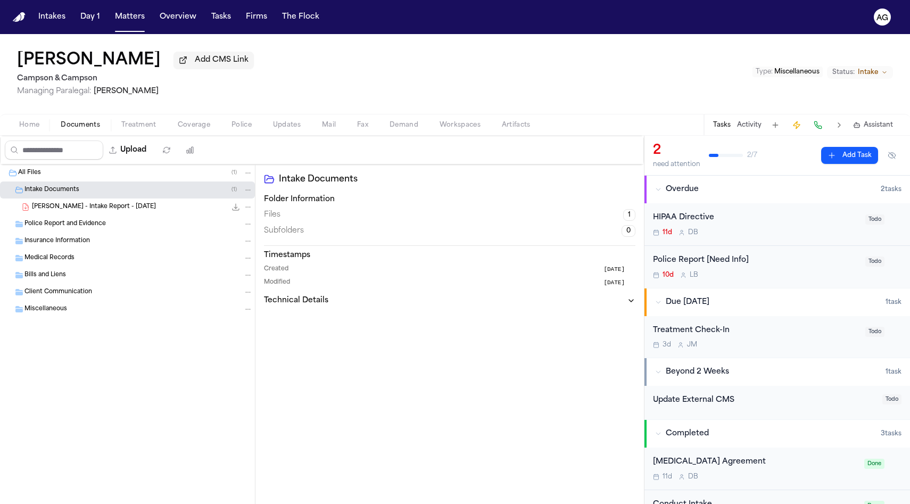
click at [96, 211] on span "[PERSON_NAME] - Intake Report - [DATE]" at bounding box center [94, 207] width 124 height 9
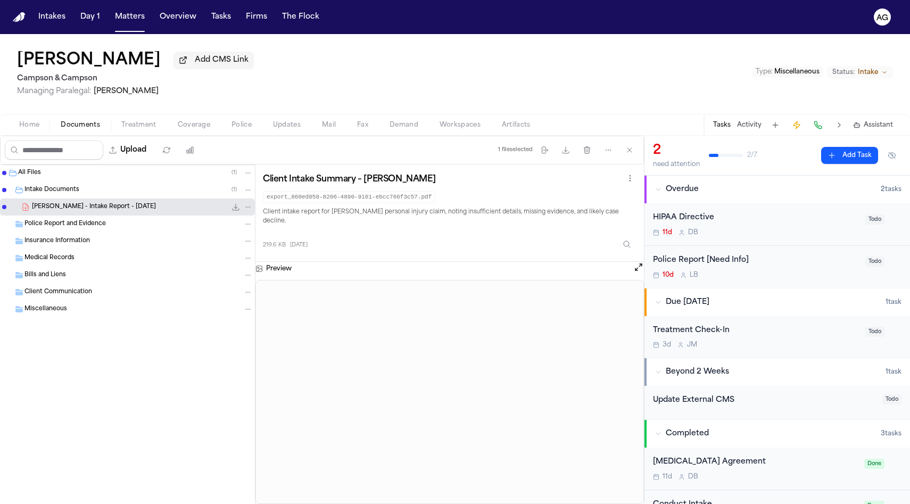
click at [115, 221] on div "Police Report and Evidence" at bounding box center [138, 224] width 228 height 10
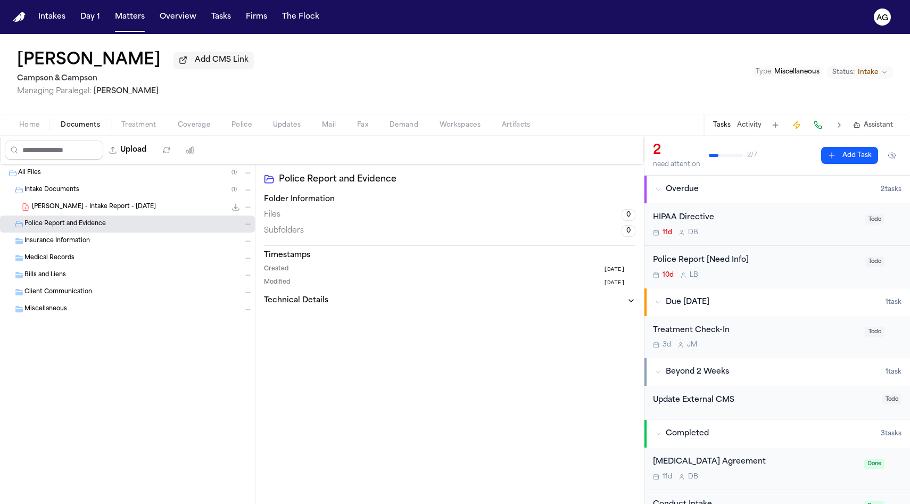
click at [106, 252] on div "Medical Records" at bounding box center [127, 258] width 255 height 17
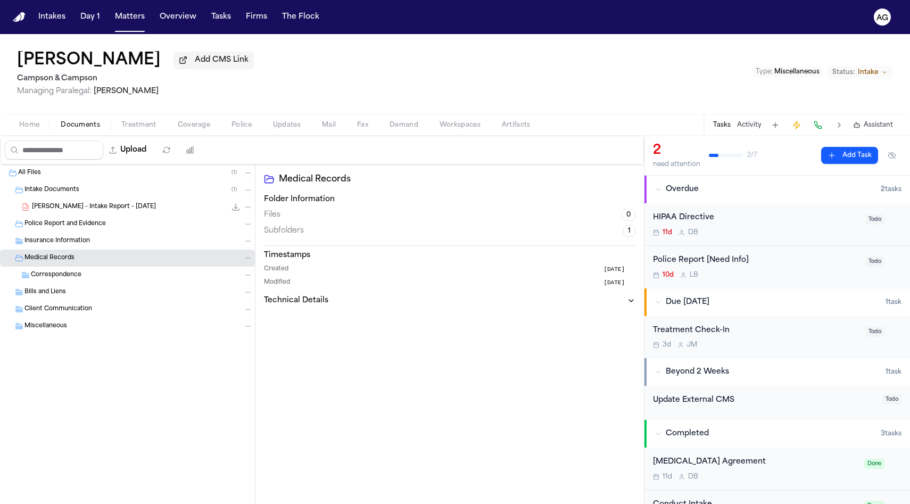
click at [104, 273] on div "Correspondence" at bounding box center [142, 275] width 222 height 10
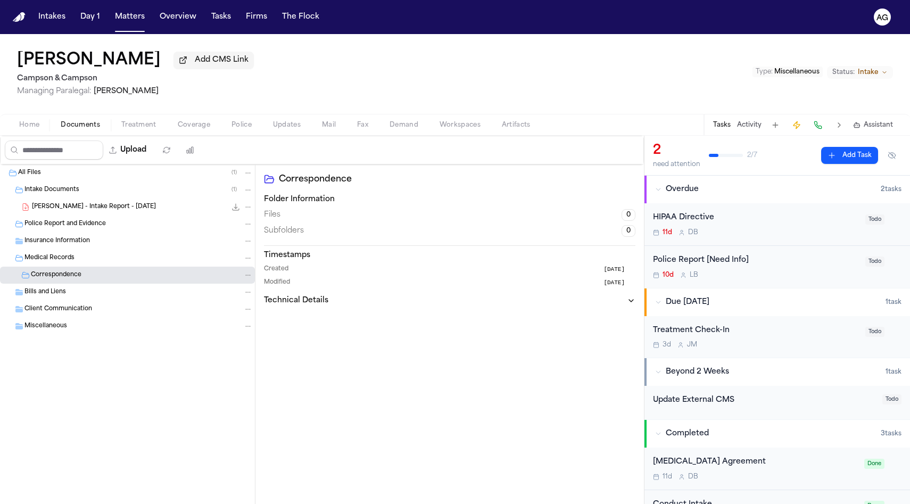
click at [104, 293] on div "Bills and Liens" at bounding box center [138, 292] width 228 height 10
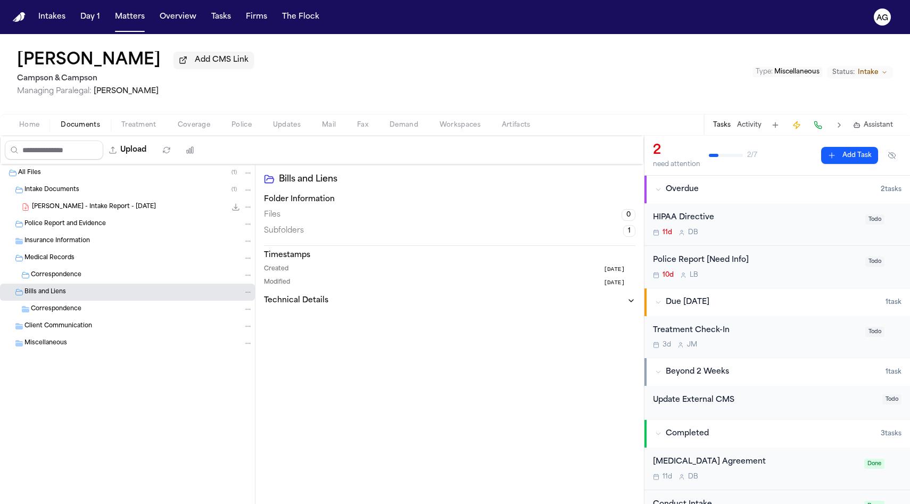
click at [104, 312] on div "Correspondence" at bounding box center [142, 309] width 222 height 10
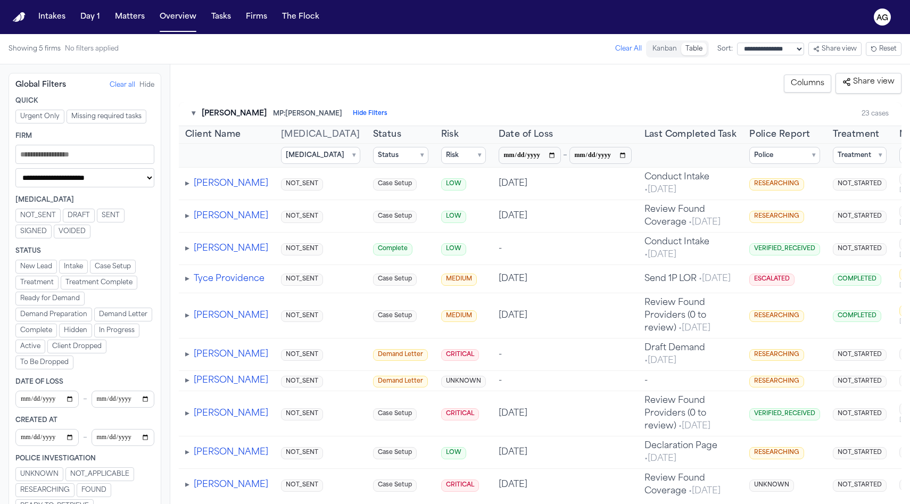
scroll to position [0, 170]
